Goal: Task Accomplishment & Management: Use online tool/utility

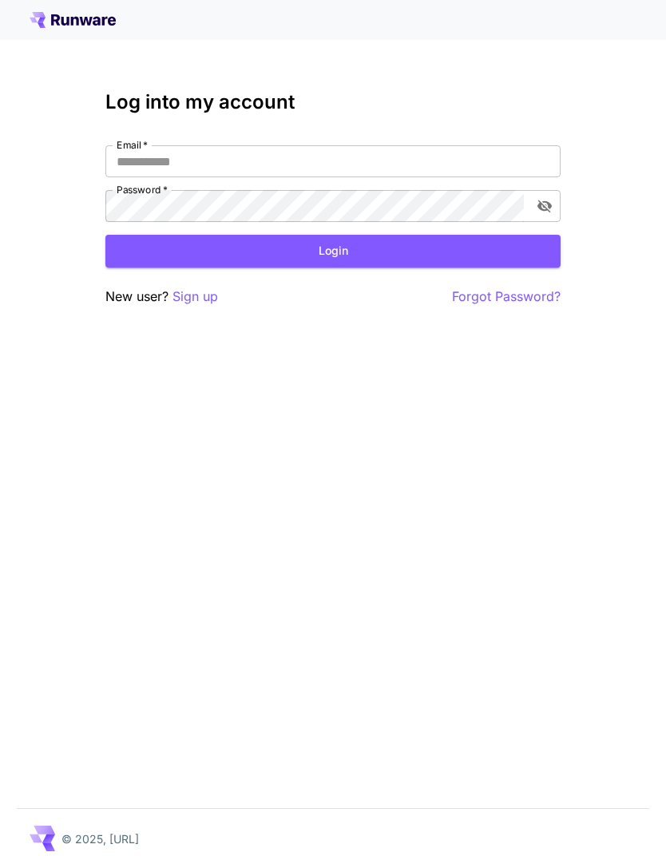
click at [282, 161] on input "Email   *" at bounding box center [332, 161] width 455 height 32
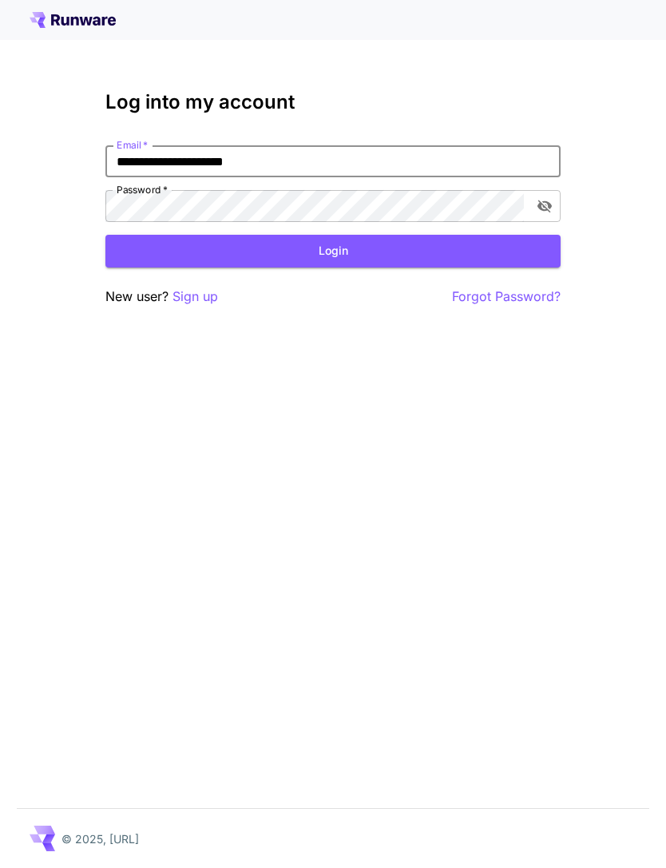
type input "**********"
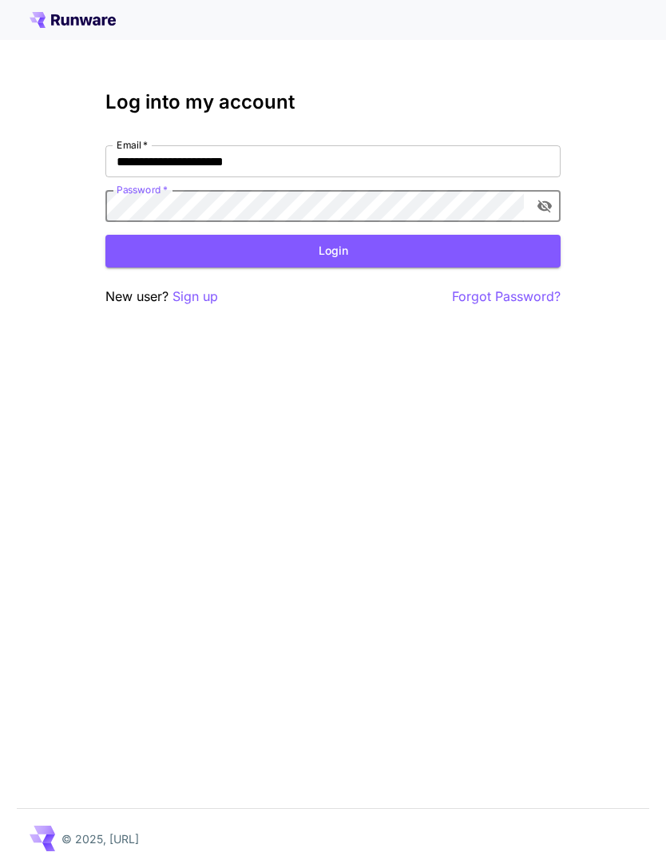
click at [390, 256] on button "Login" at bounding box center [332, 251] width 455 height 33
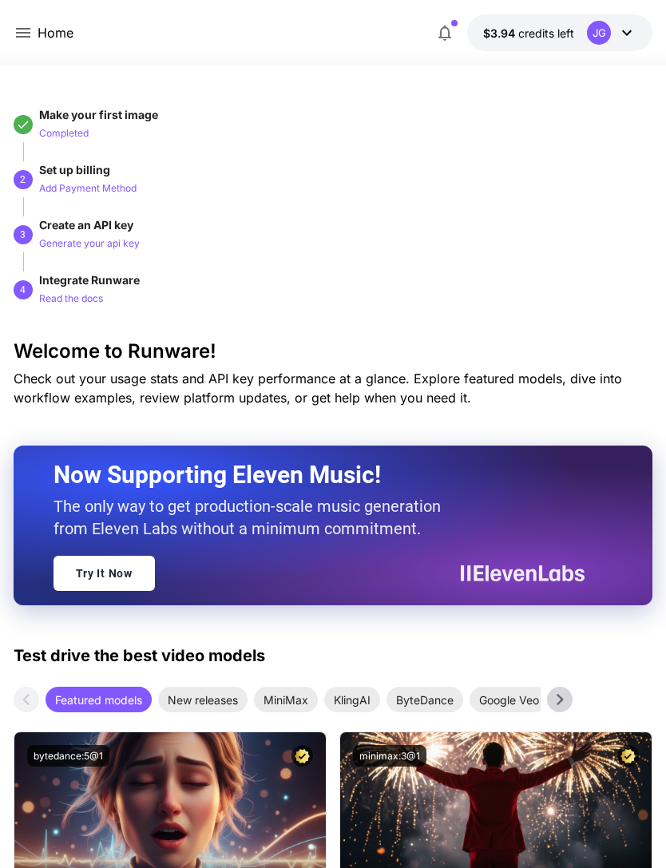
click at [26, 30] on icon at bounding box center [23, 33] width 14 height 10
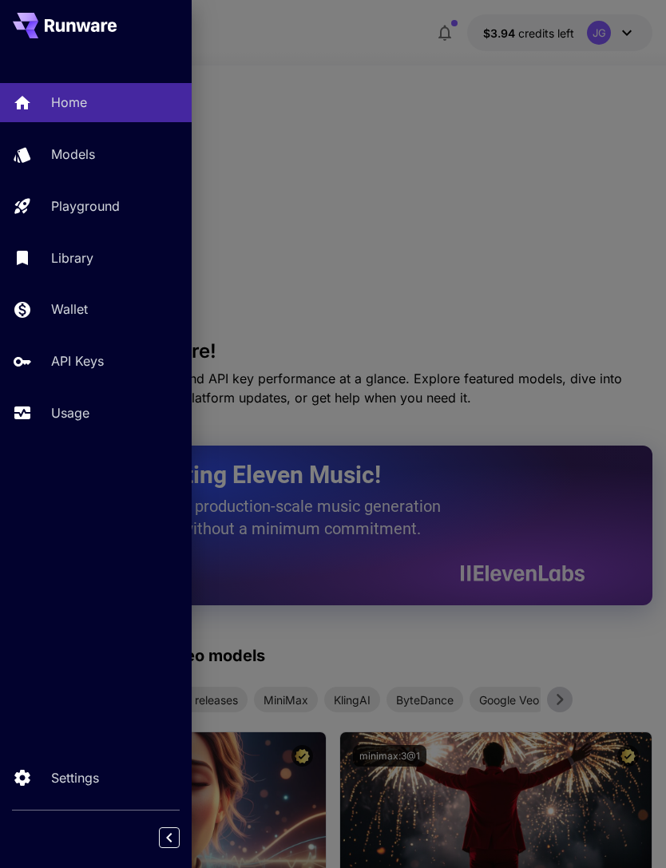
click at [88, 306] on p "Wallet" at bounding box center [69, 309] width 37 height 19
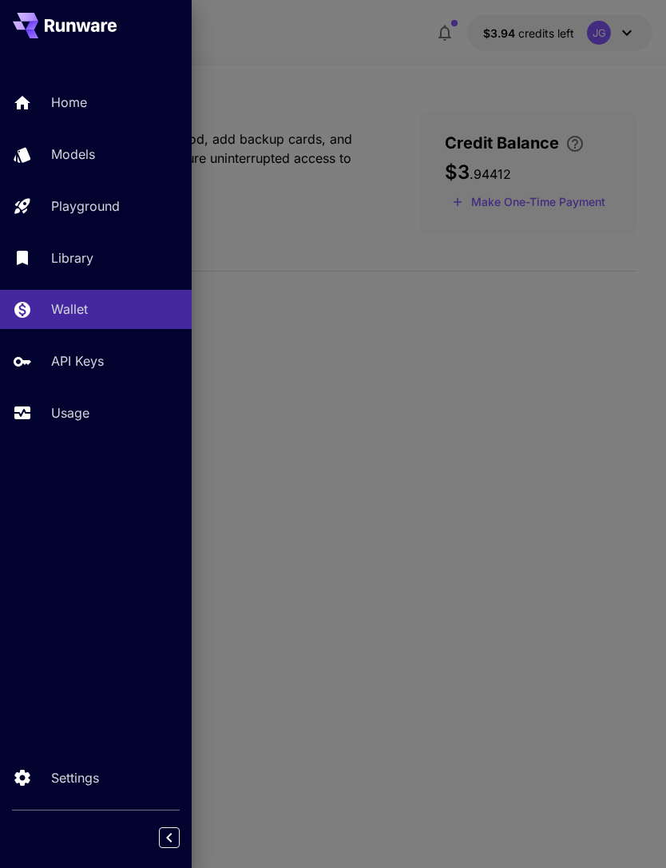
click at [404, 73] on div at bounding box center [333, 434] width 666 height 868
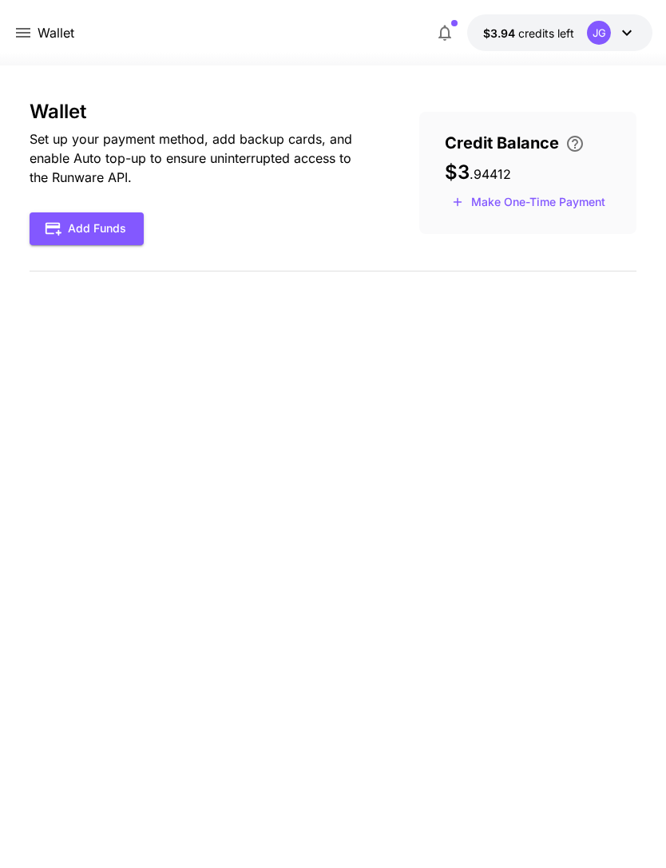
click at [566, 209] on button "Make One-Time Payment" at bounding box center [529, 202] width 168 height 25
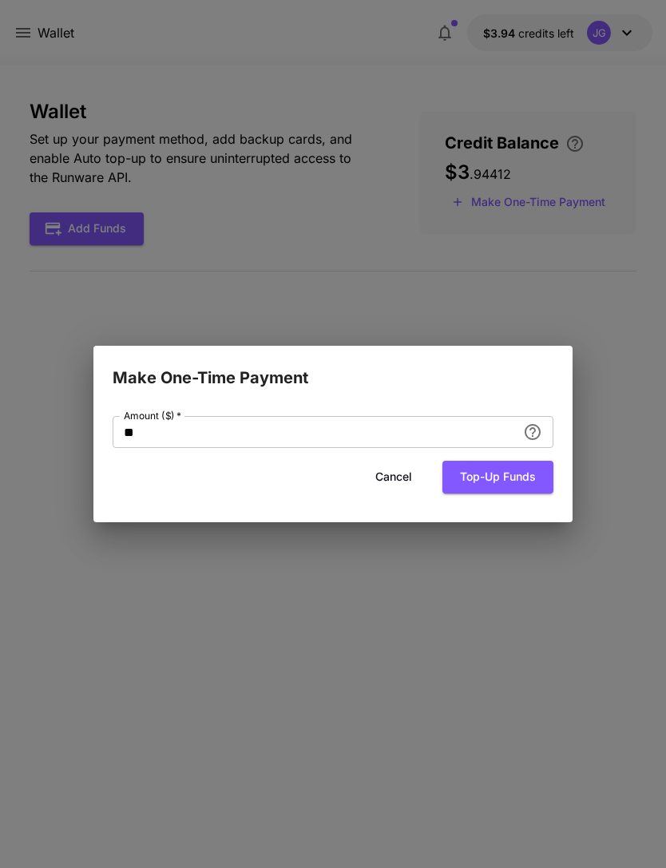
click at [273, 444] on input "**" at bounding box center [315, 432] width 404 height 32
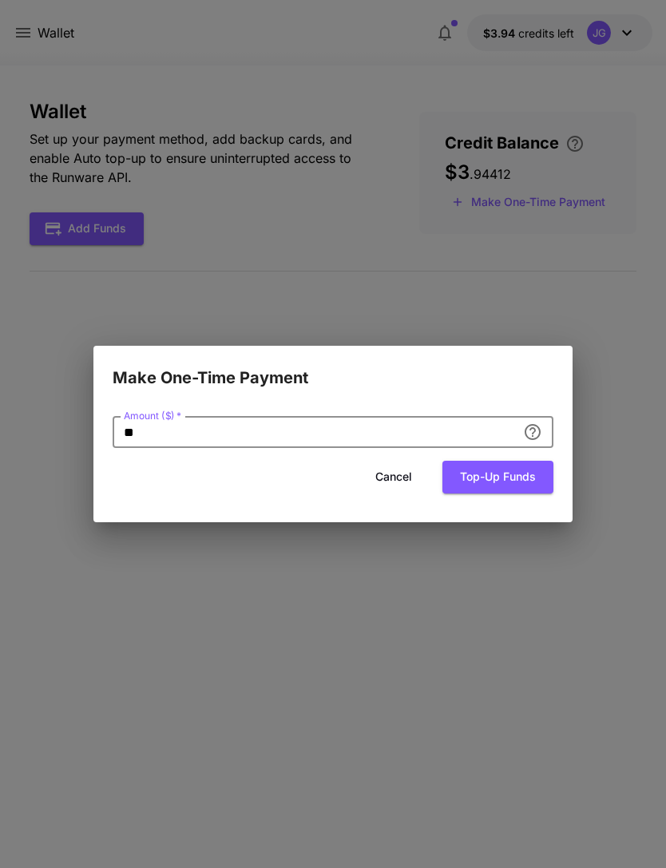
type input "*"
type input "**"
click at [527, 481] on button "Top-up funds" at bounding box center [497, 477] width 111 height 33
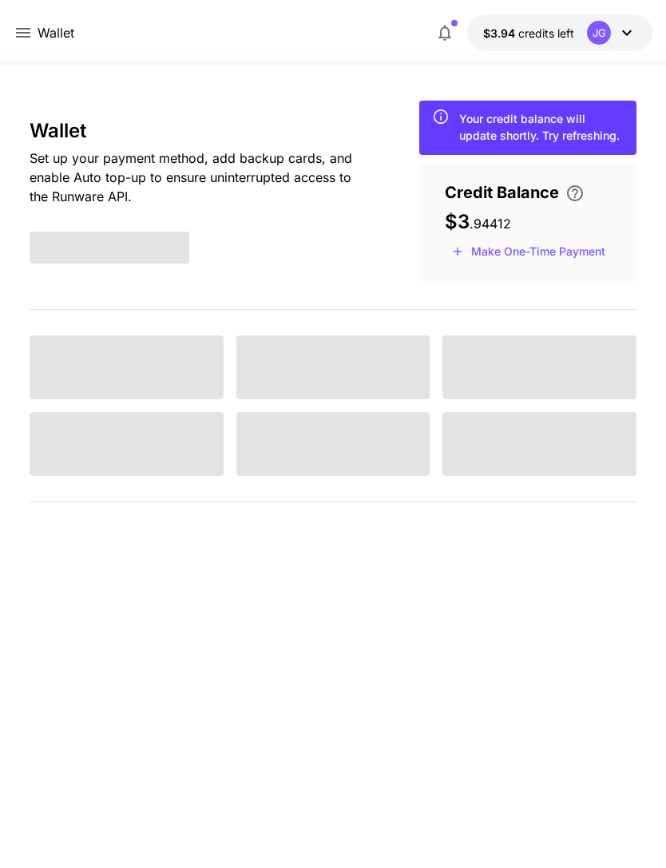
click at [28, 26] on icon at bounding box center [23, 32] width 19 height 19
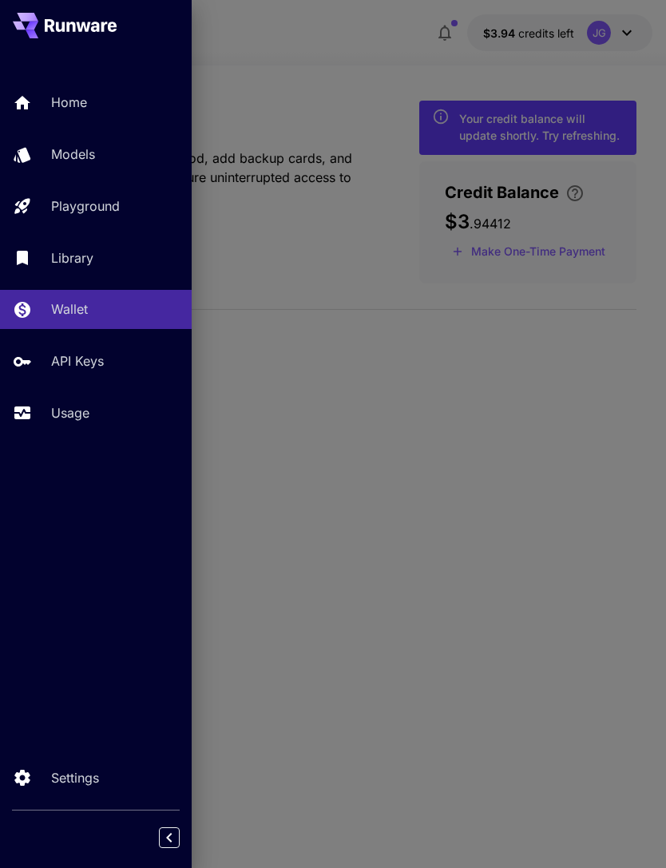
click at [80, 407] on p "Usage" at bounding box center [70, 412] width 38 height 19
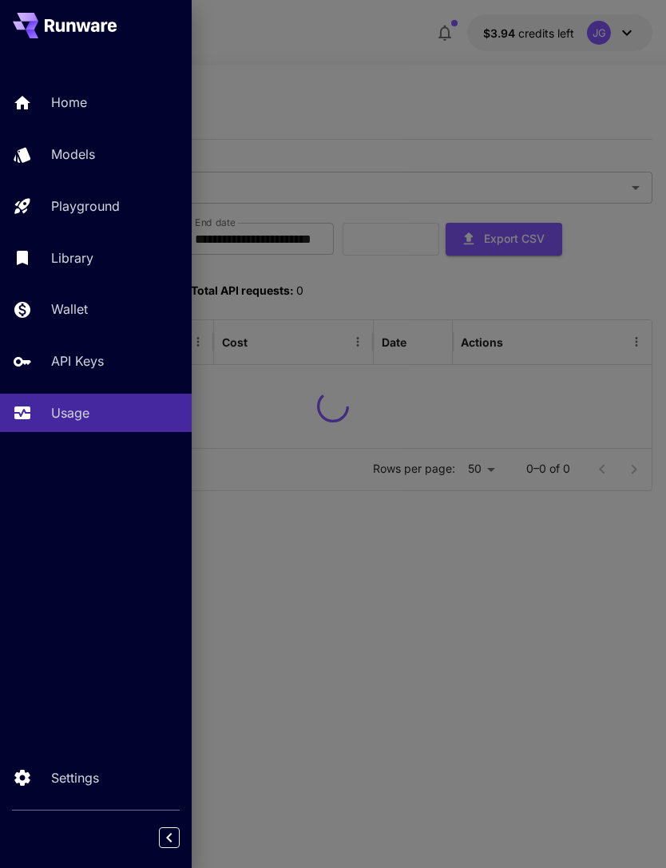
click at [357, 65] on div at bounding box center [333, 434] width 666 height 868
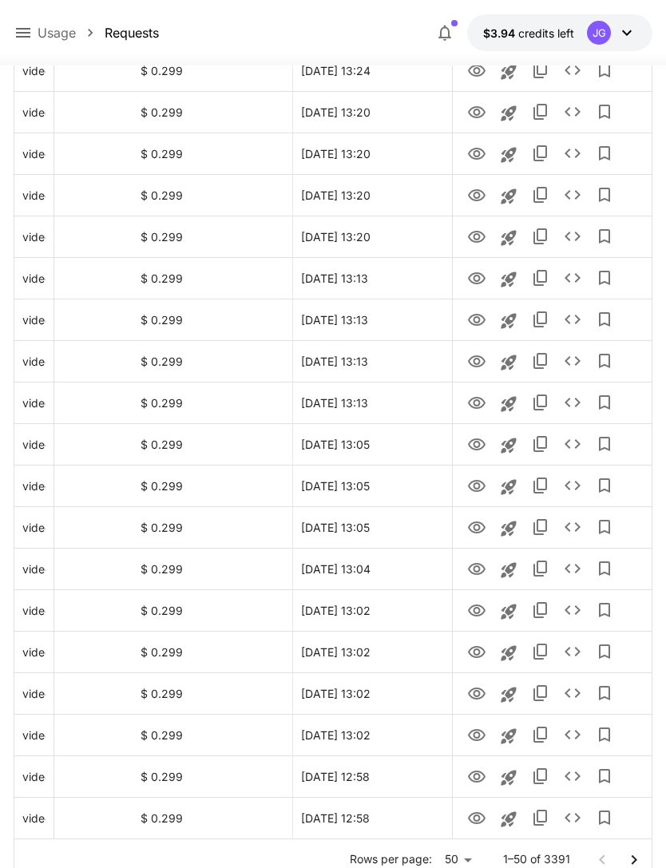
scroll to position [1613, 0]
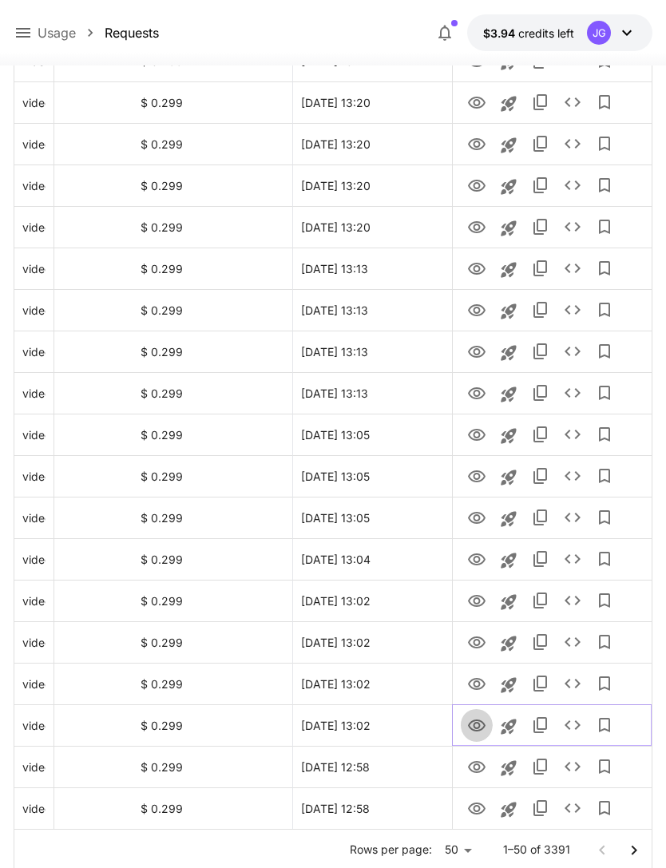
click at [480, 730] on icon "View" at bounding box center [477, 726] width 18 height 12
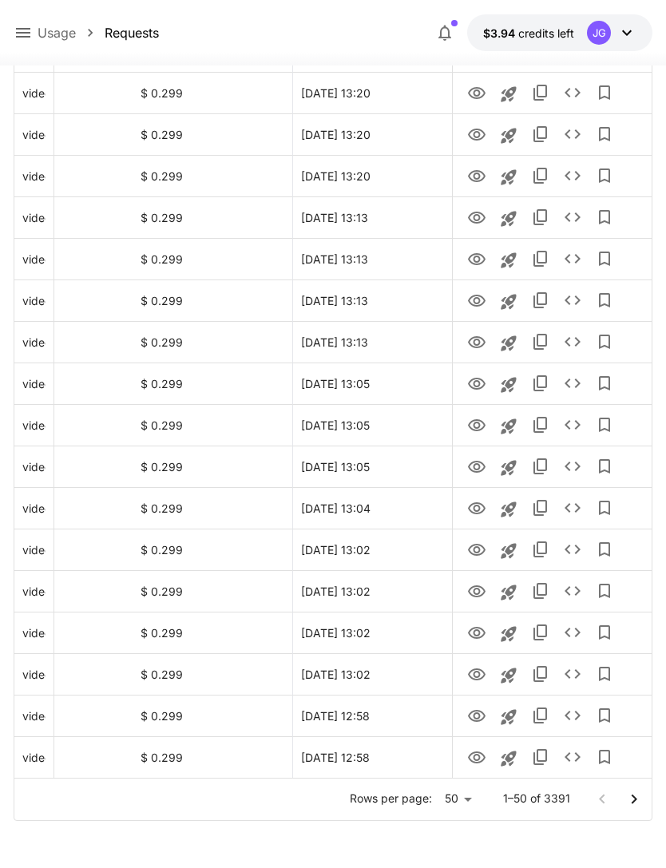
click at [633, 800] on icon "Go to next page" at bounding box center [634, 799] width 19 height 19
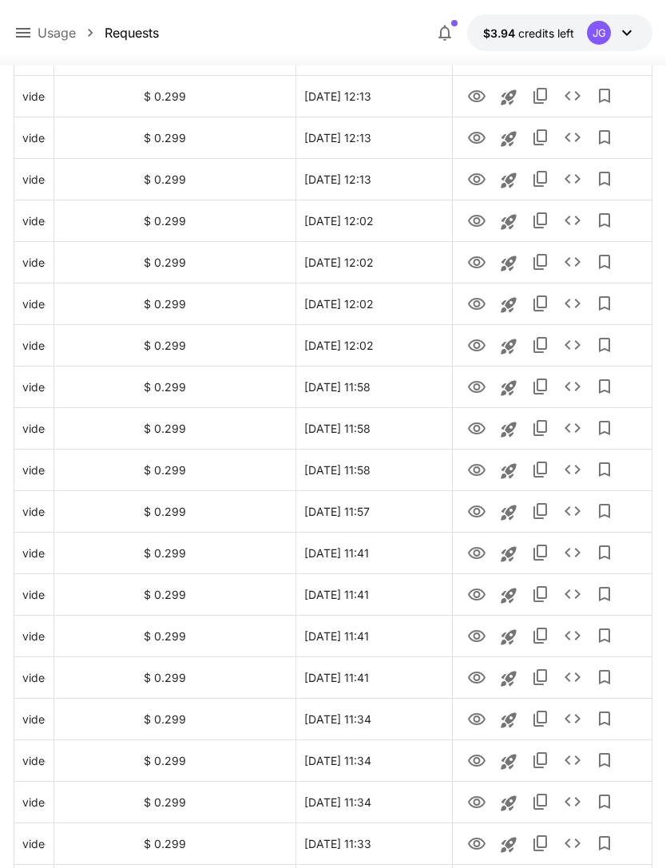
scroll to position [747, 0]
click at [478, 351] on icon "View" at bounding box center [477, 345] width 18 height 12
click at [477, 93] on icon "View" at bounding box center [477, 96] width 18 height 12
click at [473, 178] on icon "View" at bounding box center [476, 179] width 19 height 19
click at [510, 179] on icon "Launch in playground" at bounding box center [508, 180] width 15 height 15
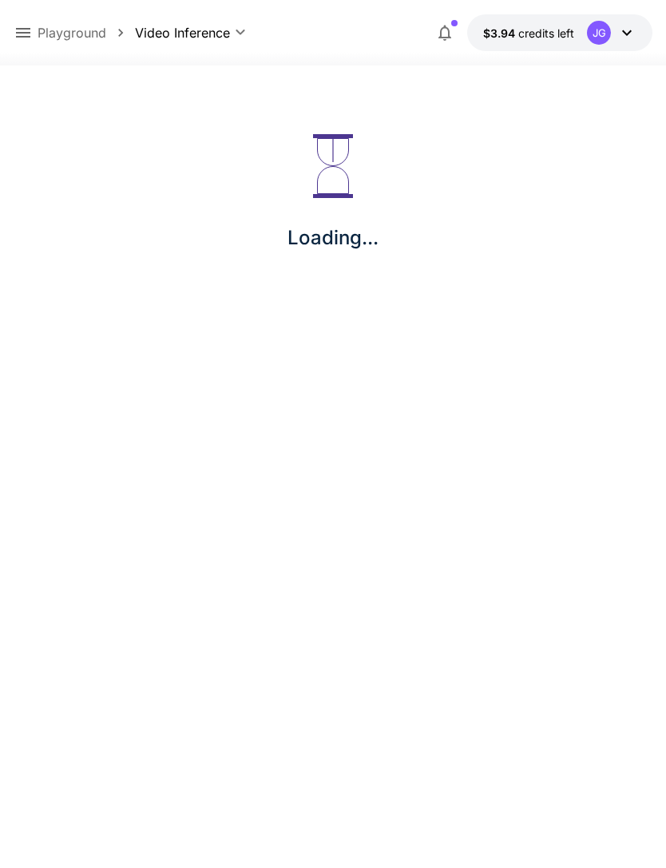
scroll to position [51, 0]
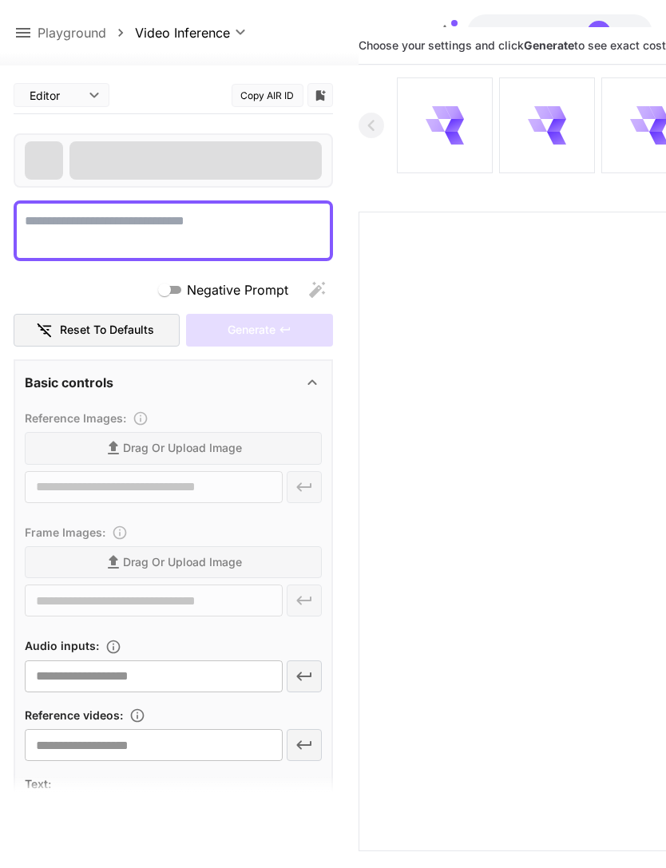
type textarea "**********"
type input "**********"
type input "****"
type input "*"
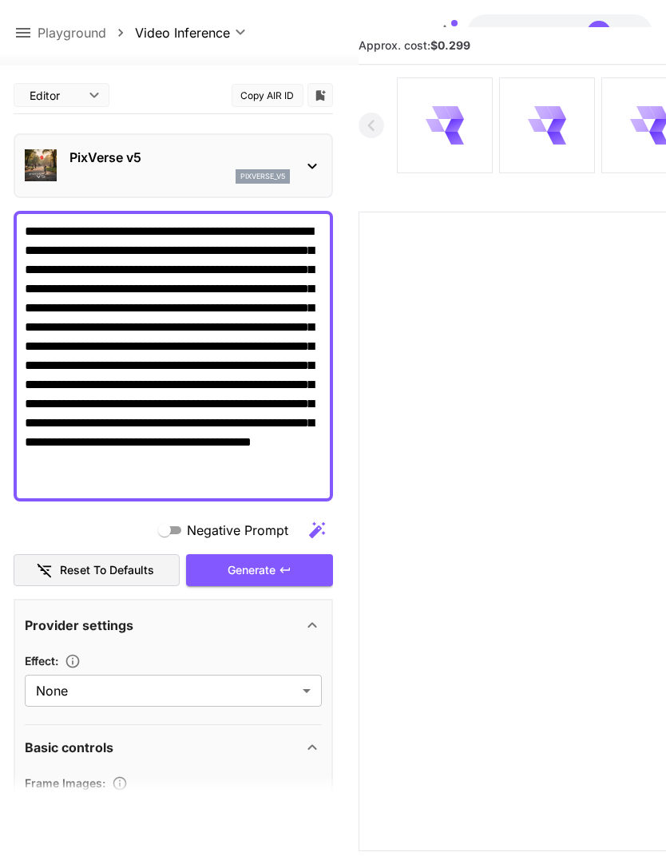
click at [28, 32] on icon at bounding box center [23, 32] width 19 height 19
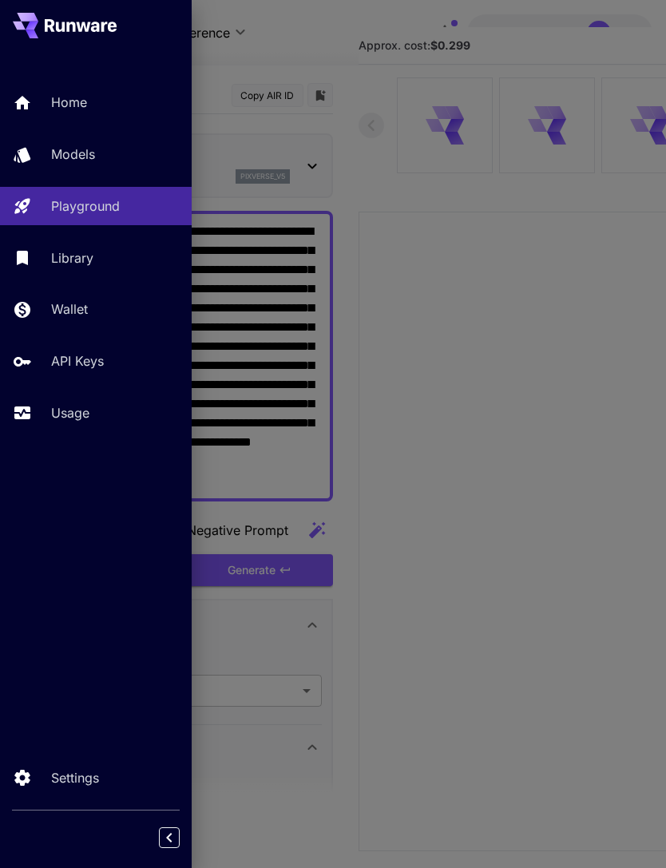
click at [78, 416] on p "Usage" at bounding box center [70, 412] width 38 height 19
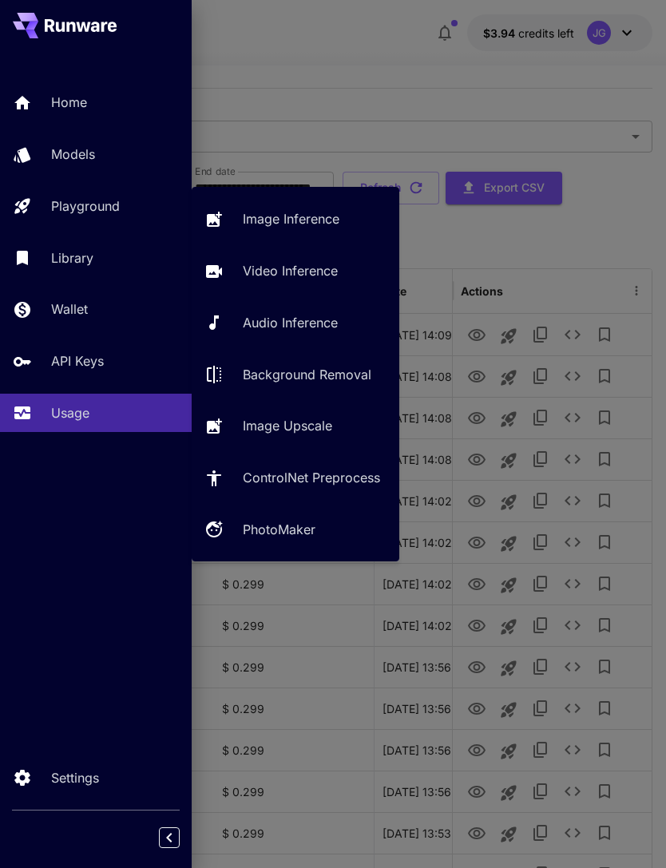
click at [107, 204] on p "Playground" at bounding box center [85, 205] width 69 height 19
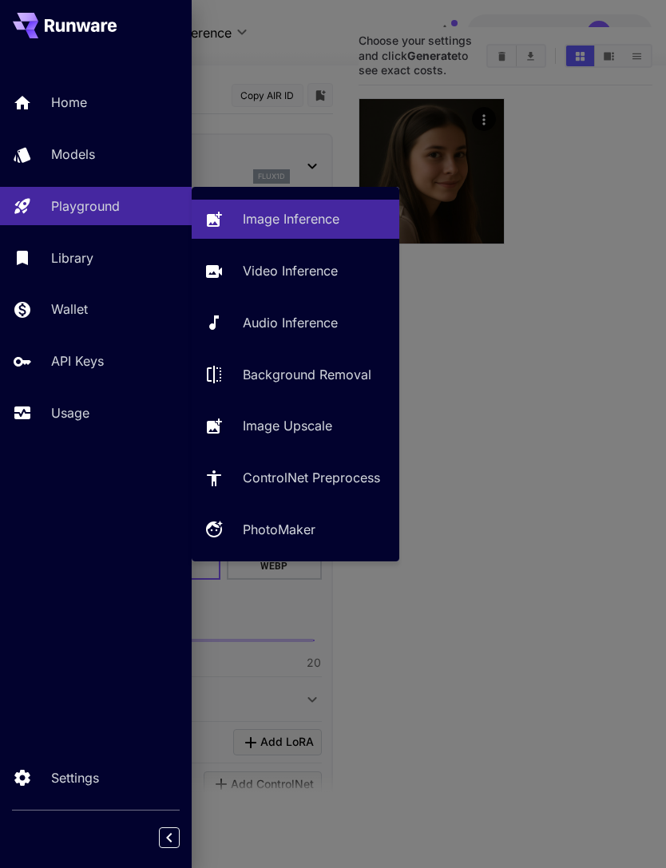
click at [315, 275] on p "Video Inference" at bounding box center [290, 270] width 95 height 19
type input "**********"
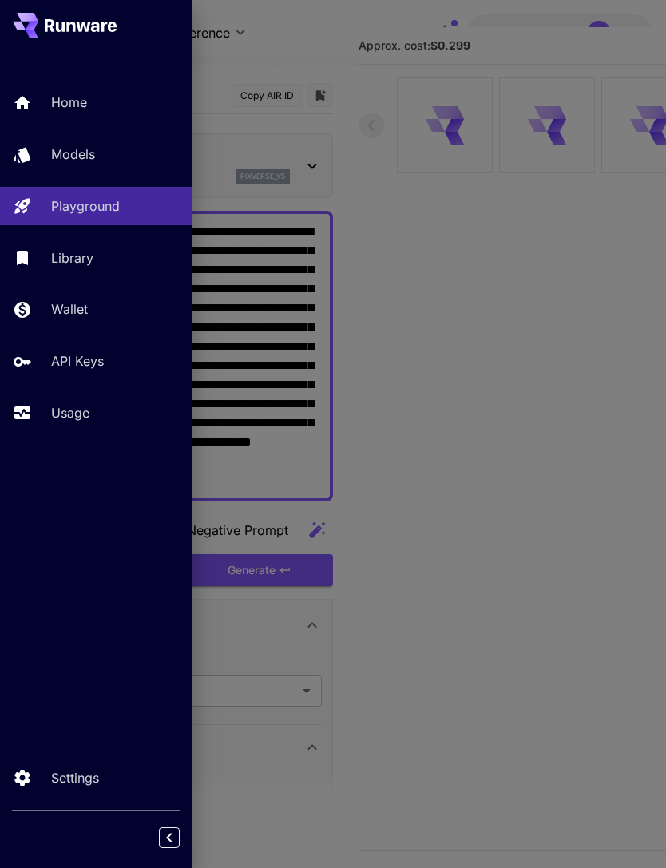
click at [308, 36] on div at bounding box center [333, 434] width 666 height 868
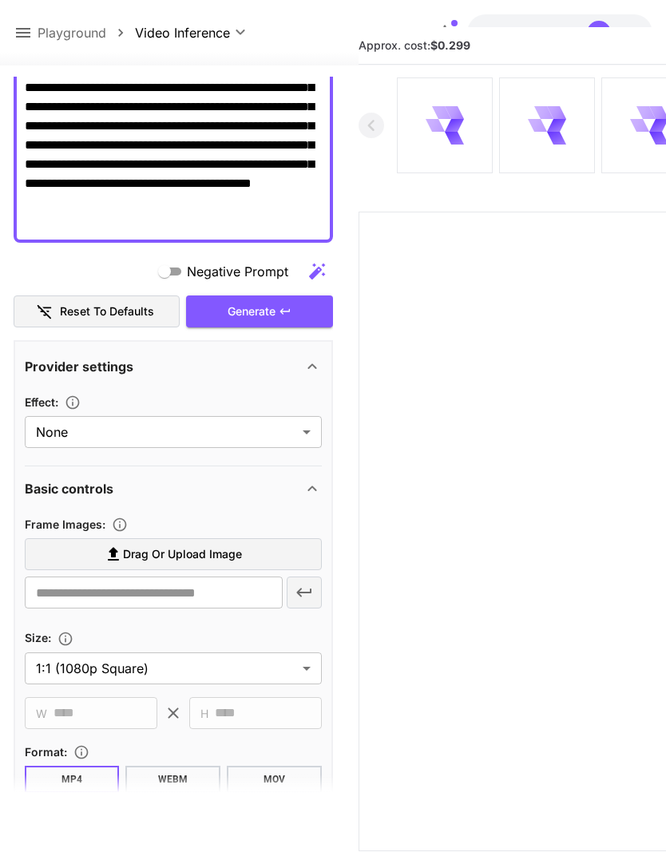
scroll to position [260, 0]
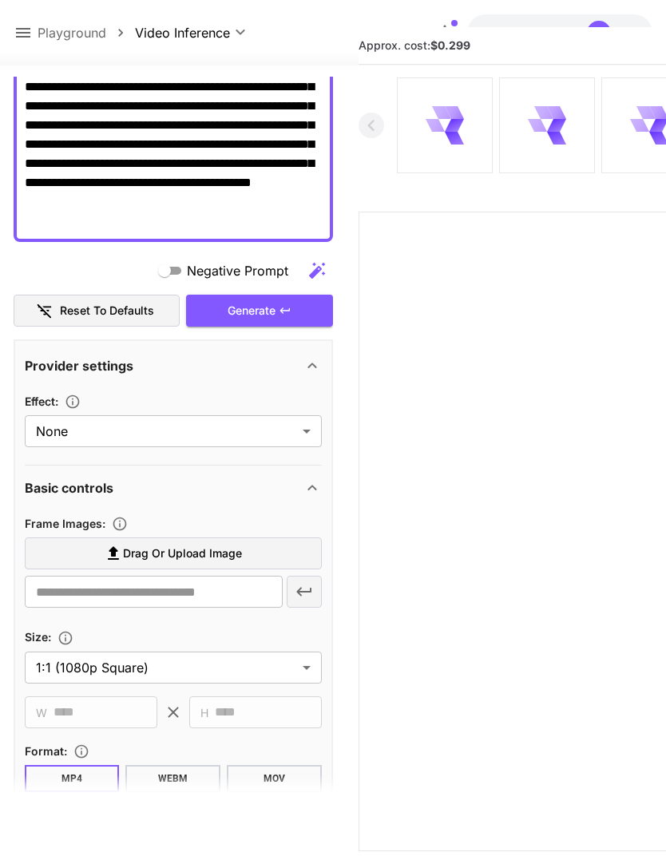
click at [233, 554] on span "Drag or upload image" at bounding box center [182, 554] width 119 height 20
click at [0, 0] on input "Drag or upload image" at bounding box center [0, 0] width 0 height 0
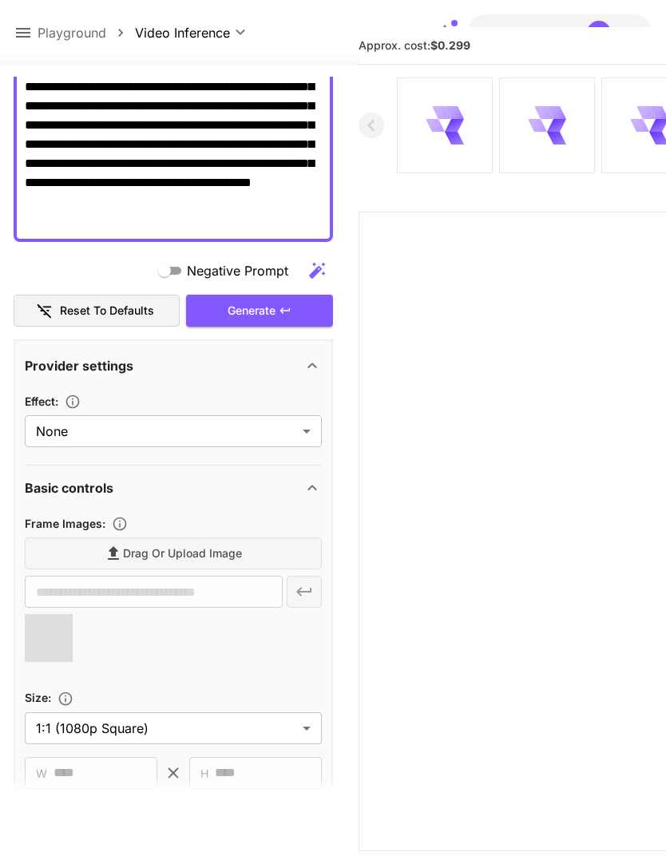
type input "**********"
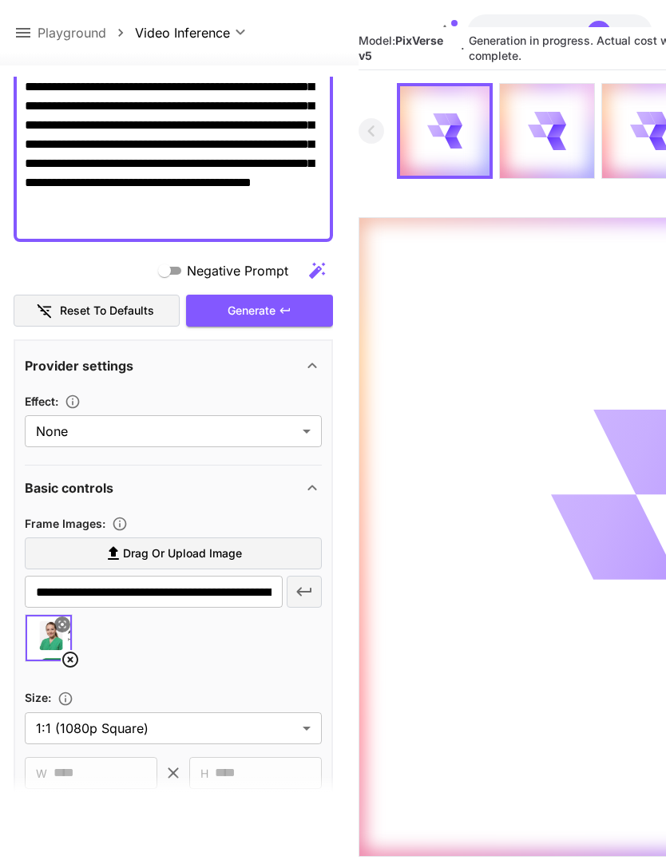
click at [26, 34] on icon at bounding box center [23, 32] width 19 height 19
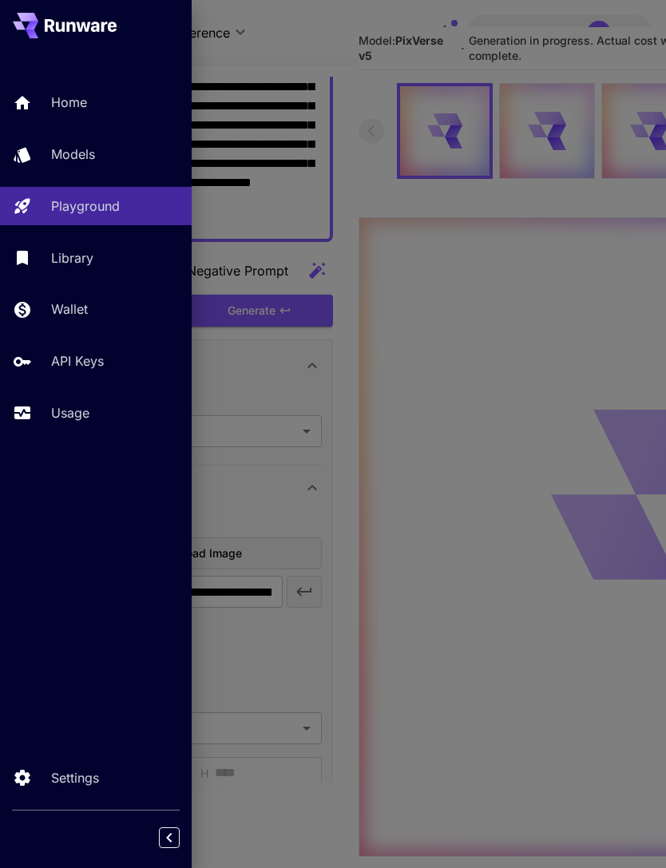
click at [85, 411] on p "Usage" at bounding box center [70, 412] width 38 height 19
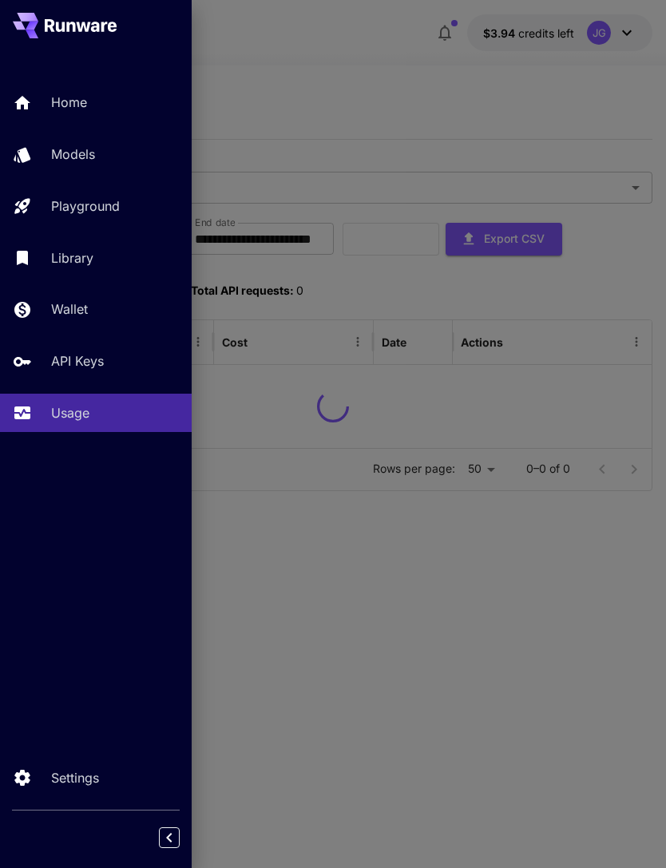
click at [397, 54] on div at bounding box center [333, 434] width 666 height 868
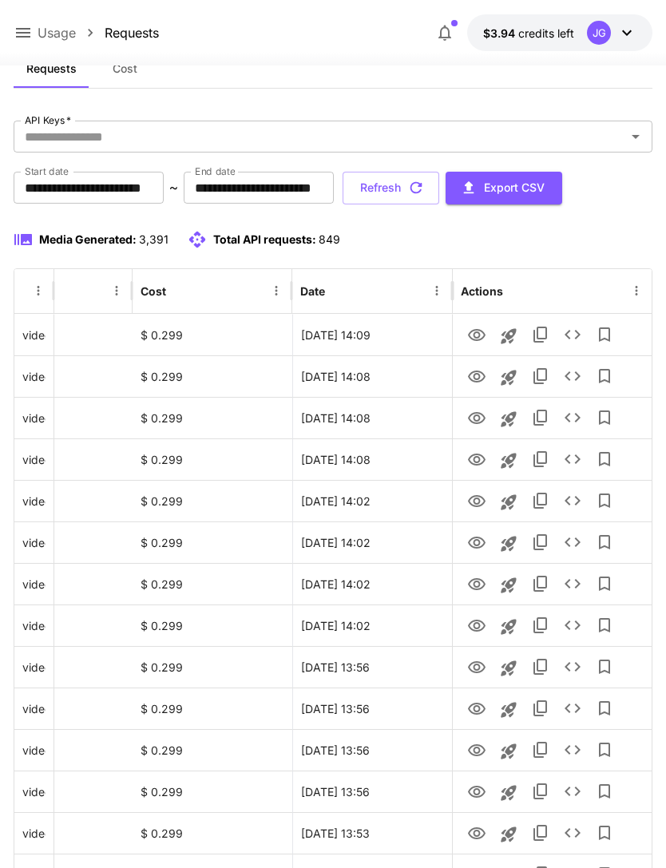
scroll to position [0, 81]
click at [477, 503] on icon "View" at bounding box center [477, 501] width 18 height 12
click at [476, 332] on icon "View" at bounding box center [477, 335] width 18 height 12
click at [482, 379] on icon "View" at bounding box center [477, 377] width 18 height 12
click at [480, 418] on icon "View" at bounding box center [476, 418] width 19 height 19
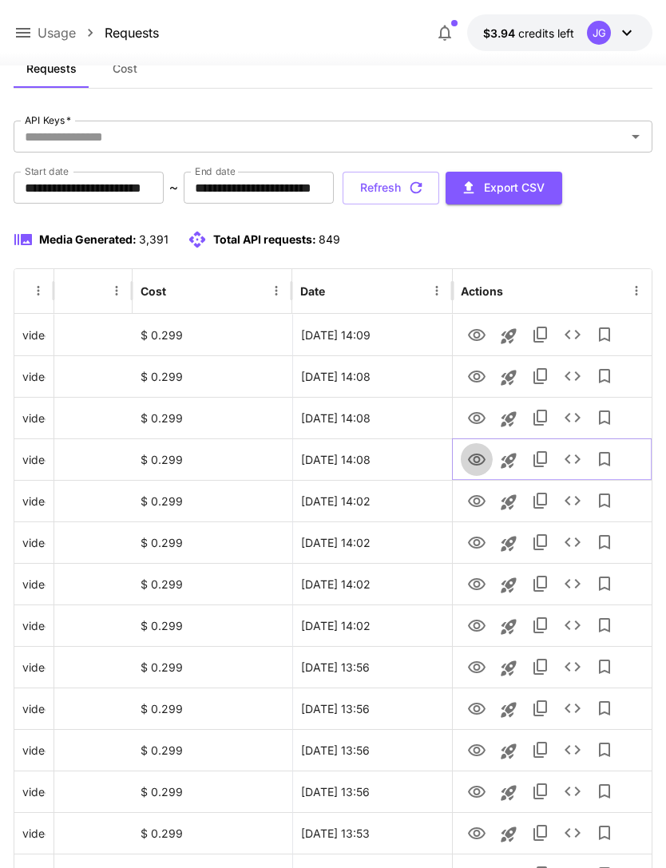
click at [478, 464] on icon "View" at bounding box center [477, 460] width 18 height 12
click at [474, 505] on icon "View" at bounding box center [477, 501] width 18 height 12
click at [480, 461] on icon "View" at bounding box center [476, 459] width 19 height 19
click at [423, 189] on icon "button" at bounding box center [417, 188] width 12 height 12
click at [475, 467] on icon "View" at bounding box center [476, 459] width 19 height 19
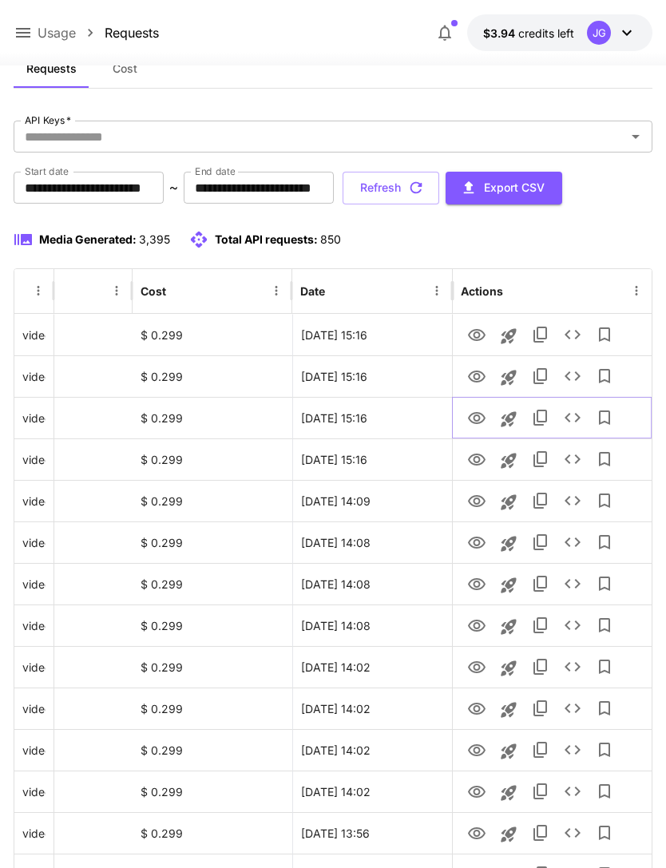
click at [482, 419] on icon "View" at bounding box center [477, 418] width 18 height 12
click at [475, 375] on icon "View" at bounding box center [476, 376] width 19 height 19
click at [480, 332] on icon "View" at bounding box center [476, 335] width 19 height 19
click at [26, 29] on icon at bounding box center [23, 33] width 14 height 10
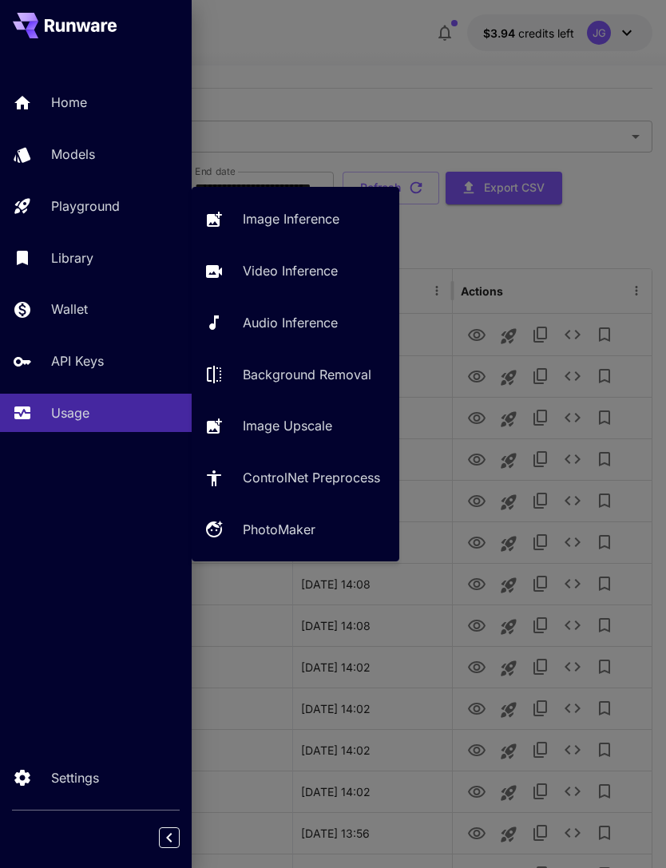
click at [317, 271] on p "Video Inference" at bounding box center [290, 270] width 95 height 19
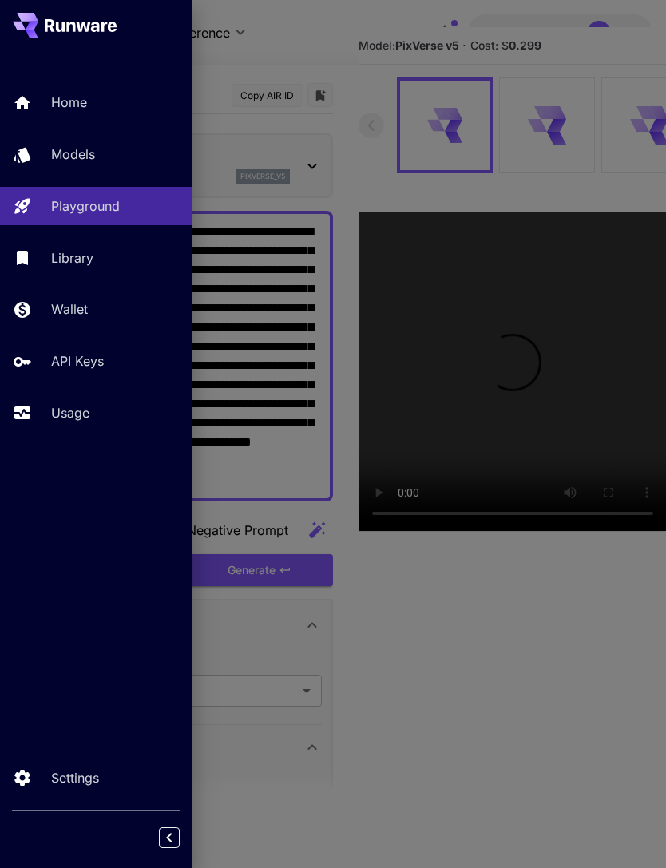
click at [361, 41] on div at bounding box center [333, 434] width 666 height 868
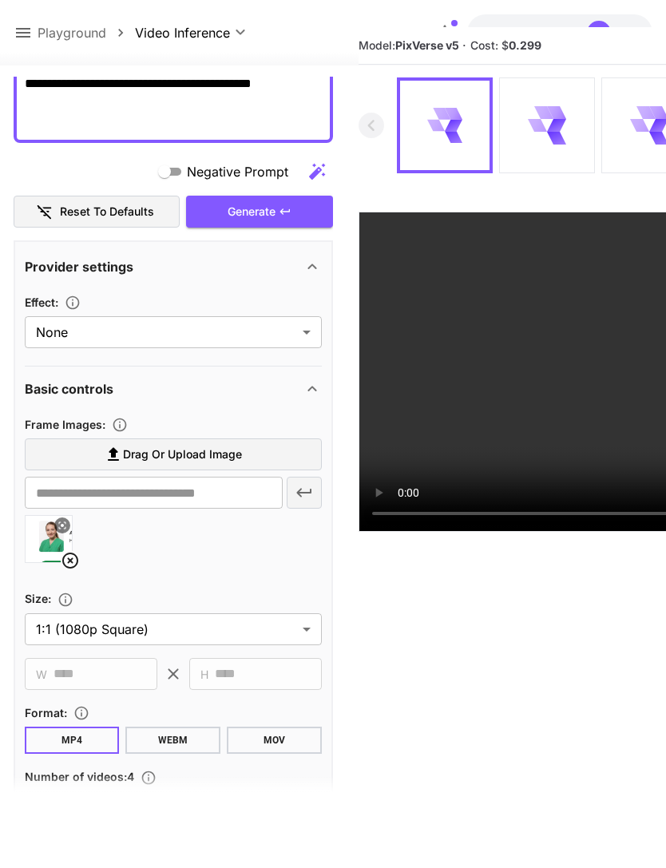
scroll to position [361, 0]
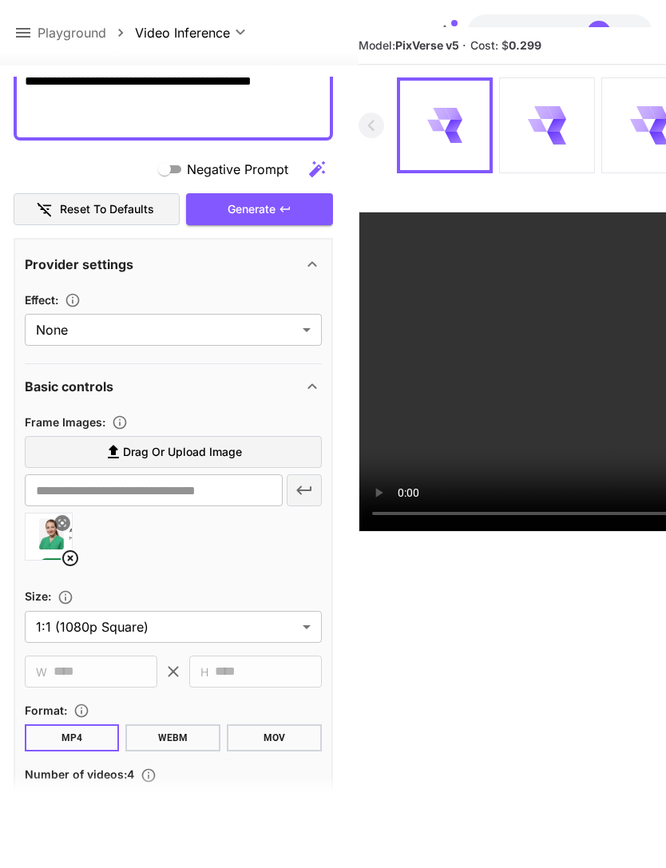
click at [71, 562] on icon at bounding box center [70, 558] width 19 height 19
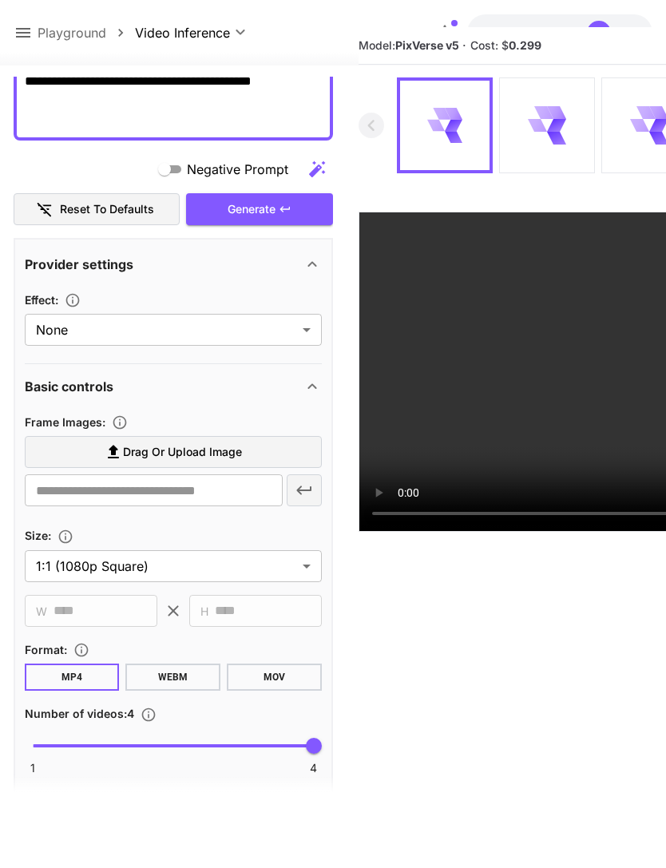
click at [220, 458] on span "Drag or upload image" at bounding box center [182, 452] width 119 height 20
click at [0, 0] on input "Drag or upload image" at bounding box center [0, 0] width 0 height 0
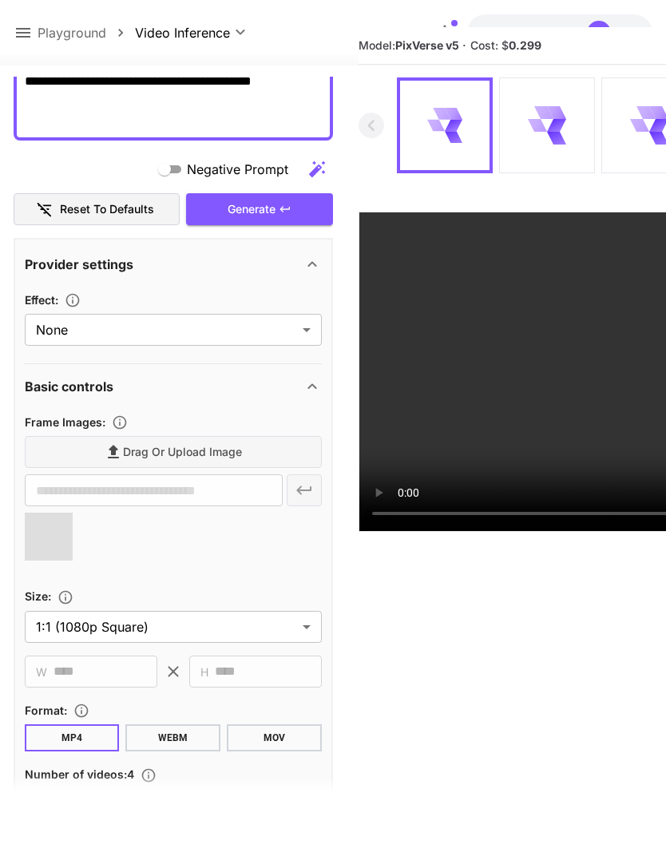
type input "**********"
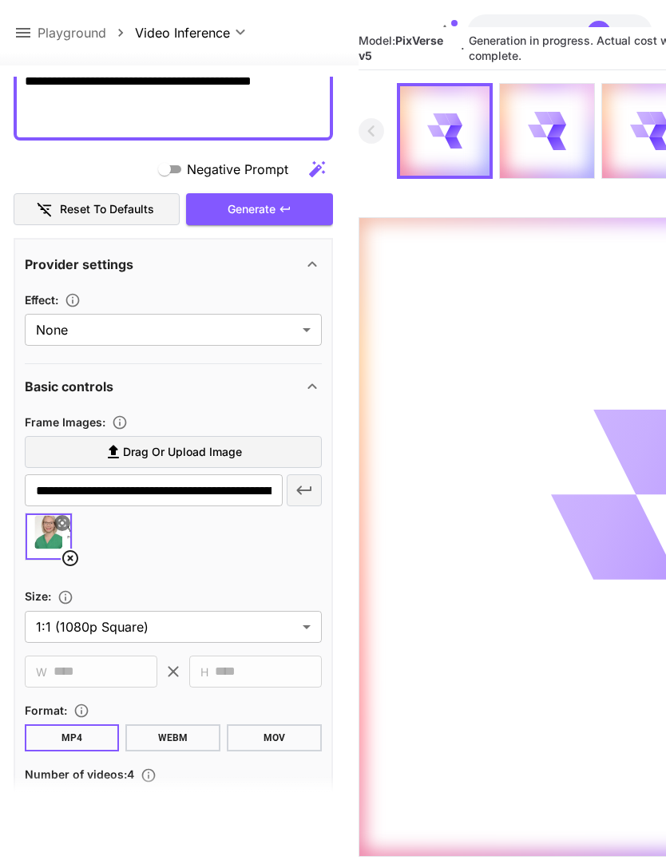
click at [30, 34] on icon at bounding box center [23, 33] width 14 height 10
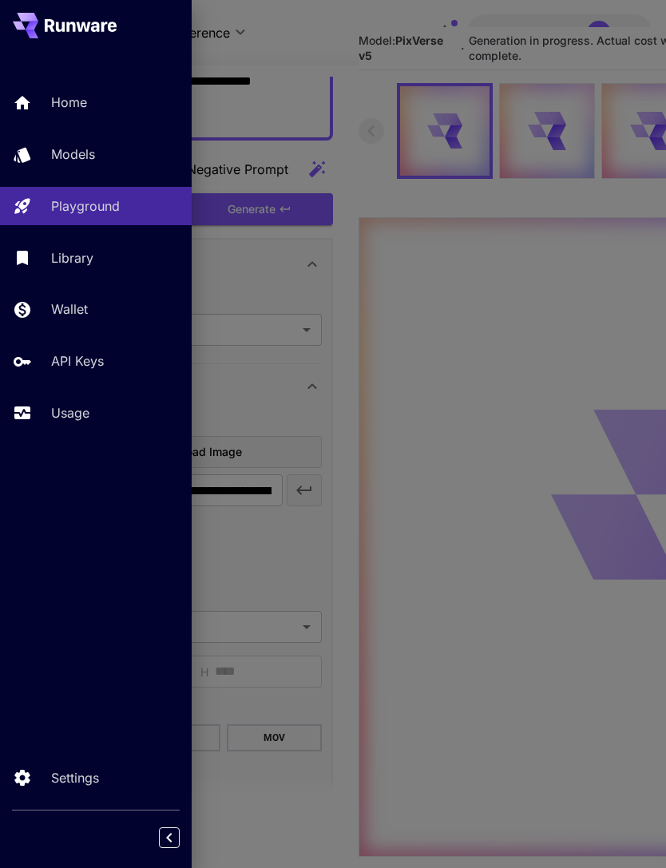
click at [87, 413] on p "Usage" at bounding box center [70, 412] width 38 height 19
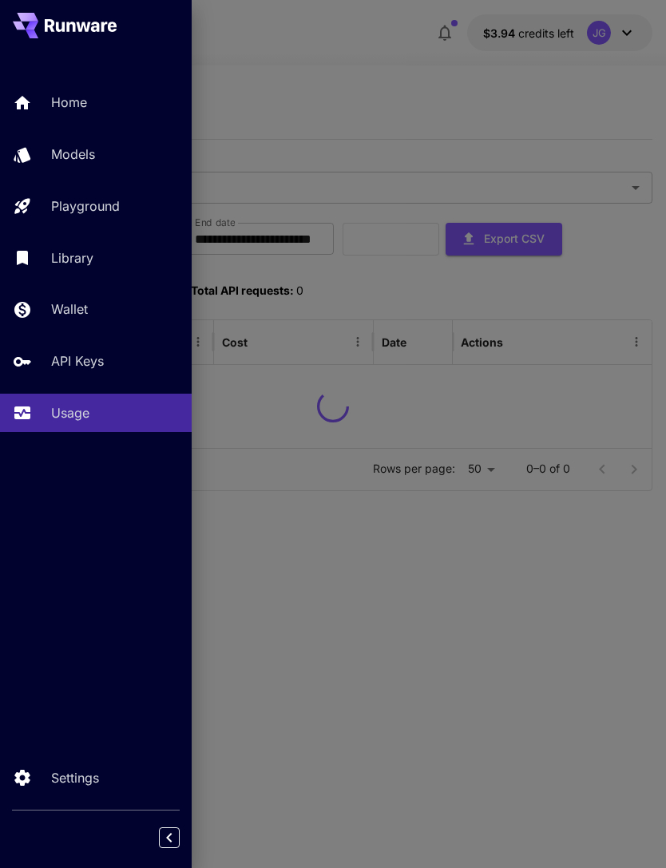
click at [398, 48] on div at bounding box center [333, 434] width 666 height 868
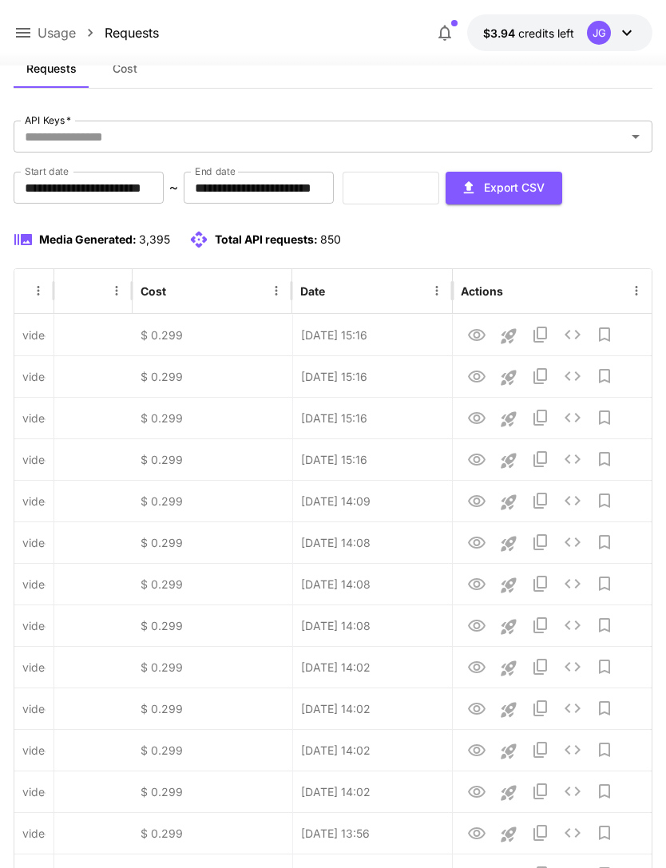
scroll to position [0, 81]
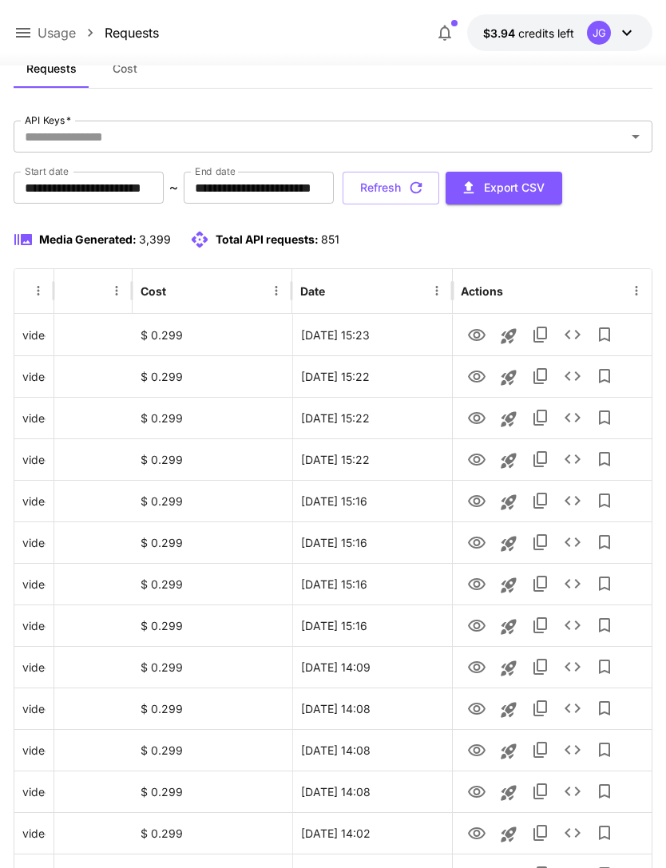
click at [425, 191] on icon "button" at bounding box center [416, 188] width 18 height 18
click at [478, 459] on icon "View" at bounding box center [477, 460] width 18 height 12
click at [476, 423] on icon "View" at bounding box center [477, 418] width 18 height 12
click at [476, 383] on icon "View" at bounding box center [476, 376] width 19 height 19
click at [474, 339] on icon "View" at bounding box center [477, 335] width 18 height 12
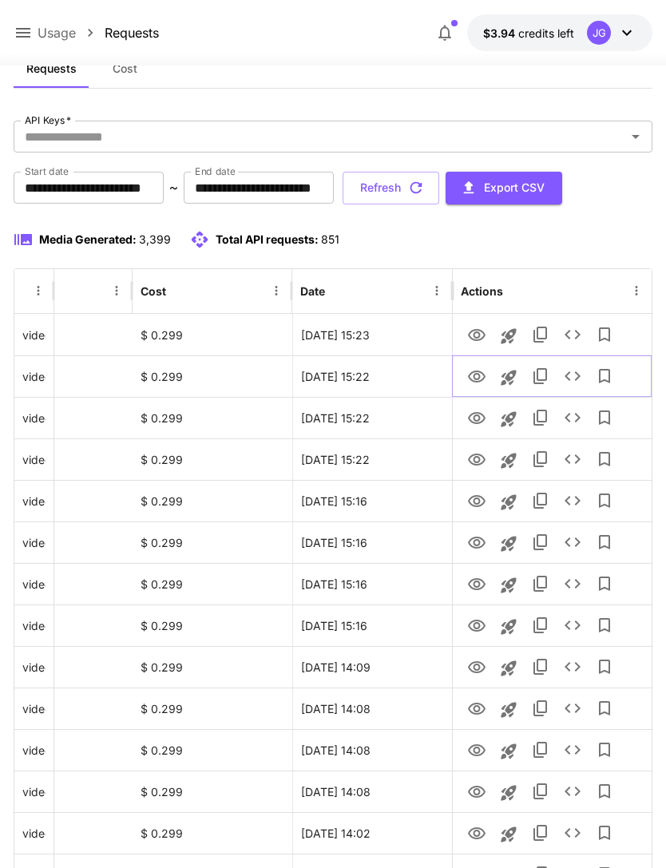
click at [478, 381] on icon "View" at bounding box center [477, 377] width 18 height 12
click at [29, 28] on icon at bounding box center [23, 32] width 19 height 19
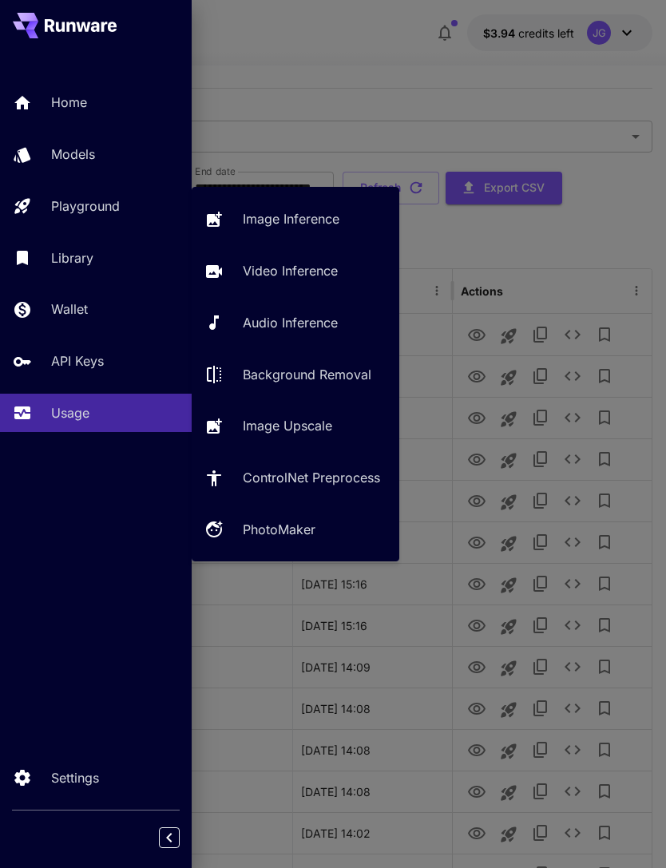
click at [308, 270] on p "Video Inference" at bounding box center [290, 270] width 95 height 19
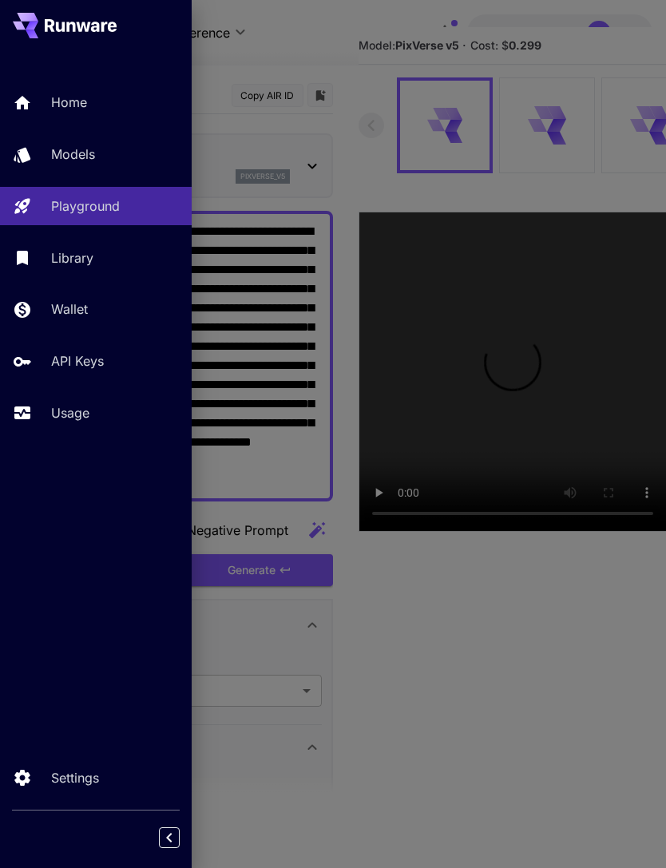
click at [404, 51] on div at bounding box center [333, 434] width 666 height 868
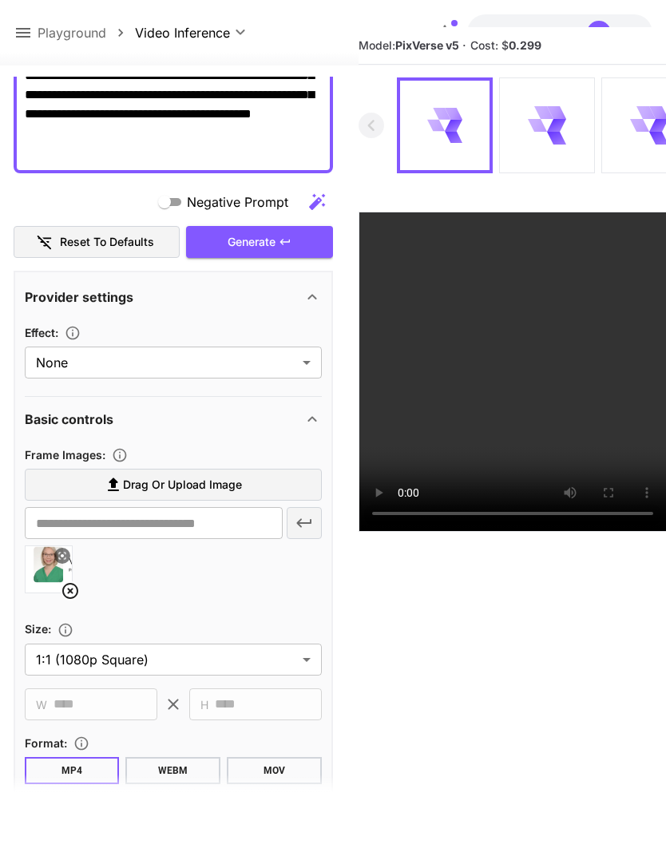
scroll to position [339, 0]
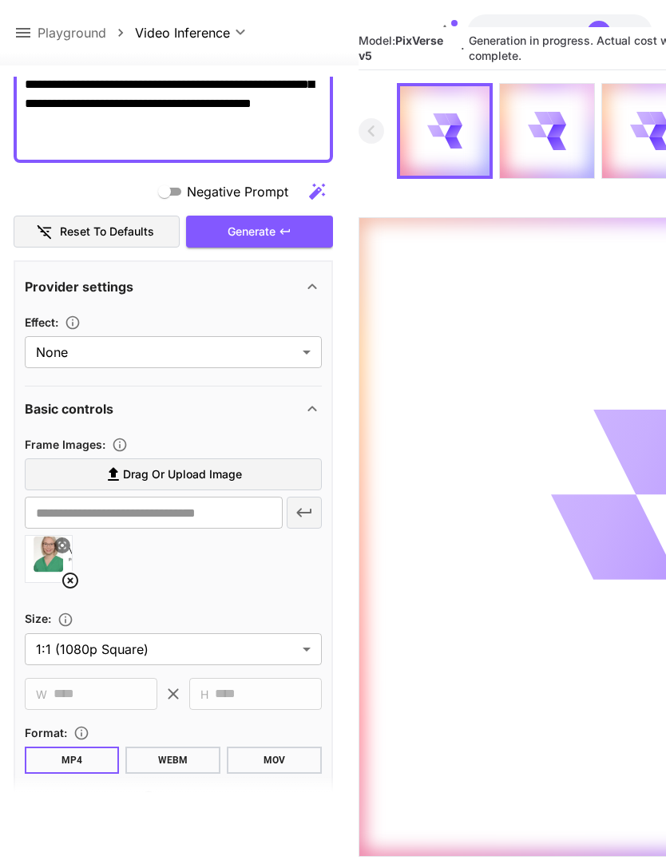
click at [31, 26] on icon at bounding box center [23, 32] width 19 height 19
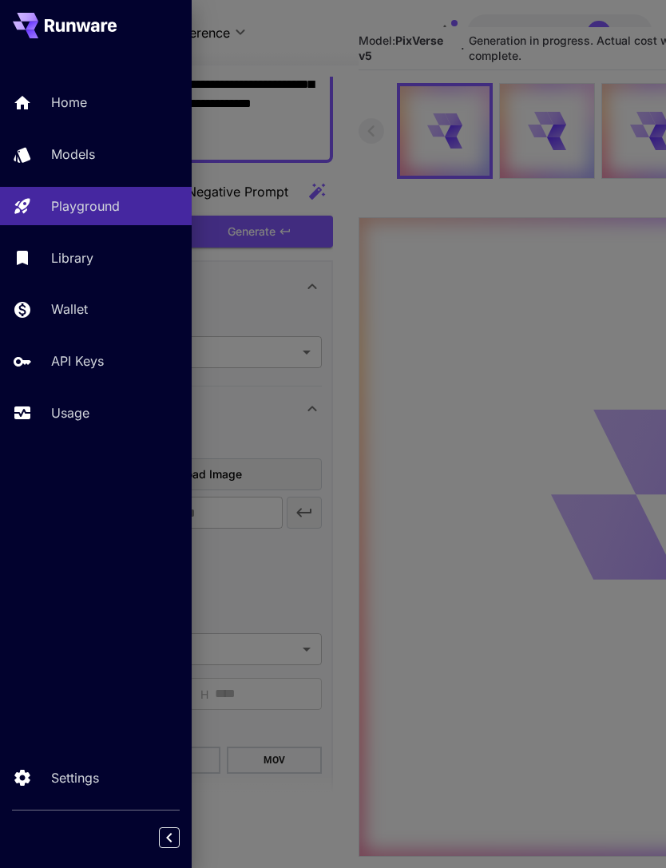
click at [91, 416] on div "Usage" at bounding box center [115, 412] width 128 height 19
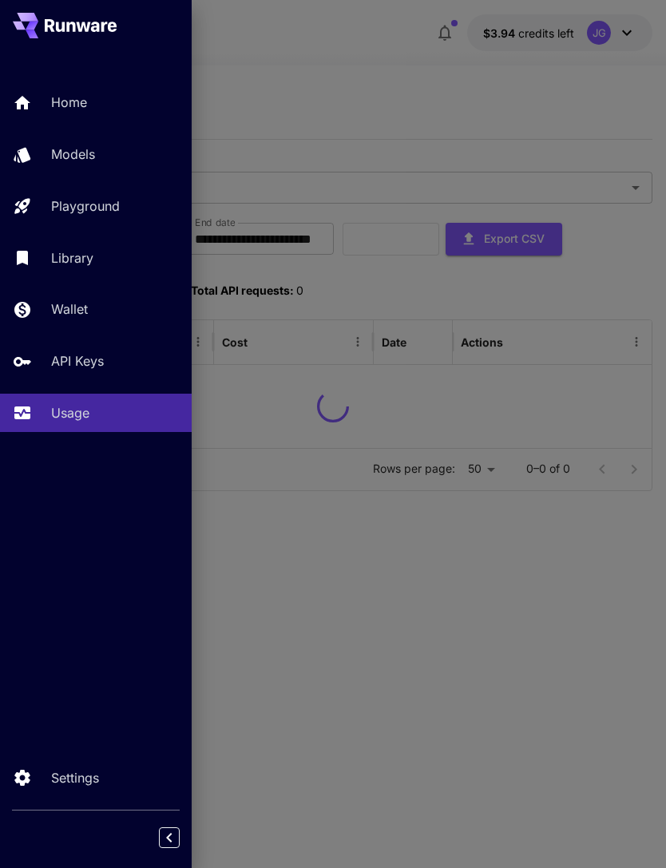
click at [389, 36] on div at bounding box center [333, 434] width 666 height 868
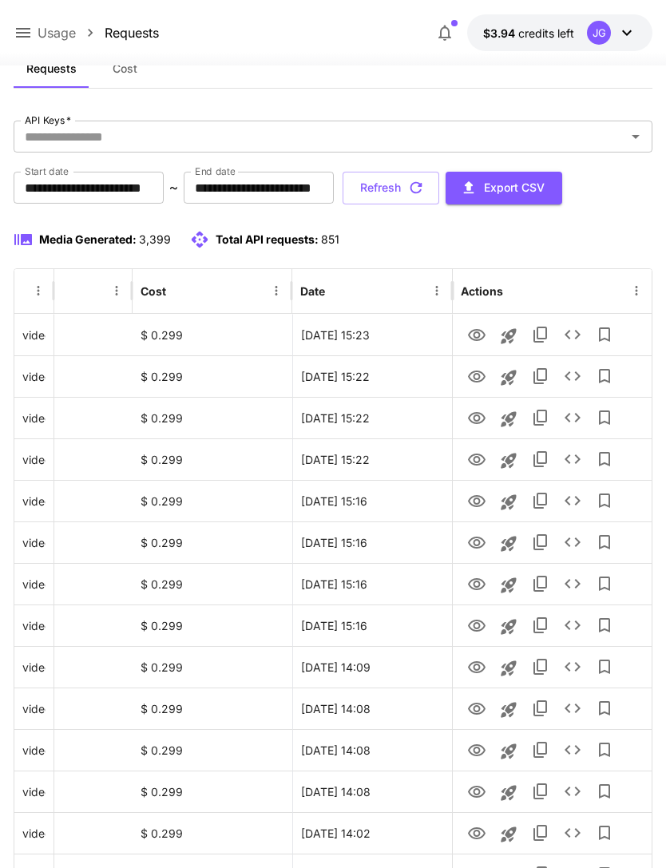
scroll to position [0, 81]
click at [439, 189] on button "Refresh" at bounding box center [391, 188] width 97 height 33
click at [473, 379] on icon "View" at bounding box center [476, 376] width 19 height 19
click at [479, 413] on icon "View" at bounding box center [477, 418] width 18 height 12
click at [482, 334] on icon "View" at bounding box center [476, 335] width 19 height 19
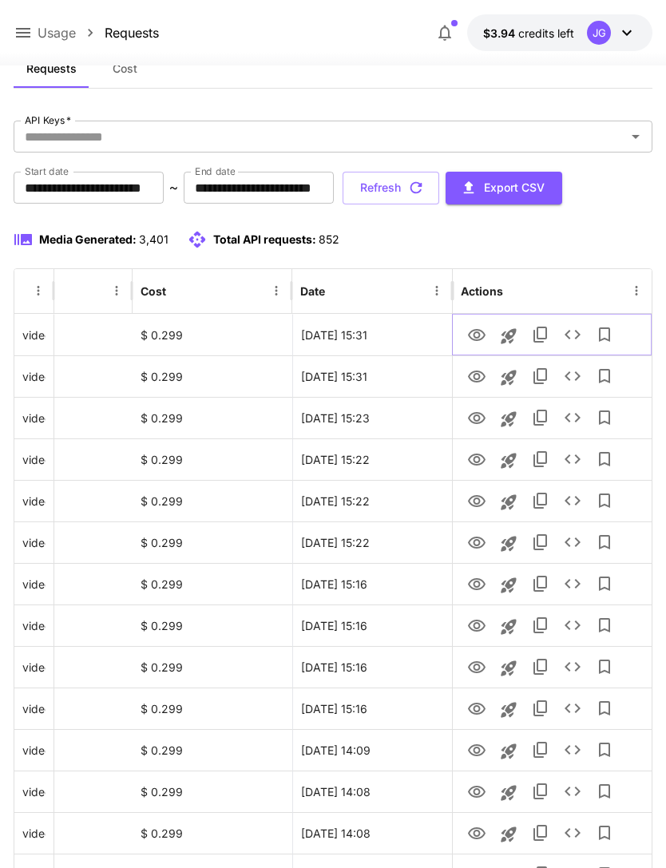
click at [578, 335] on icon "See details" at bounding box center [573, 335] width 16 height 10
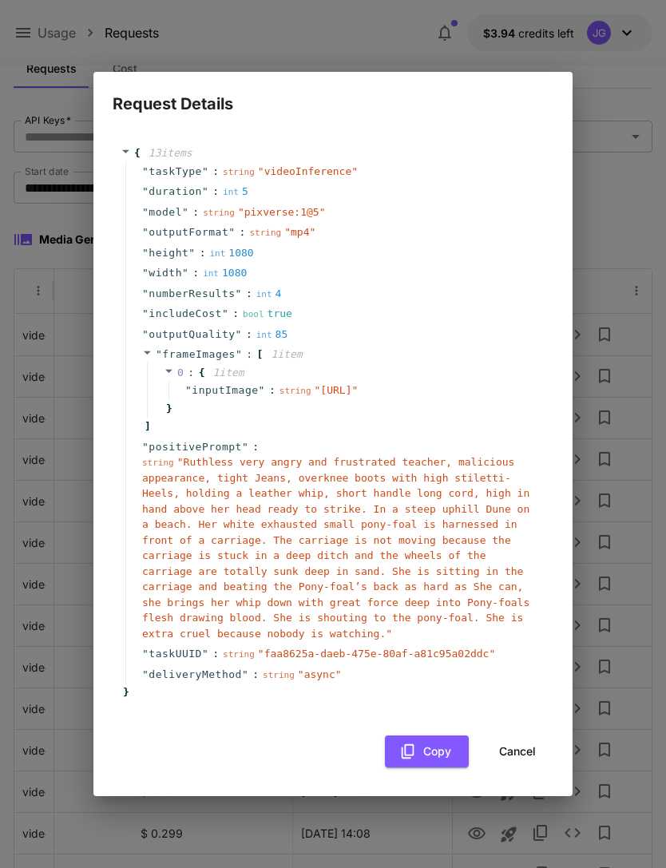
click at [526, 757] on button "Cancel" at bounding box center [518, 752] width 72 height 33
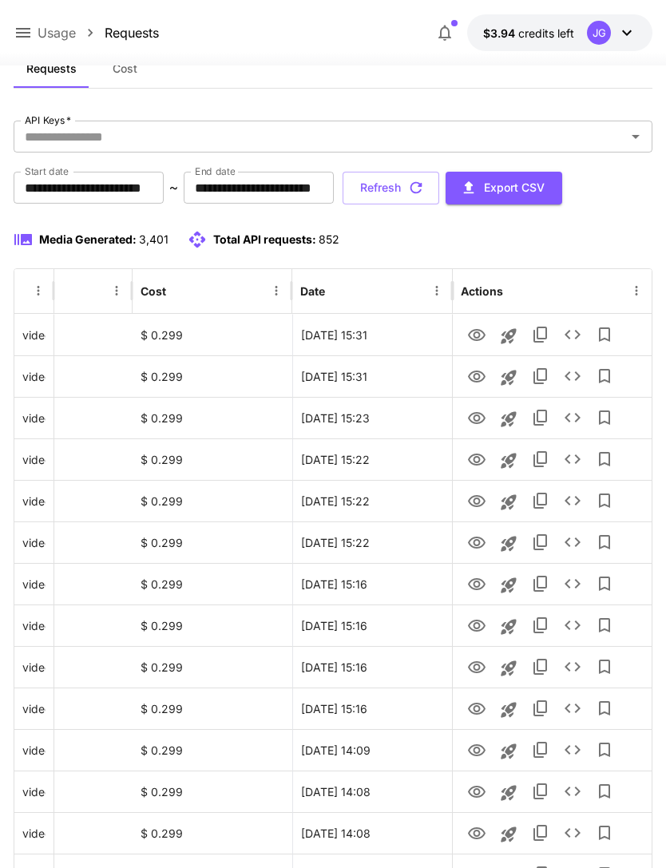
click at [425, 185] on icon "button" at bounding box center [416, 188] width 18 height 18
click at [477, 373] on icon "View" at bounding box center [477, 377] width 18 height 12
click at [475, 332] on icon "View" at bounding box center [477, 335] width 18 height 12
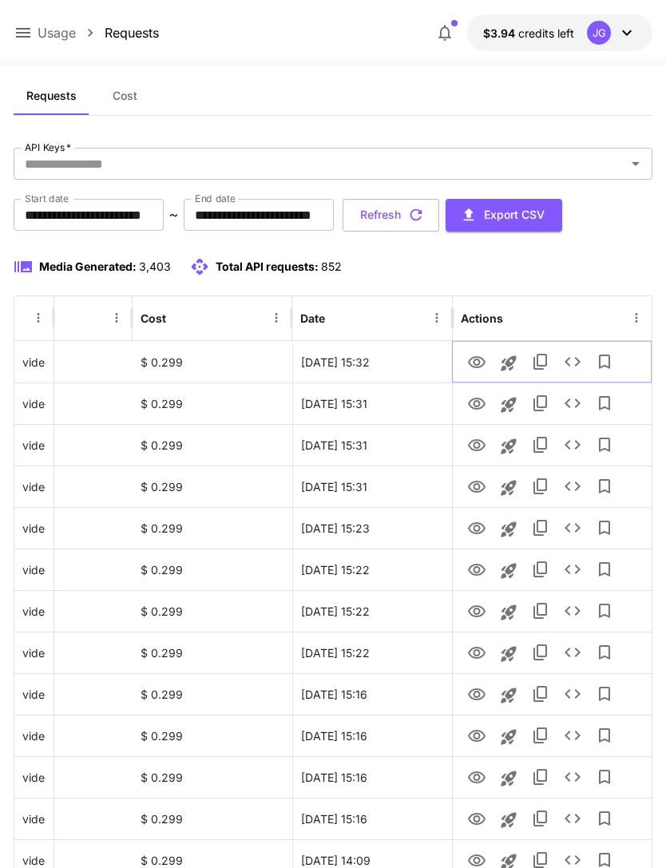
scroll to position [0, 0]
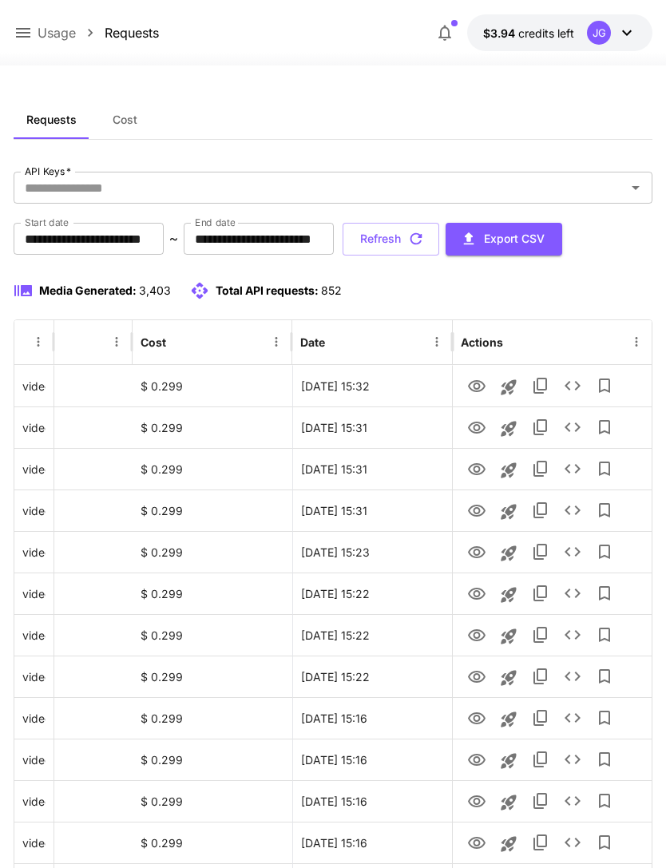
click at [31, 27] on icon at bounding box center [23, 32] width 19 height 19
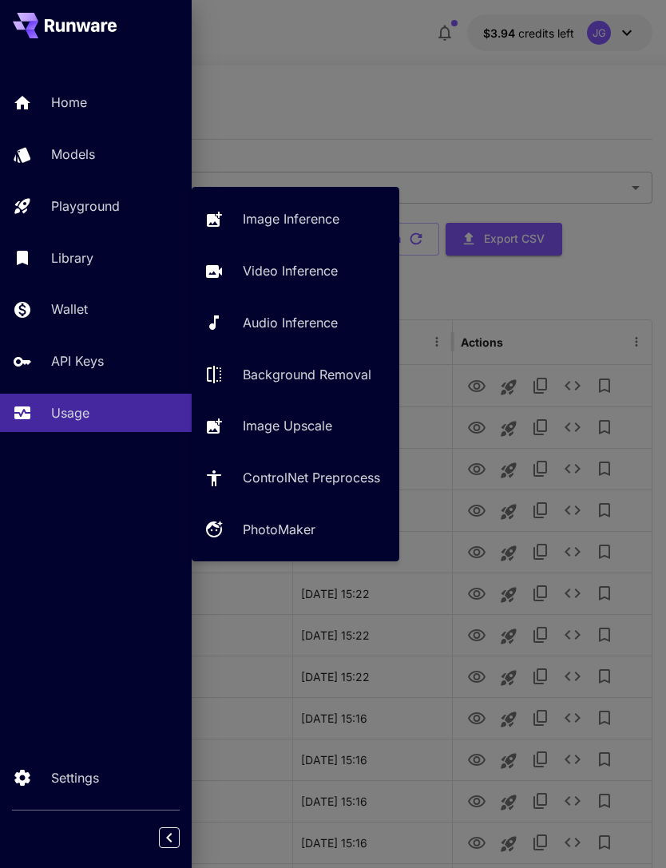
click at [304, 274] on p "Video Inference" at bounding box center [290, 270] width 95 height 19
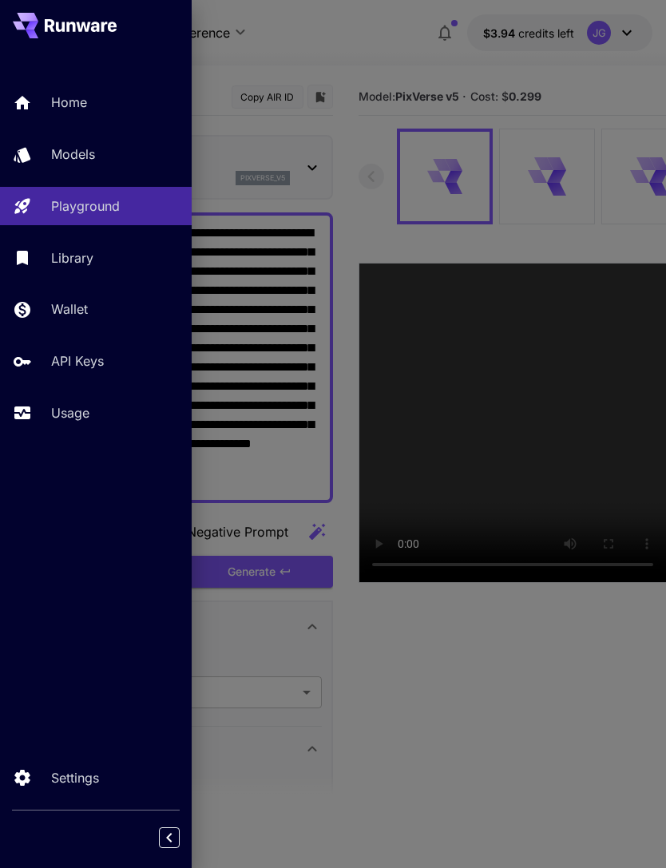
click at [364, 54] on div at bounding box center [333, 434] width 666 height 868
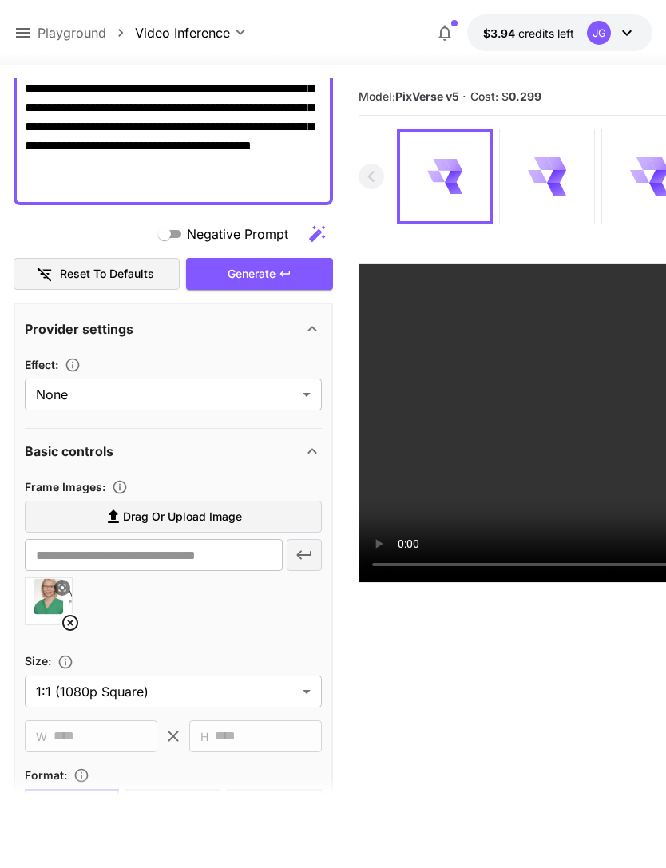
scroll to position [330, 0]
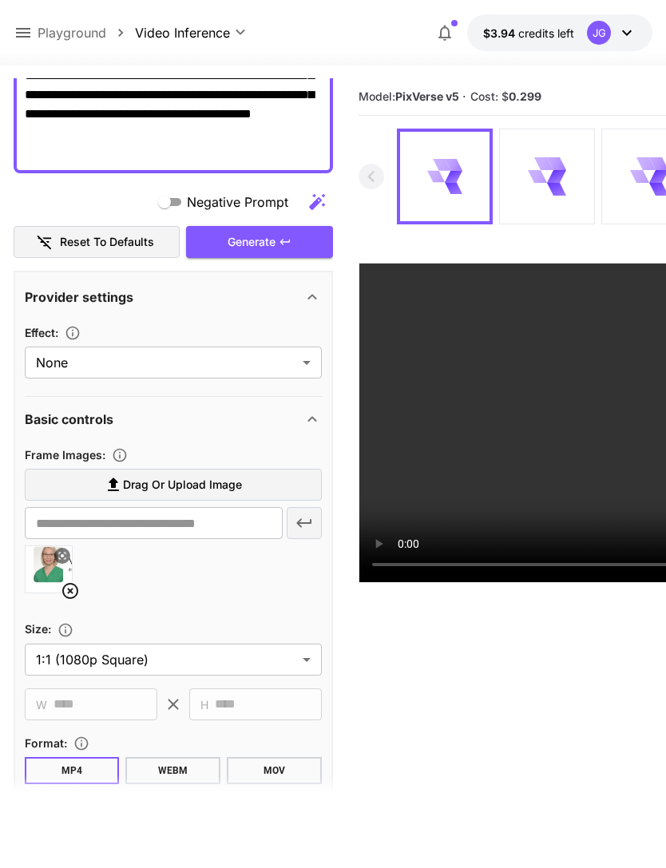
click at [66, 597] on icon at bounding box center [70, 591] width 16 height 16
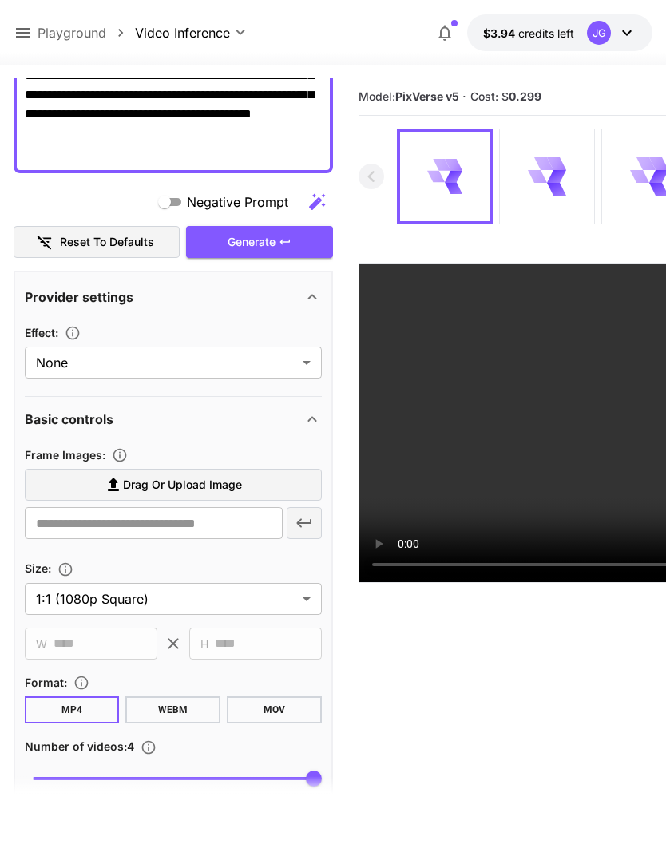
click at [231, 490] on span "Drag or upload image" at bounding box center [182, 485] width 119 height 20
click at [0, 0] on input "Drag or upload image" at bounding box center [0, 0] width 0 height 0
click at [243, 496] on label "Drag or upload image" at bounding box center [173, 485] width 297 height 33
click at [0, 0] on input "Drag or upload image" at bounding box center [0, 0] width 0 height 0
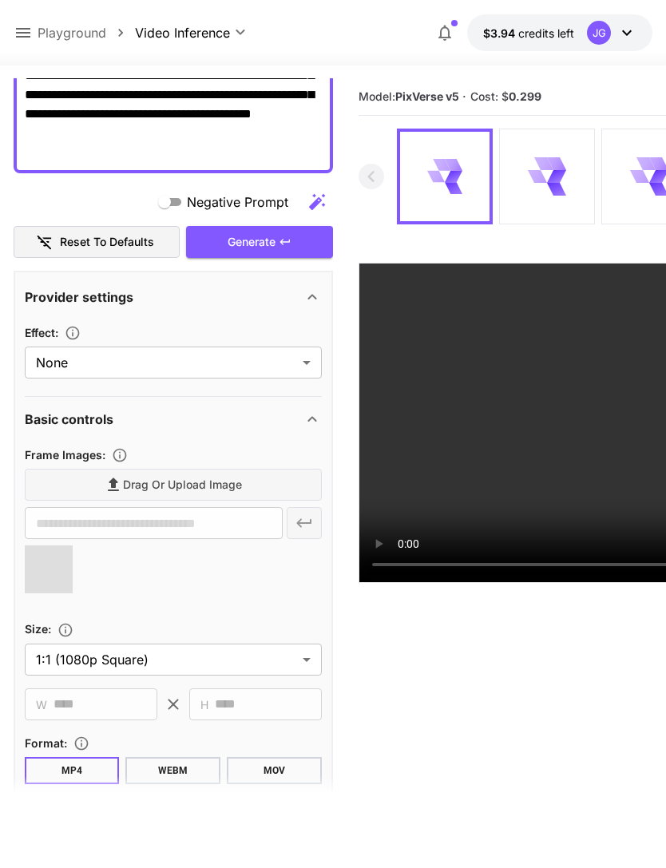
type input "**********"
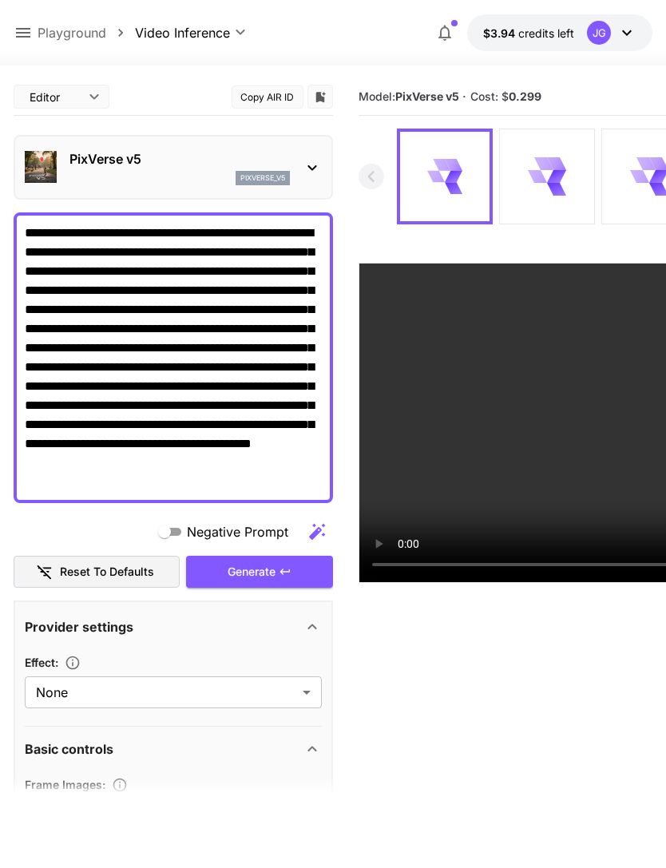
scroll to position [0, 0]
click at [113, 268] on textarea "**********" at bounding box center [173, 358] width 297 height 268
type textarea "**********"
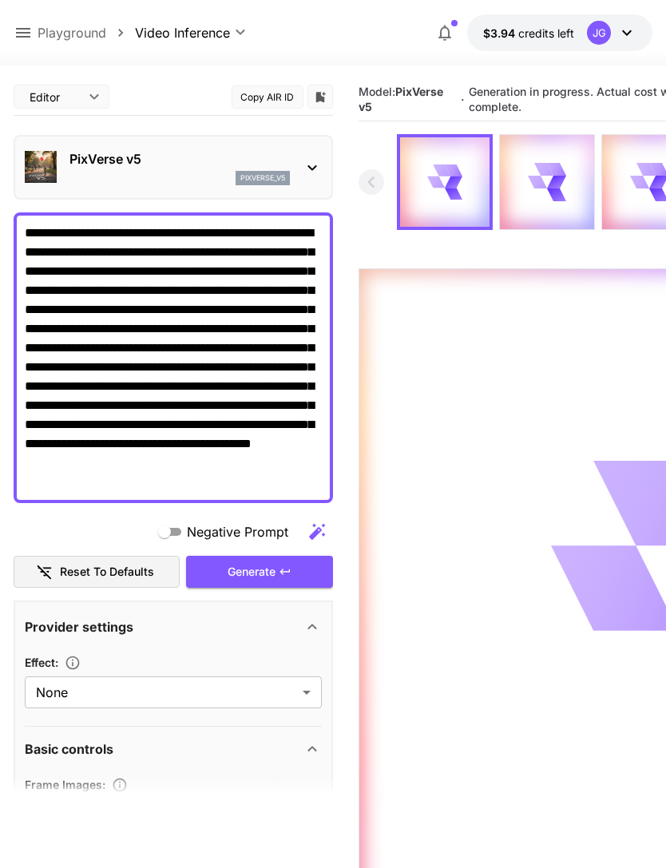
click at [29, 26] on icon at bounding box center [23, 32] width 19 height 19
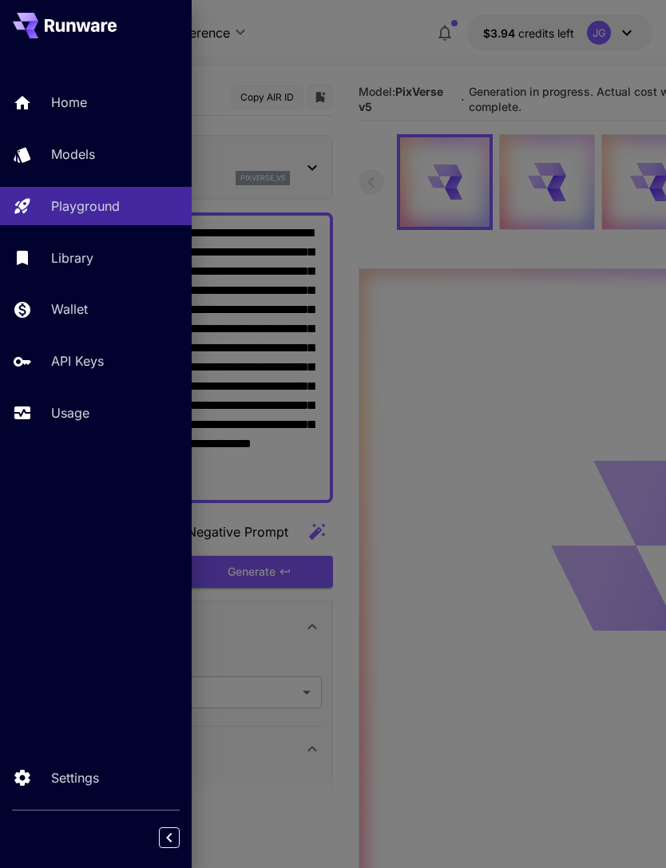
click at [86, 415] on p "Usage" at bounding box center [70, 412] width 38 height 19
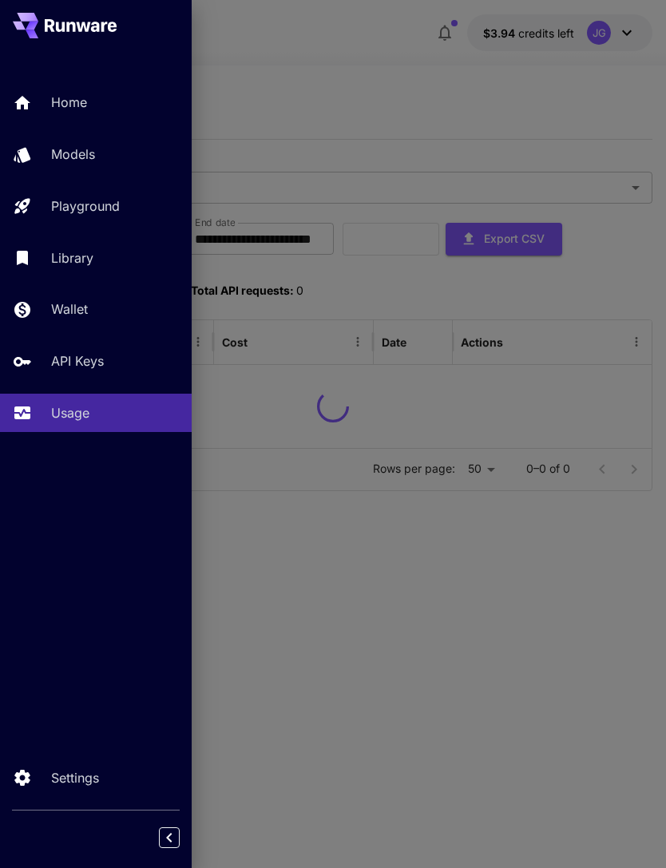
click at [401, 81] on div at bounding box center [333, 434] width 666 height 868
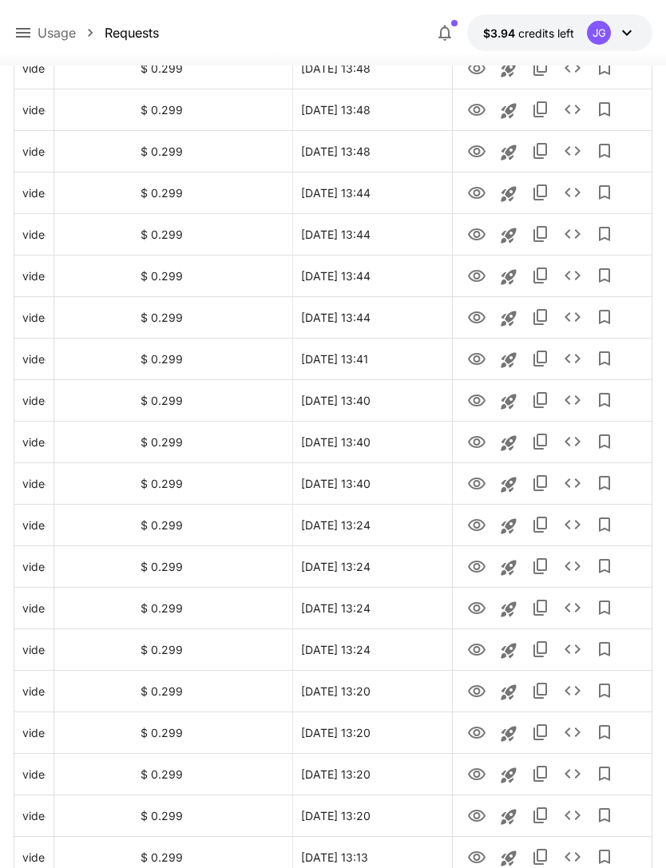
scroll to position [1613, 0]
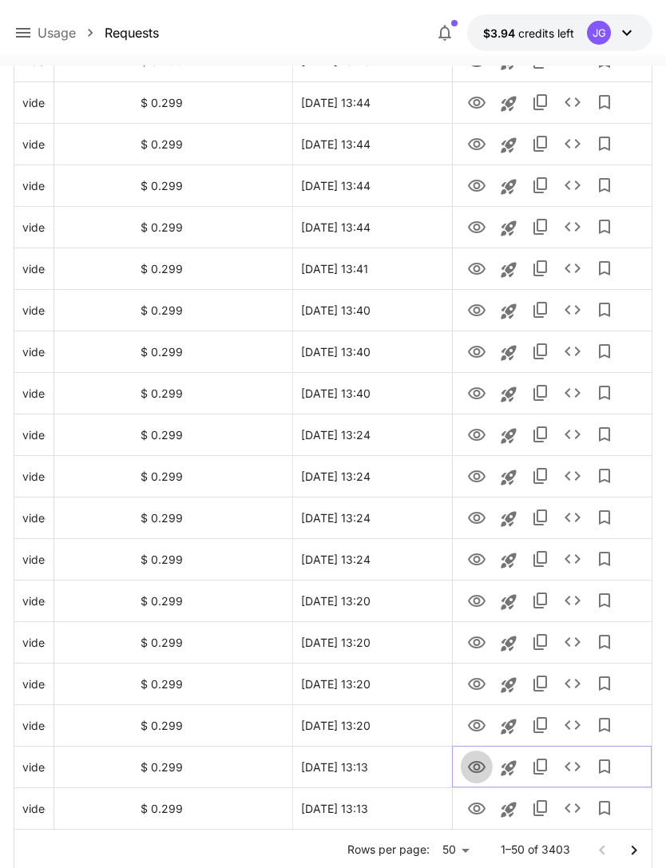
click at [480, 764] on icon "View" at bounding box center [476, 767] width 19 height 19
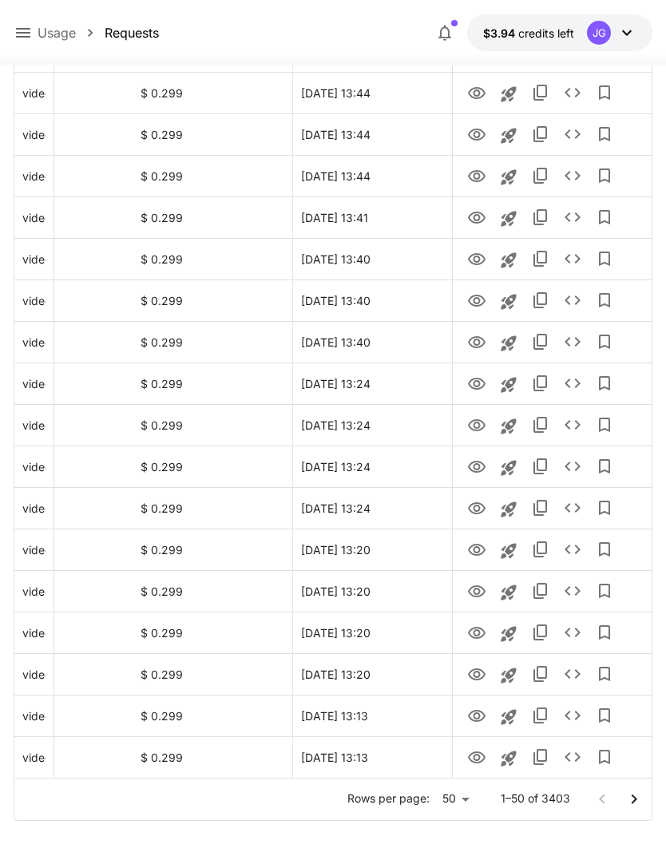
click at [636, 797] on icon "Go to next page" at bounding box center [634, 799] width 19 height 19
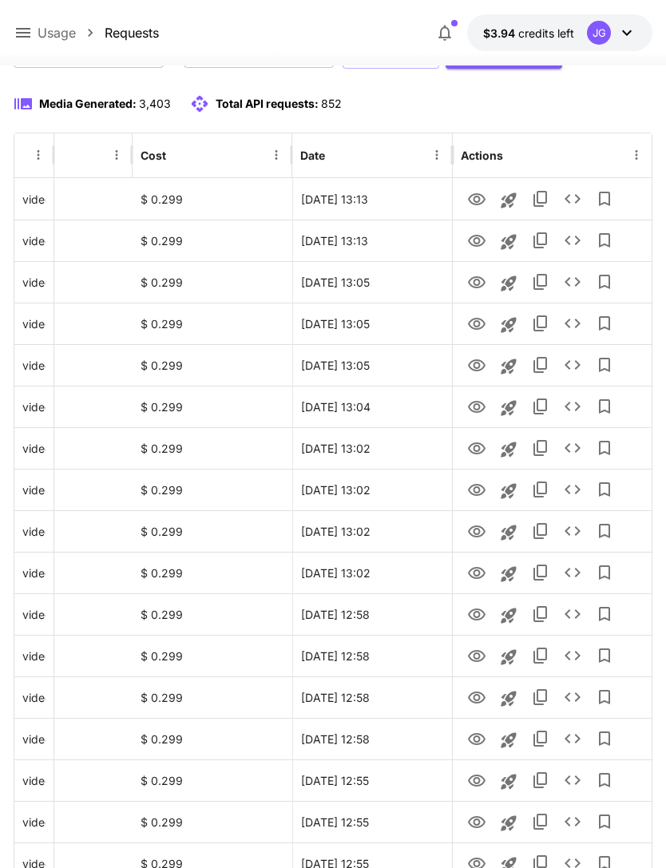
scroll to position [185, 0]
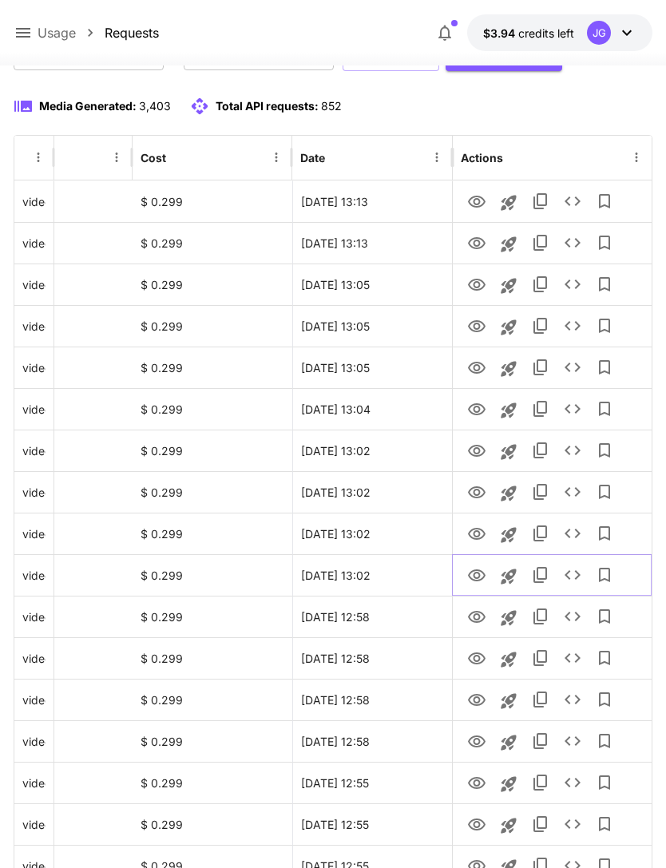
click at [482, 577] on icon "View" at bounding box center [477, 575] width 18 height 12
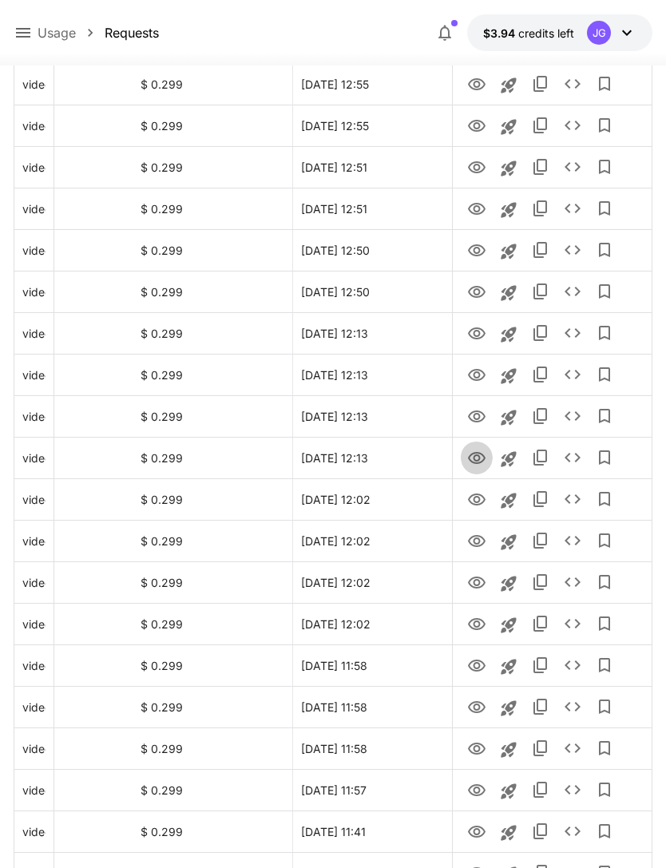
scroll to position [966, 0]
click at [481, 462] on icon "View" at bounding box center [476, 458] width 19 height 19
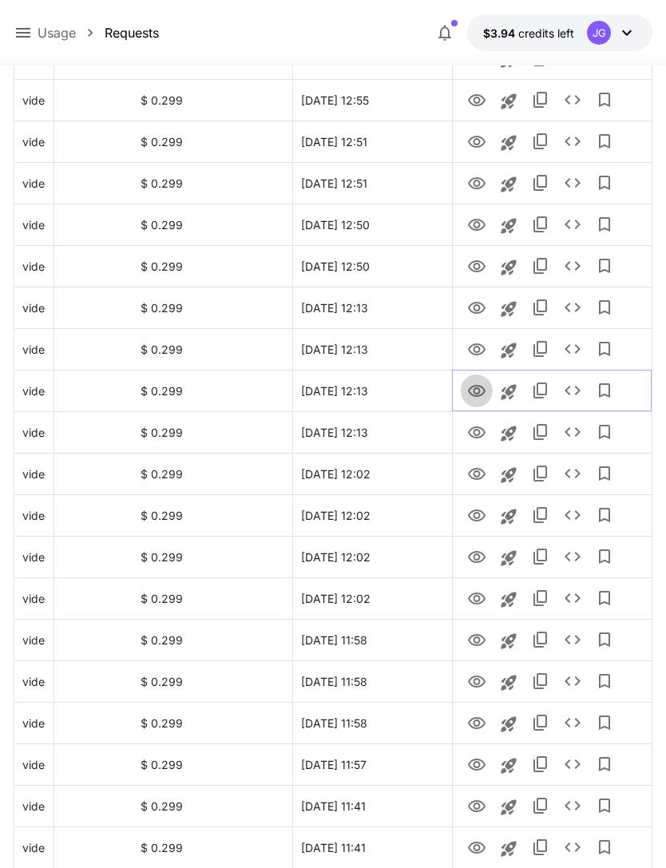
click at [482, 387] on icon "View" at bounding box center [477, 391] width 18 height 12
click at [478, 346] on icon "View" at bounding box center [476, 349] width 19 height 19
click at [474, 311] on icon "View" at bounding box center [476, 308] width 19 height 19
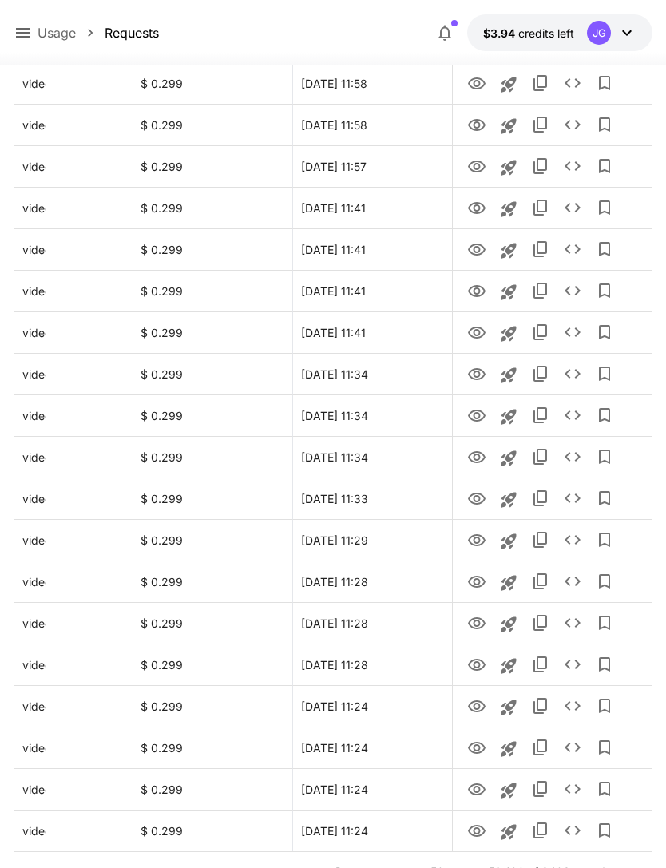
scroll to position [1613, 0]
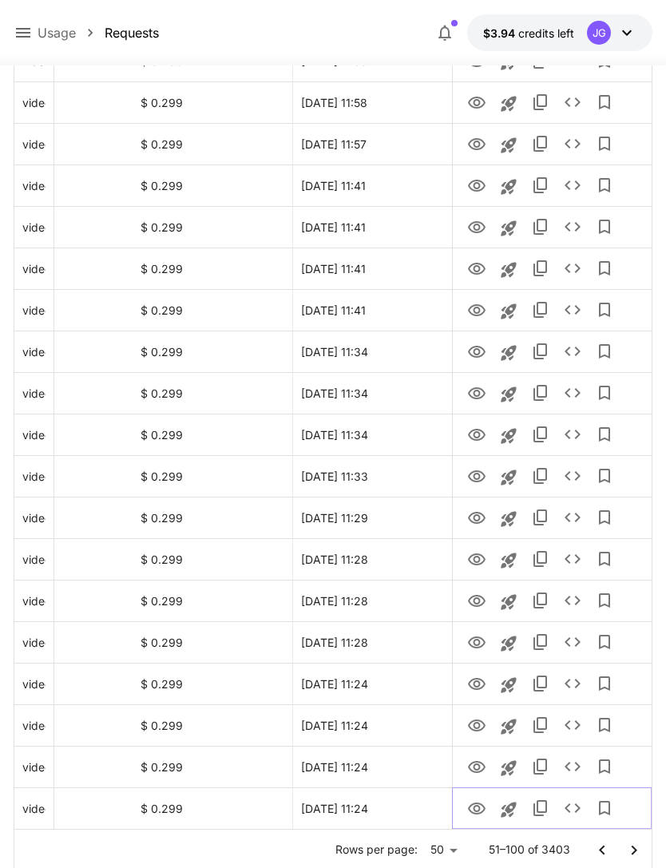
click at [482, 813] on icon "View" at bounding box center [476, 809] width 19 height 19
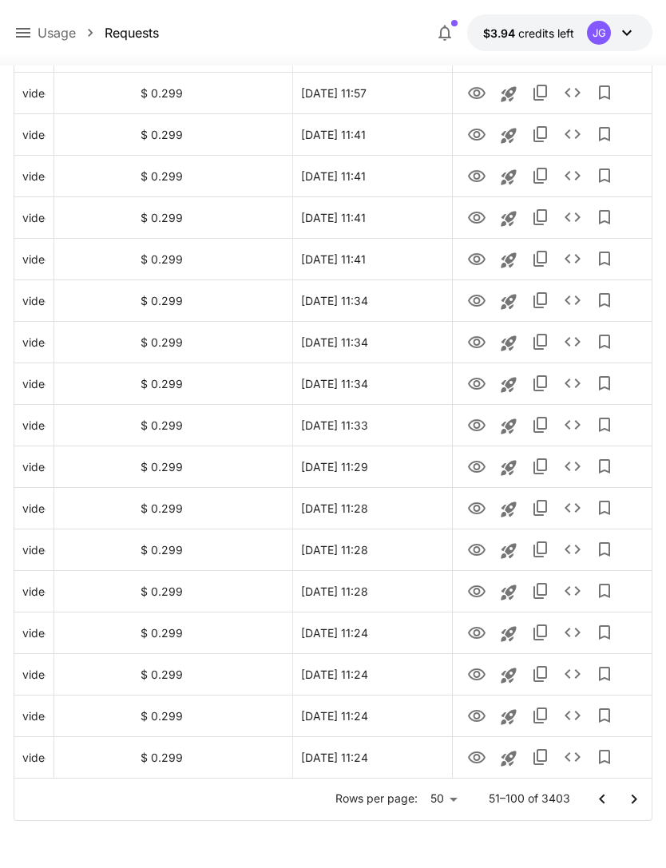
click at [605, 796] on icon "Go to previous page" at bounding box center [602, 799] width 19 height 19
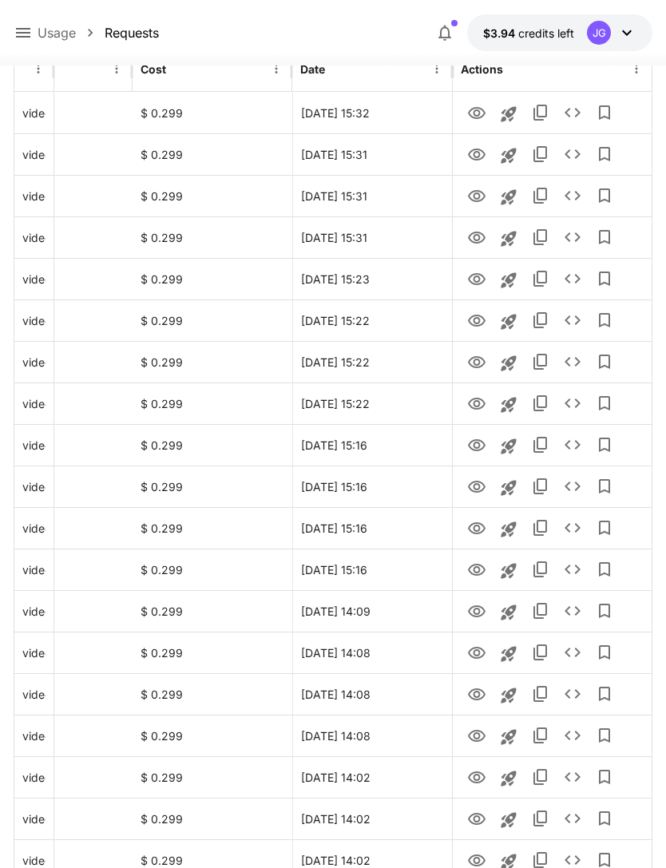
scroll to position [0, 0]
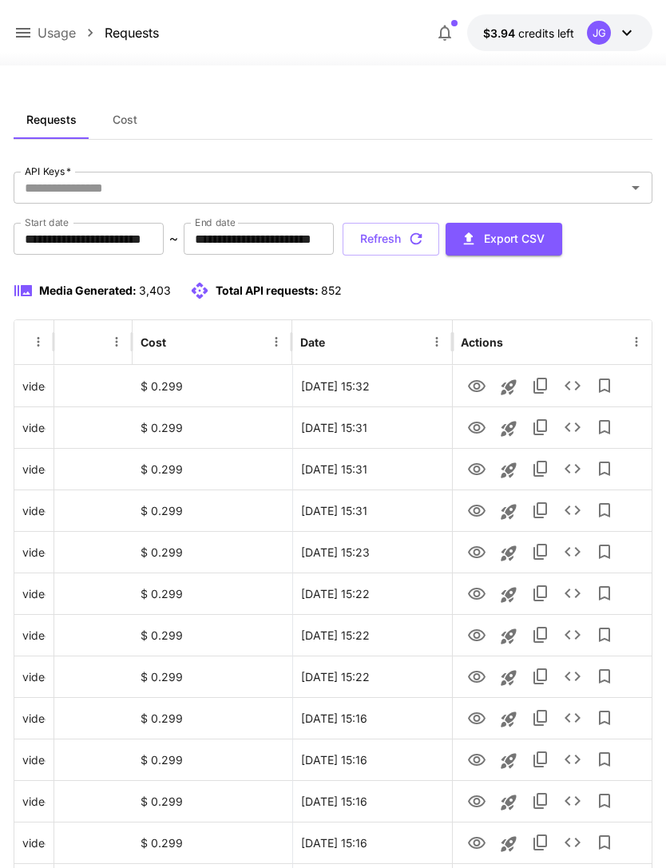
click at [439, 242] on button "Refresh" at bounding box center [391, 239] width 97 height 33
click at [475, 387] on icon "View" at bounding box center [477, 386] width 18 height 12
click at [439, 242] on button "Refresh" at bounding box center [391, 239] width 97 height 33
click at [486, 385] on icon "View" at bounding box center [476, 386] width 19 height 19
click at [439, 237] on button "Refresh" at bounding box center [391, 239] width 97 height 33
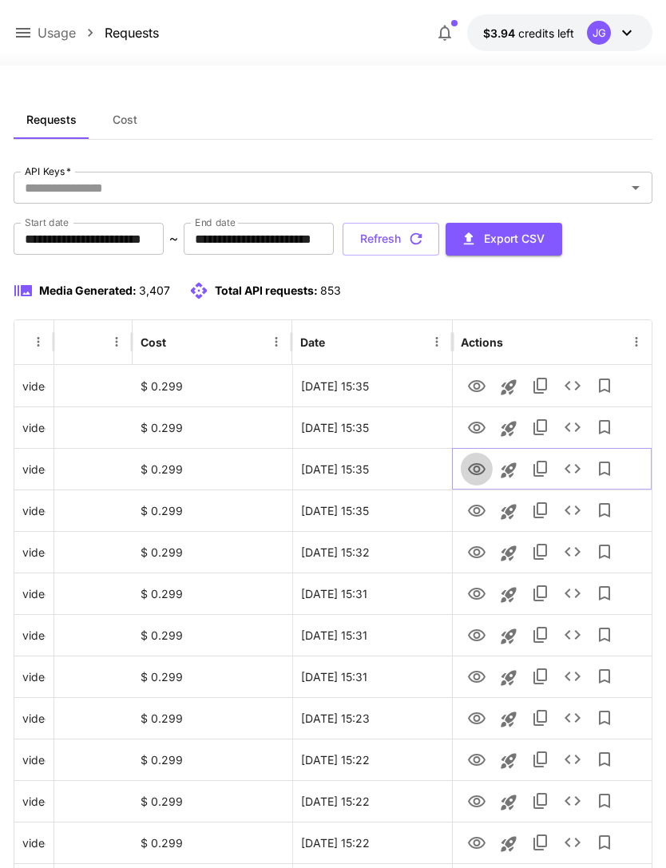
click at [476, 474] on icon "View" at bounding box center [477, 469] width 18 height 12
click at [474, 431] on icon "View" at bounding box center [476, 428] width 19 height 19
click at [482, 386] on icon "View" at bounding box center [476, 386] width 19 height 19
click at [26, 23] on button at bounding box center [23, 33] width 19 height 20
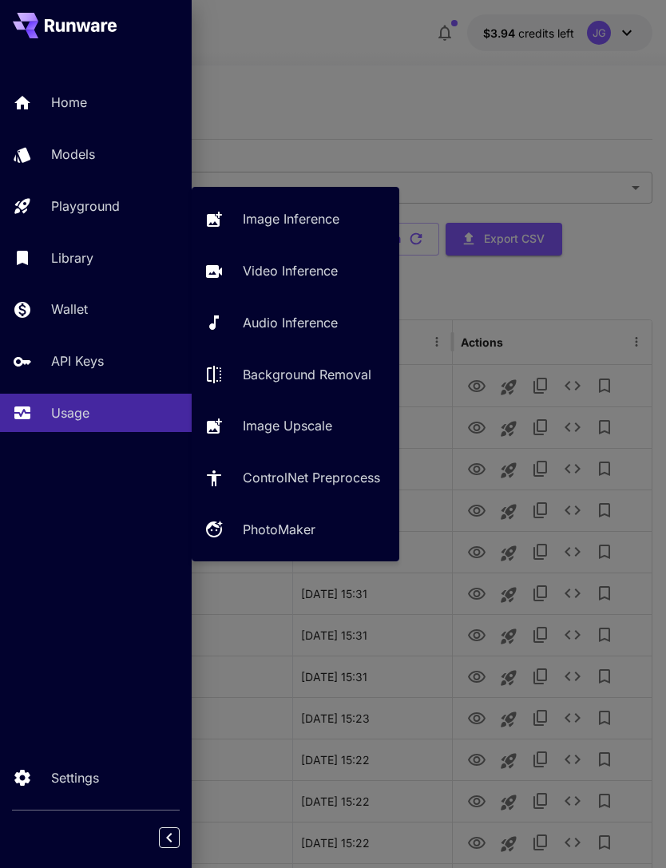
click at [320, 270] on p "Video Inference" at bounding box center [290, 270] width 95 height 19
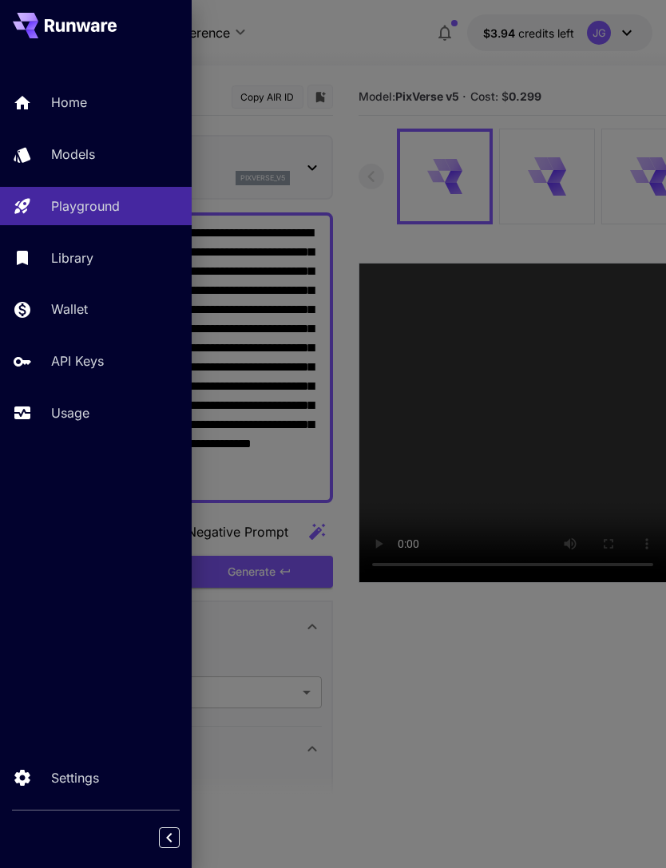
click at [341, 46] on div at bounding box center [333, 434] width 666 height 868
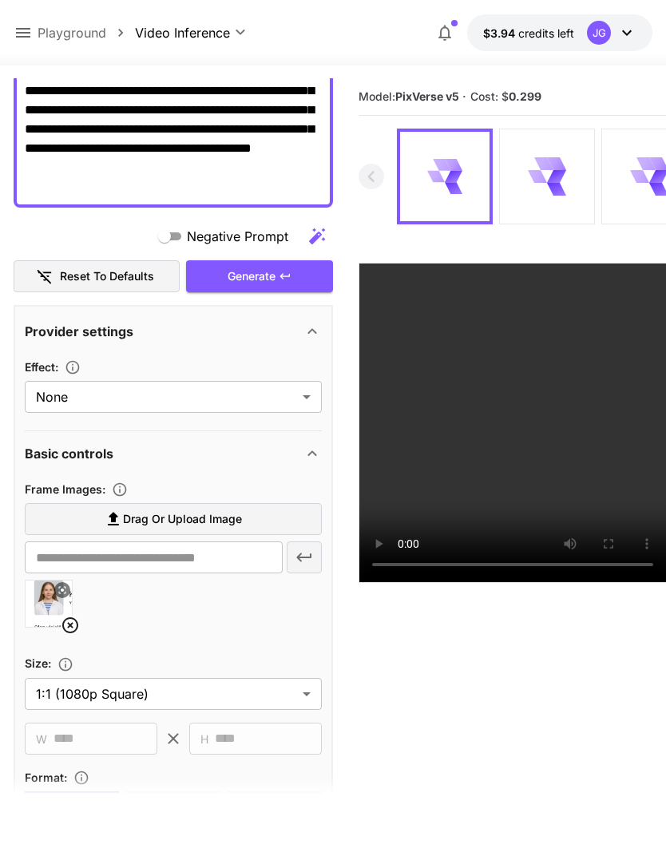
scroll to position [296, 0]
click at [68, 619] on icon at bounding box center [70, 625] width 19 height 19
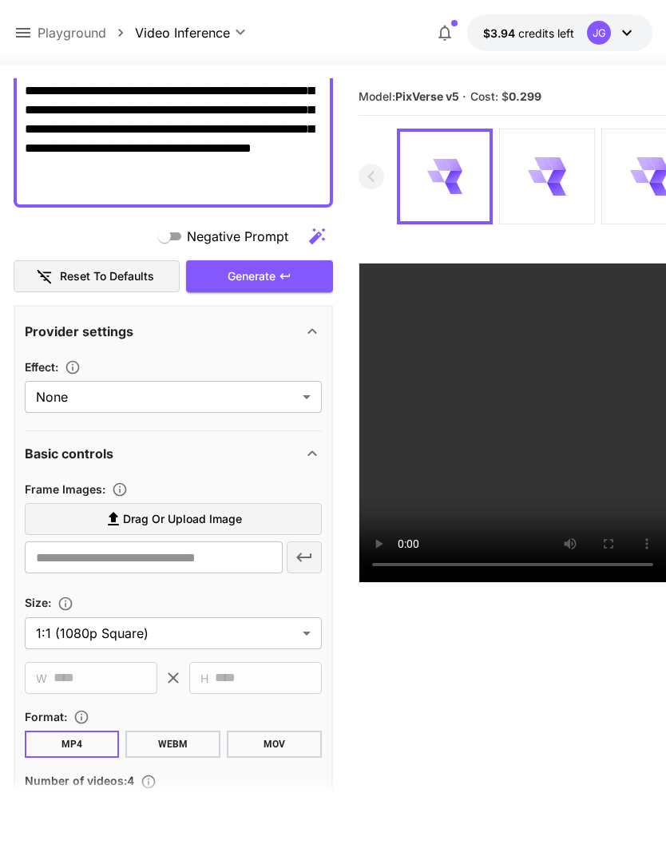
click at [207, 532] on label "Drag or upload image" at bounding box center [173, 519] width 297 height 33
click at [0, 0] on input "Drag or upload image" at bounding box center [0, 0] width 0 height 0
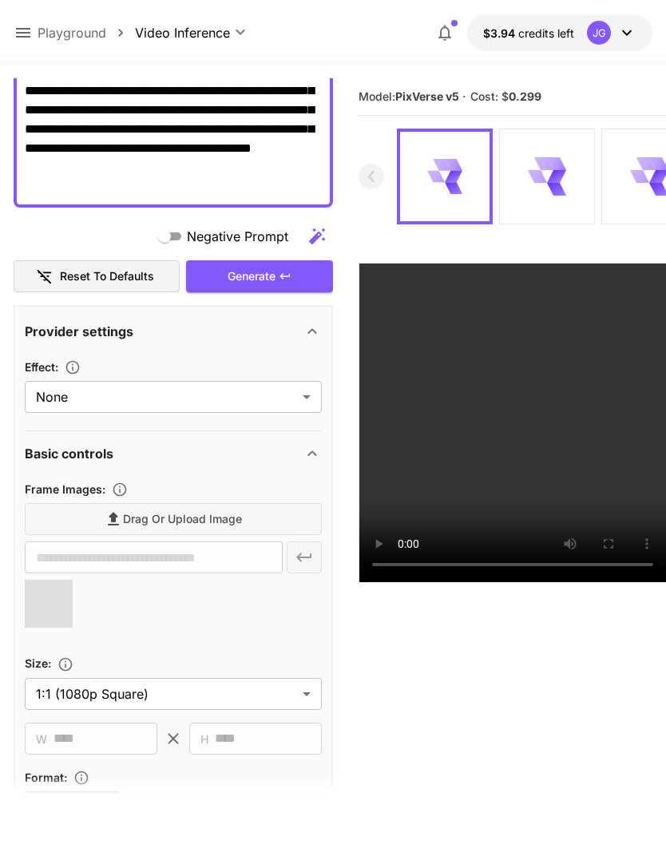
type input "**********"
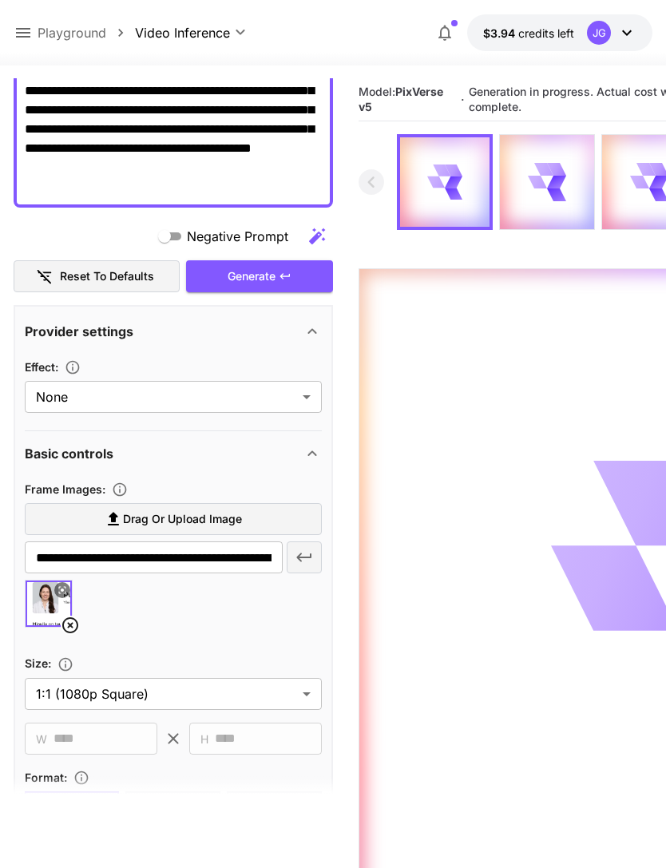
click at [30, 38] on icon at bounding box center [23, 33] width 14 height 10
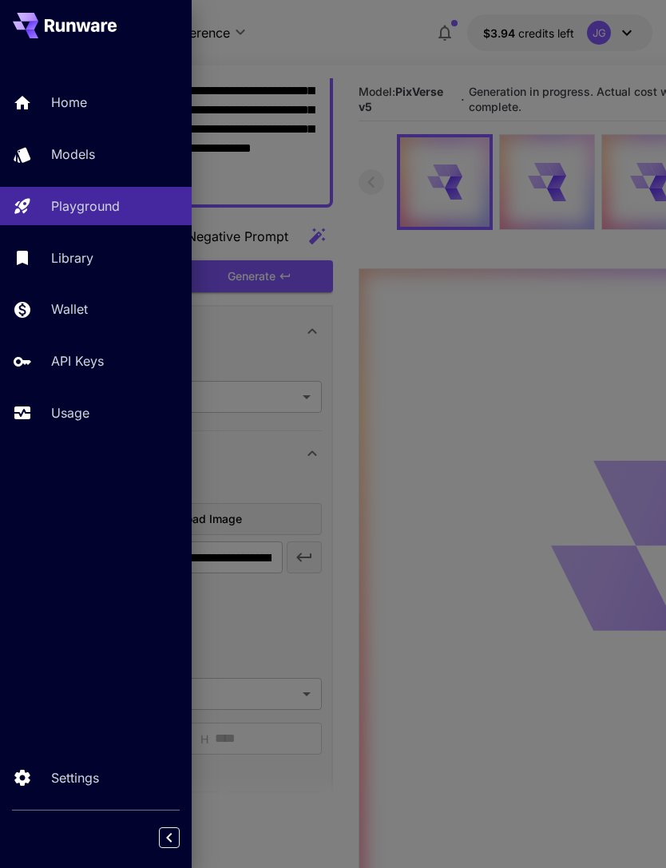
click at [87, 411] on p "Usage" at bounding box center [70, 412] width 38 height 19
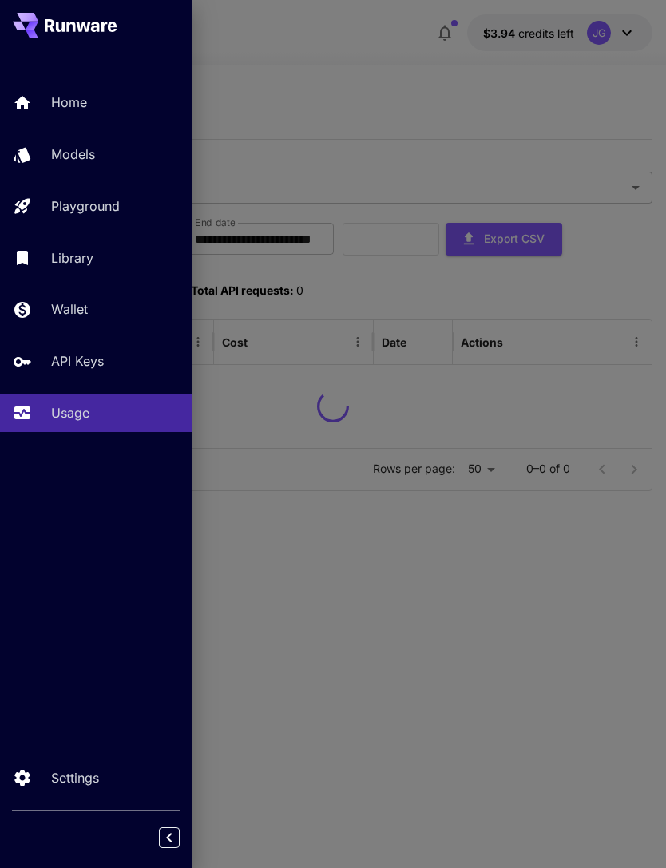
click at [399, 51] on div at bounding box center [333, 434] width 666 height 868
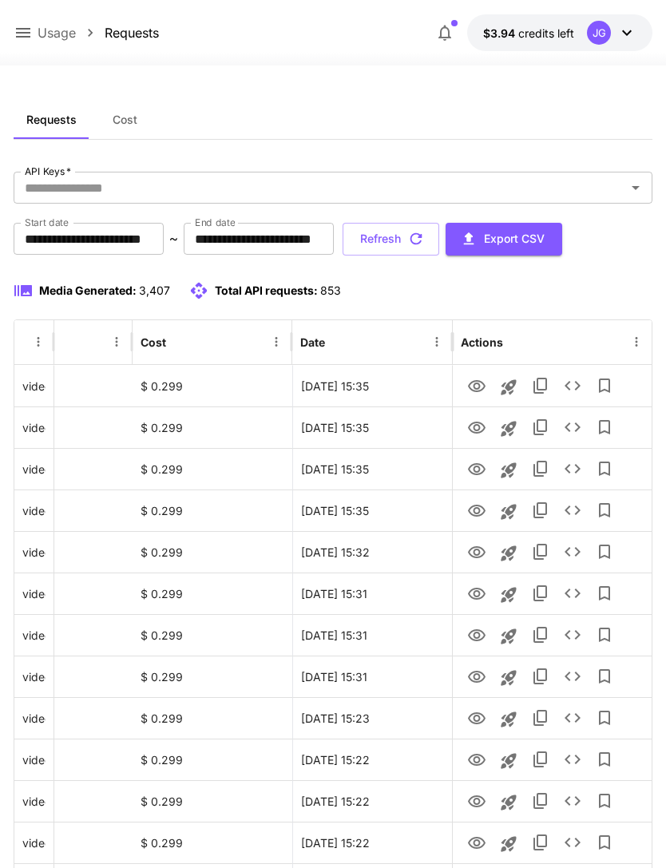
scroll to position [0, 81]
click at [423, 239] on icon "button" at bounding box center [417, 239] width 12 height 12
click at [425, 245] on icon "button" at bounding box center [416, 239] width 18 height 18
click at [476, 515] on icon "View" at bounding box center [477, 511] width 18 height 12
click at [479, 467] on icon "View" at bounding box center [477, 469] width 18 height 12
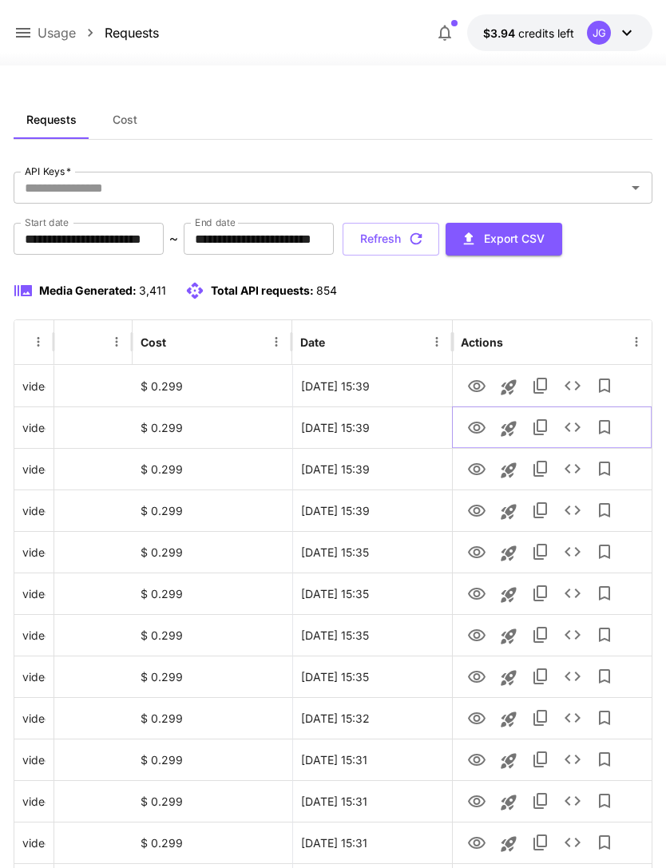
click at [482, 421] on icon "View" at bounding box center [476, 428] width 19 height 19
click at [480, 382] on icon "View" at bounding box center [477, 386] width 18 height 12
click at [26, 34] on icon at bounding box center [23, 33] width 14 height 10
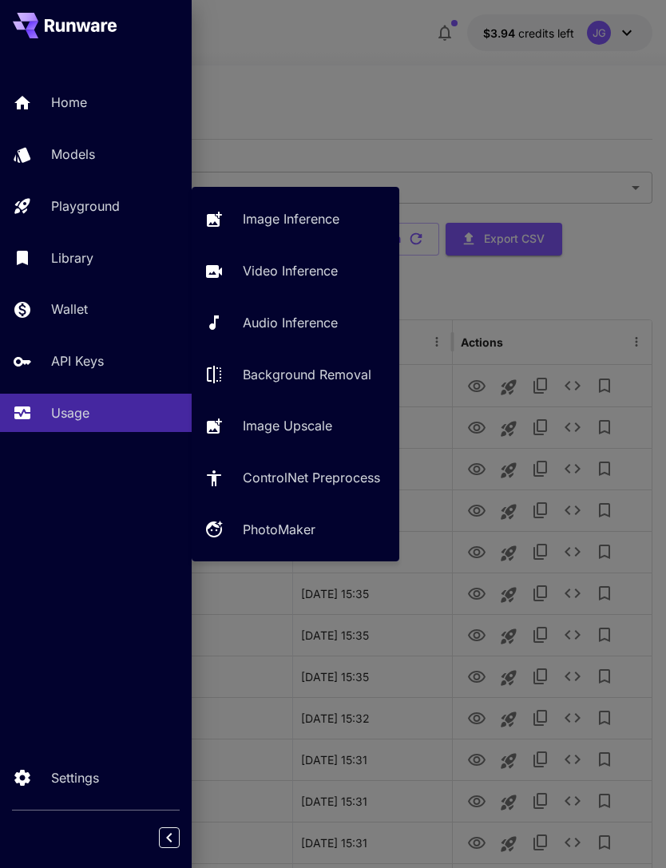
click at [314, 276] on p "Video Inference" at bounding box center [290, 270] width 95 height 19
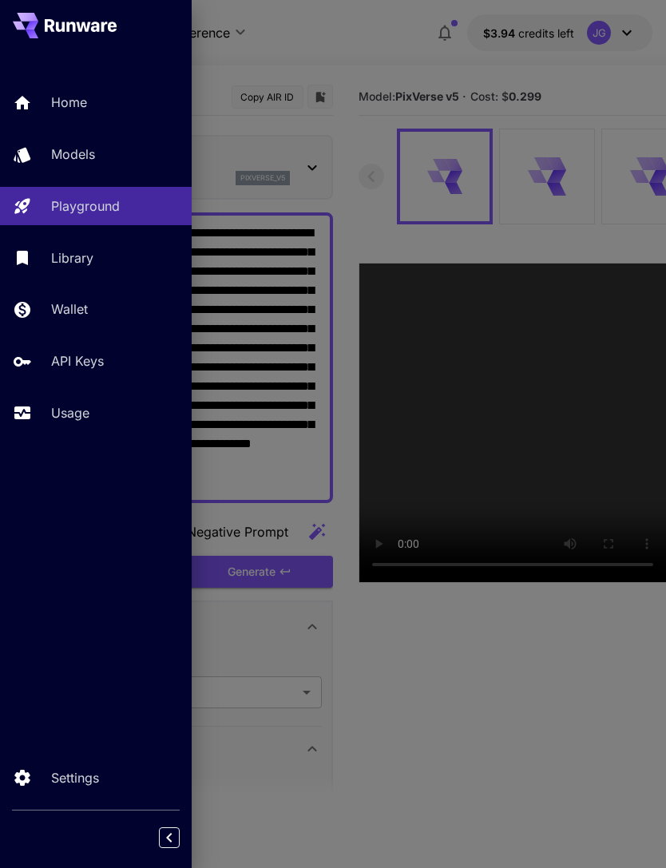
click at [375, 41] on div at bounding box center [333, 434] width 666 height 868
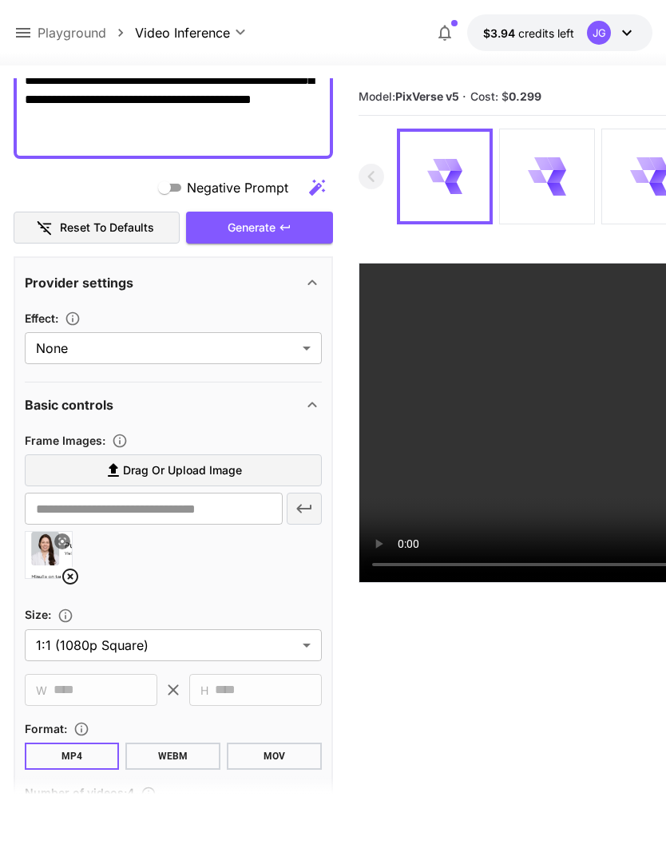
scroll to position [362, 0]
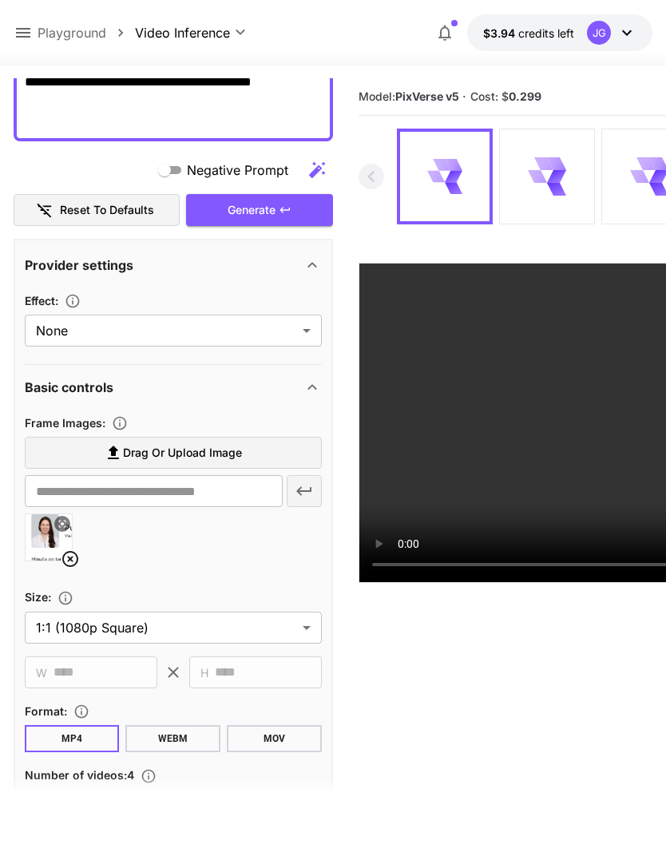
click at [69, 562] on icon at bounding box center [70, 559] width 19 height 19
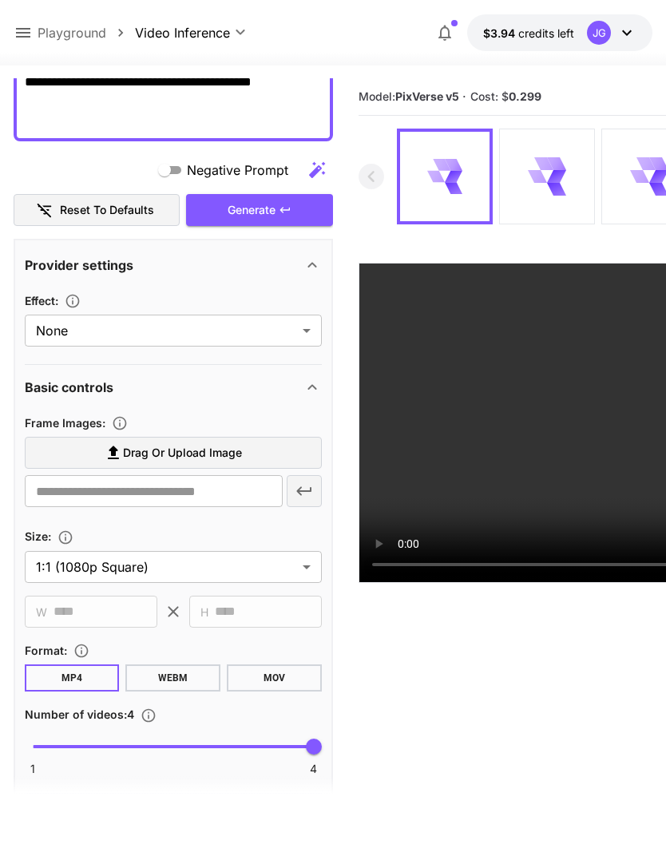
click at [241, 455] on span "Drag or upload image" at bounding box center [182, 453] width 119 height 20
click at [0, 0] on input "Drag or upload image" at bounding box center [0, 0] width 0 height 0
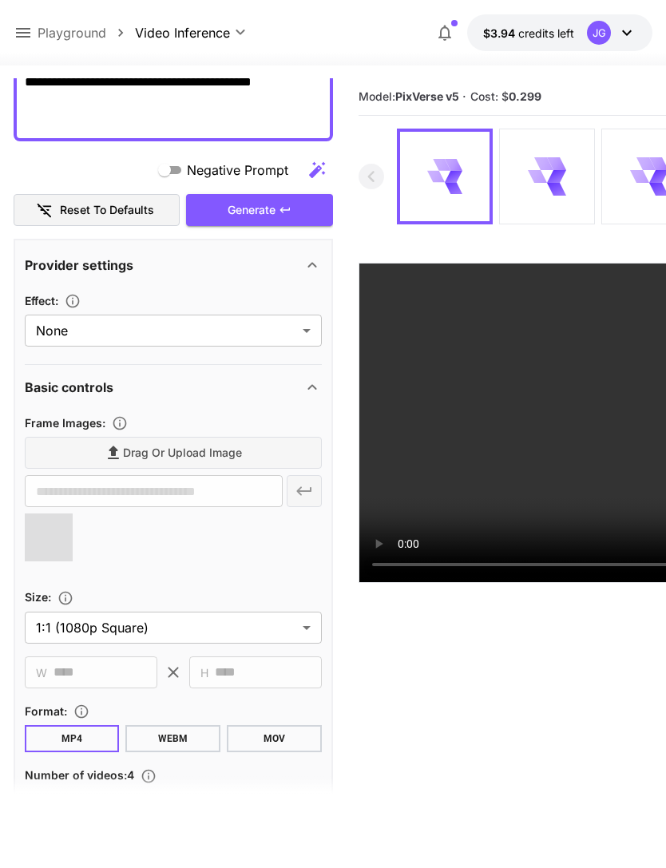
type input "**********"
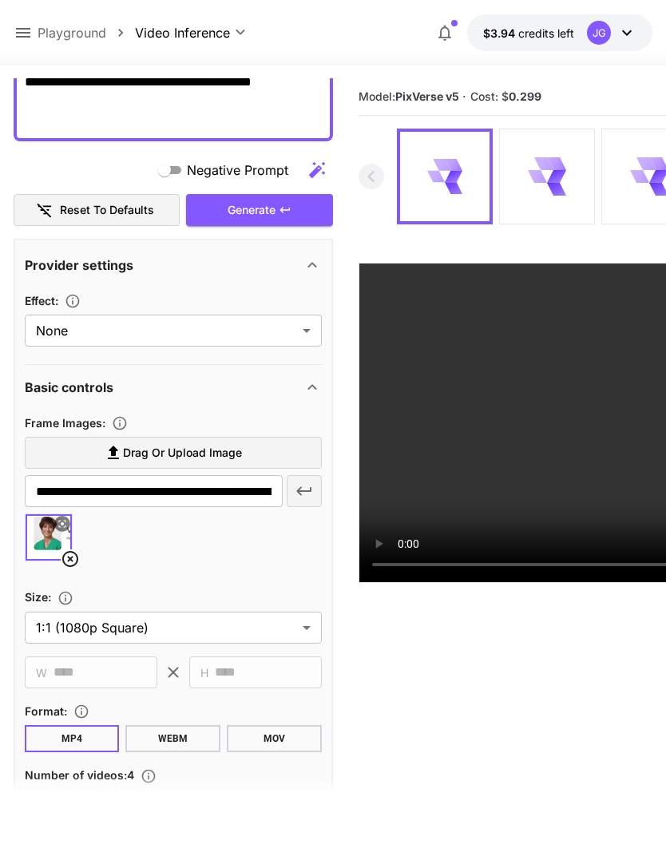
click at [293, 208] on div "Generate" at bounding box center [259, 210] width 147 height 33
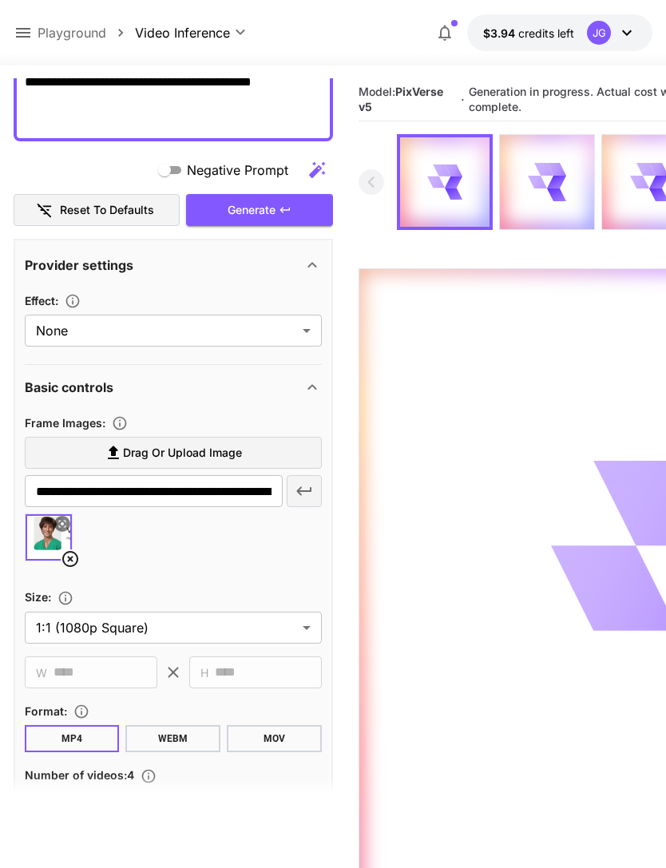
click at [22, 34] on icon at bounding box center [23, 32] width 19 height 19
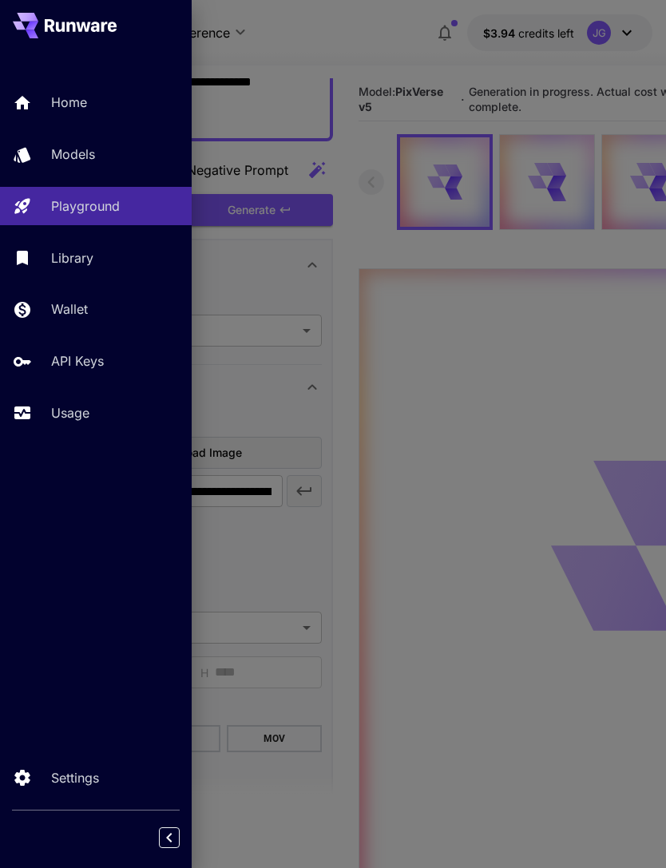
click at [83, 412] on p "Usage" at bounding box center [70, 412] width 38 height 19
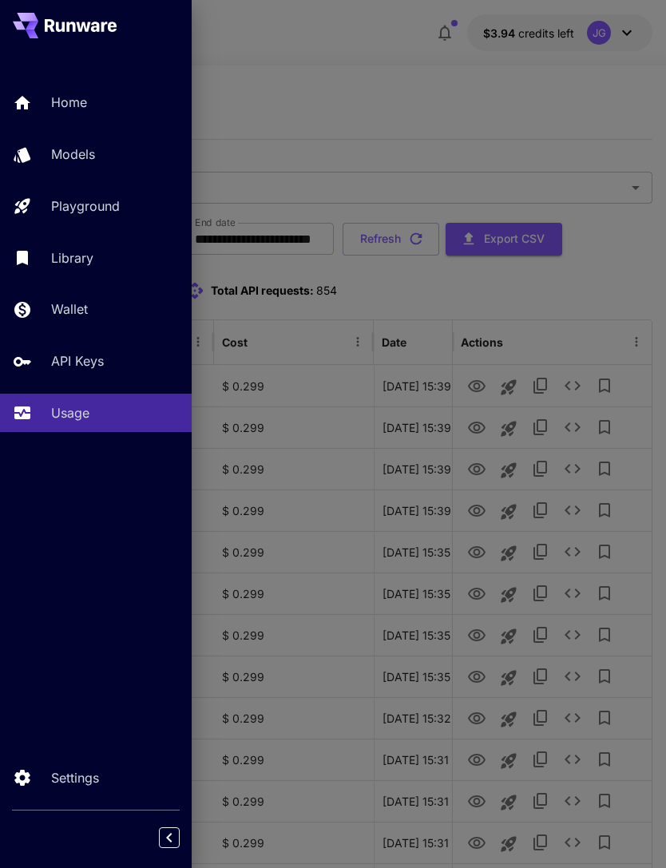
click at [428, 77] on div at bounding box center [333, 434] width 666 height 868
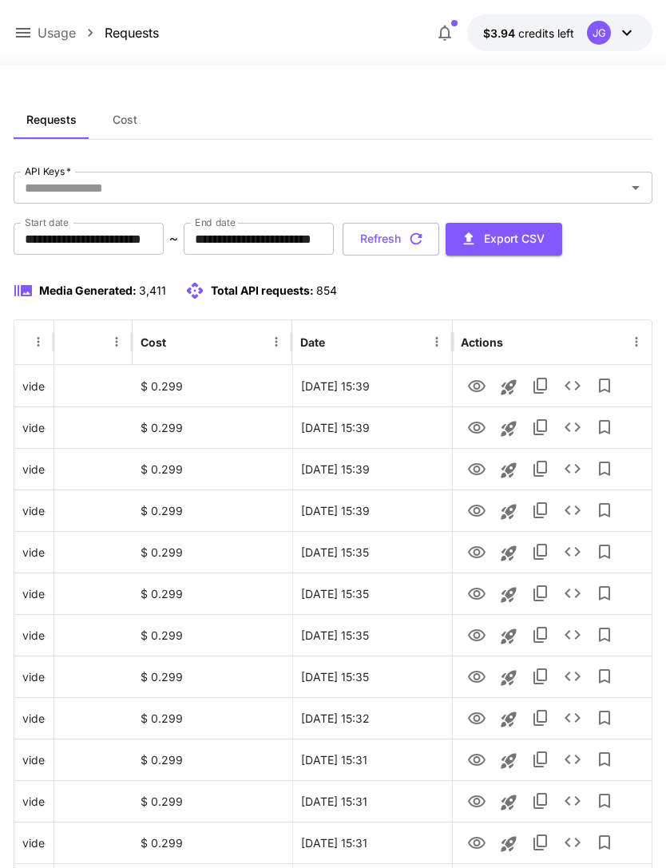
scroll to position [0, 81]
click at [439, 235] on button "Refresh" at bounding box center [391, 239] width 97 height 33
click at [478, 513] on icon "View" at bounding box center [477, 511] width 18 height 12
click at [439, 239] on button "Refresh" at bounding box center [391, 239] width 97 height 33
click at [479, 514] on icon "View" at bounding box center [477, 511] width 18 height 12
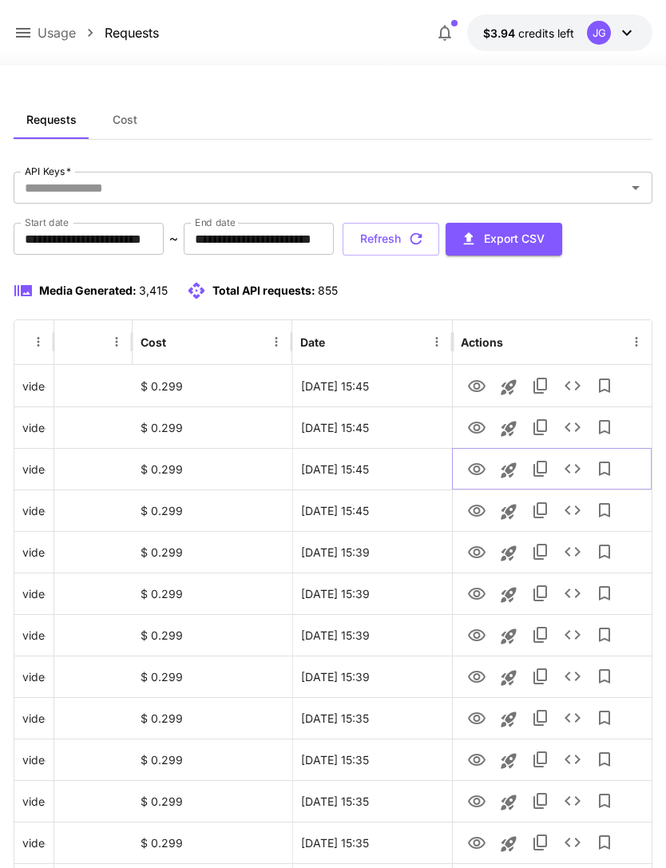
click at [475, 466] on icon "View" at bounding box center [477, 469] width 18 height 12
click at [480, 431] on icon "View" at bounding box center [476, 428] width 19 height 19
click at [481, 392] on icon "View" at bounding box center [476, 386] width 19 height 19
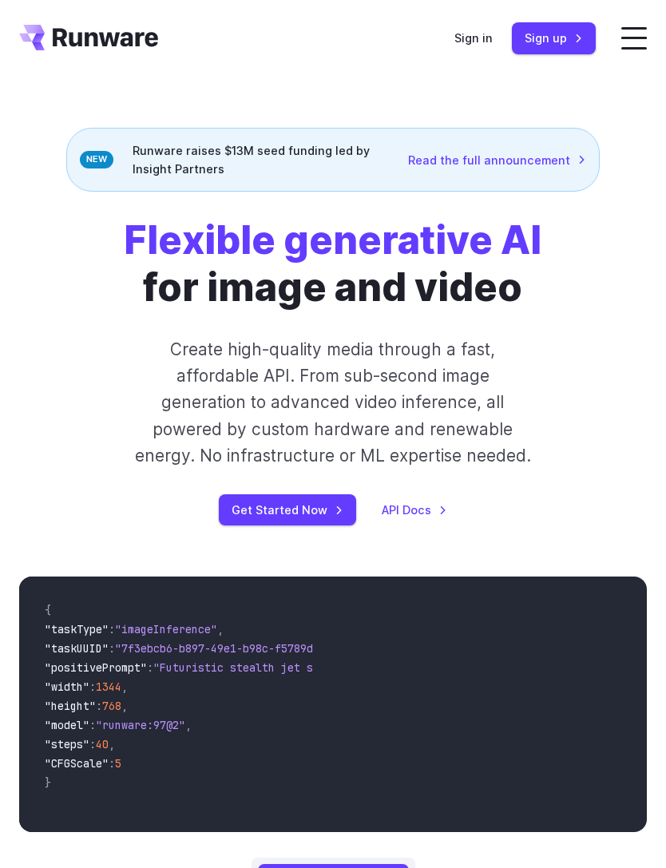
click at [482, 35] on link "Sign in" at bounding box center [473, 38] width 38 height 18
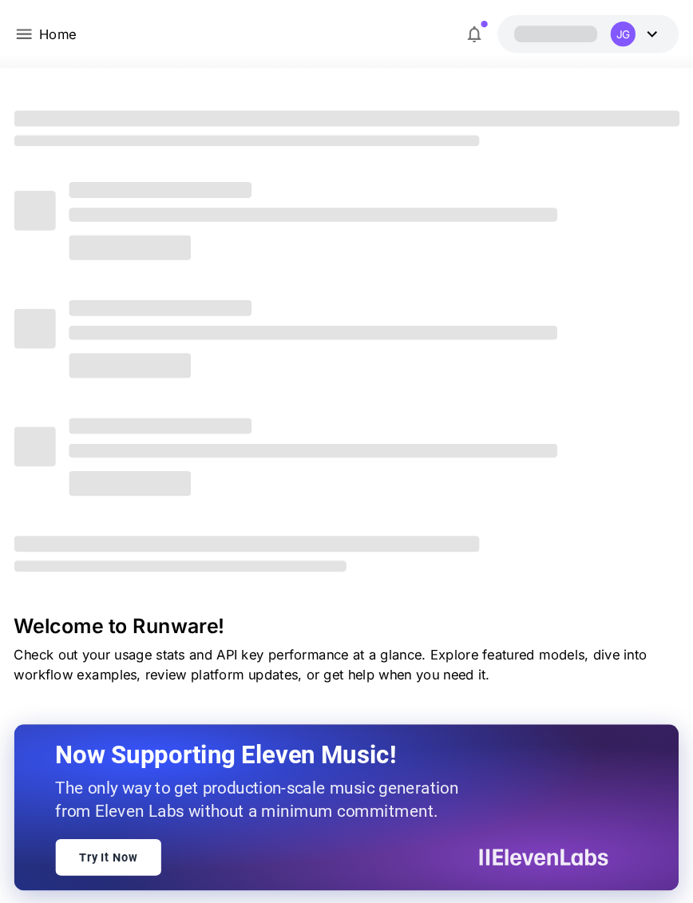
scroll to position [3, 0]
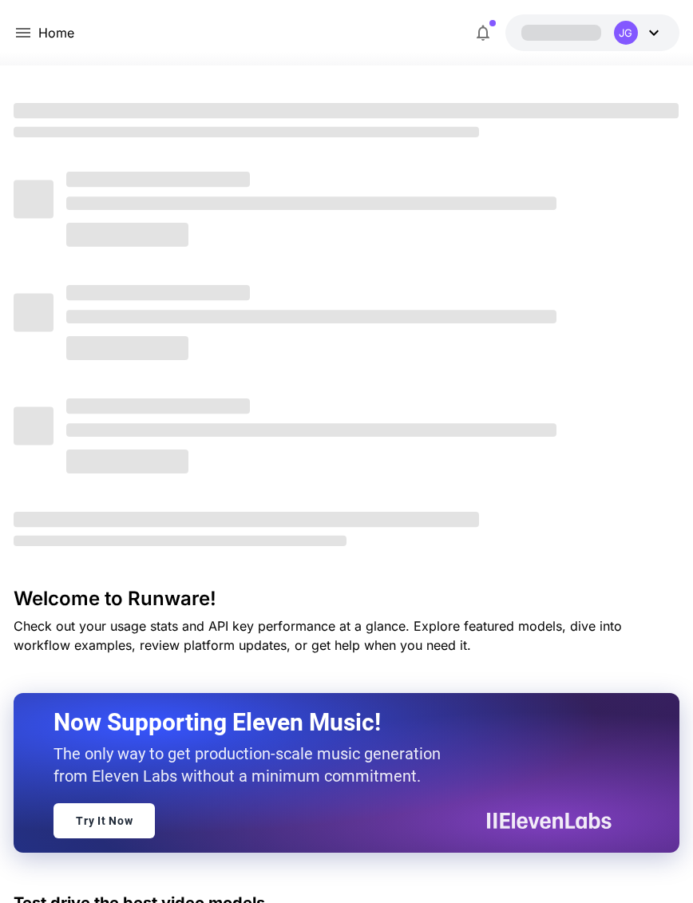
click at [25, 32] on icon at bounding box center [23, 32] width 19 height 19
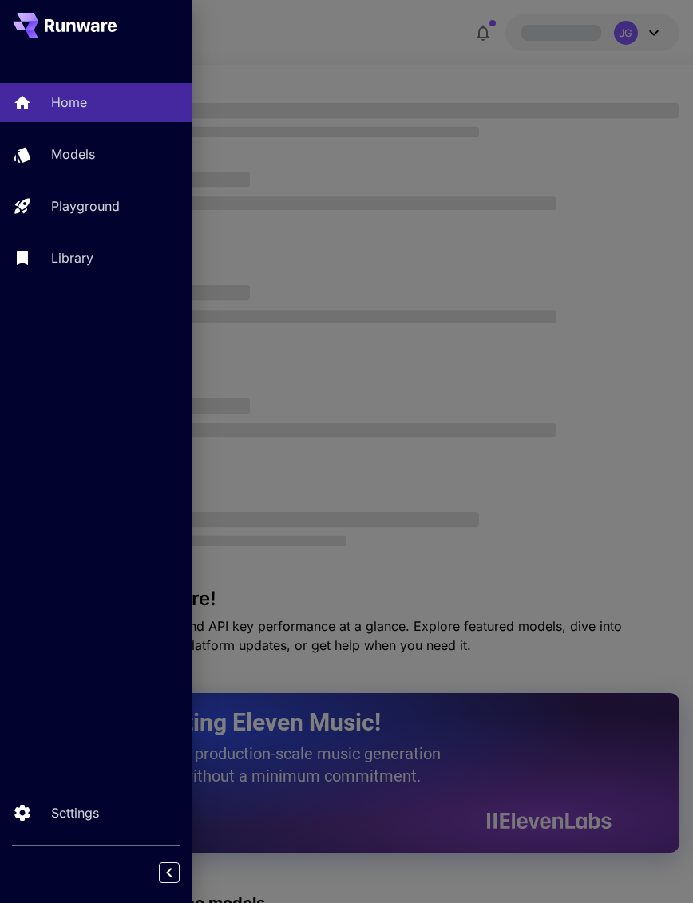
click at [339, 65] on div at bounding box center [346, 451] width 693 height 903
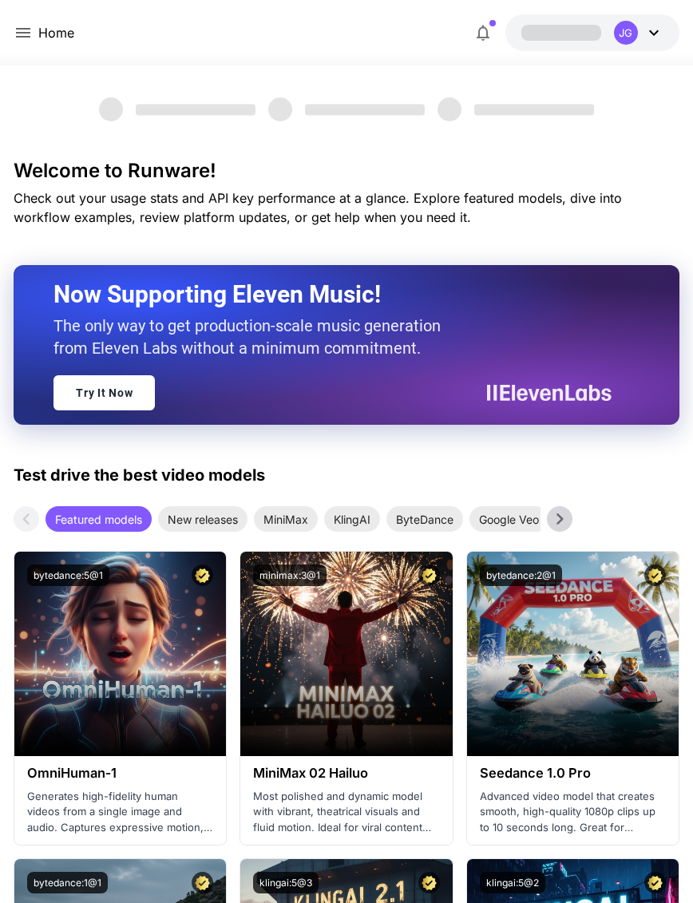
scroll to position [0, 0]
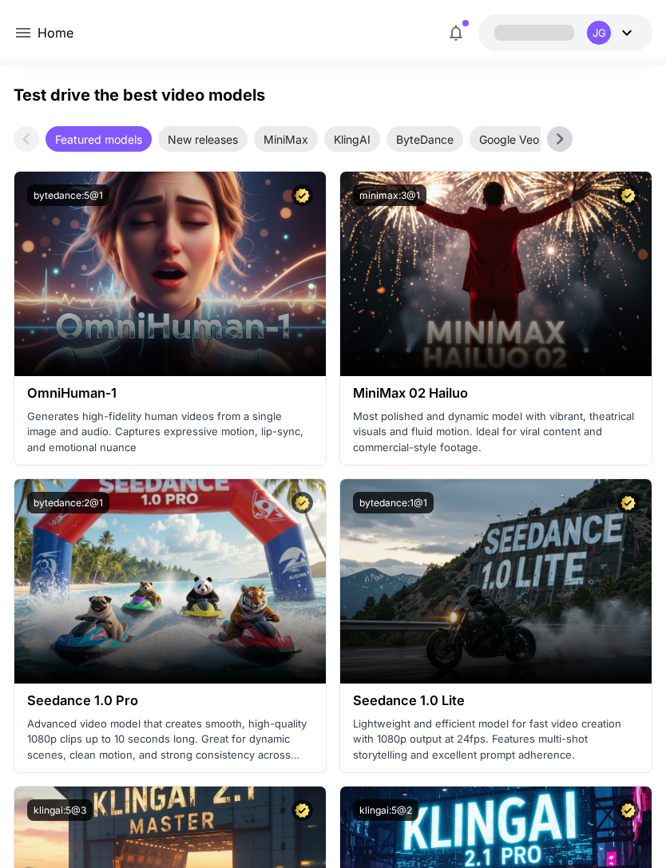
scroll to position [814, 0]
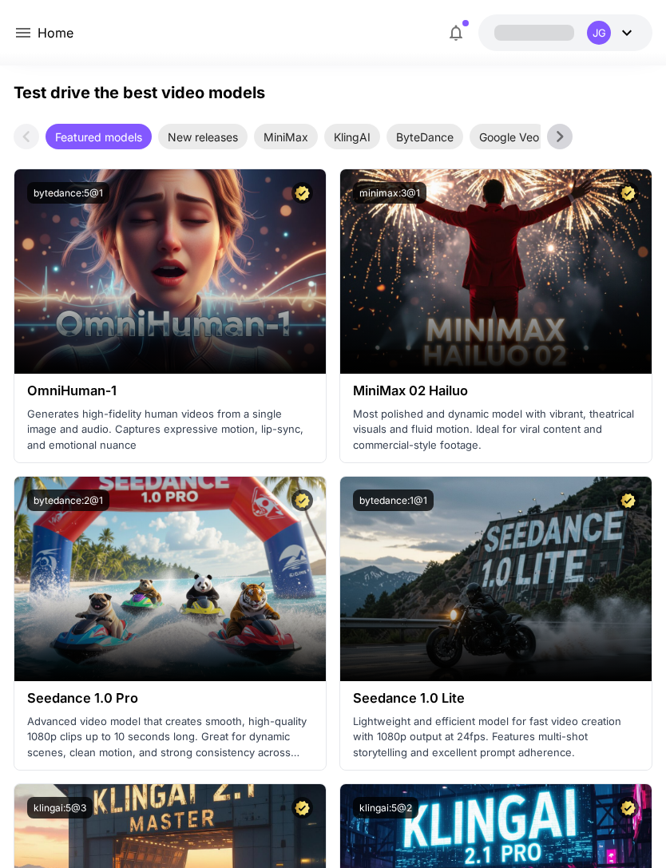
click at [220, 125] on div "New releases" at bounding box center [202, 137] width 89 height 26
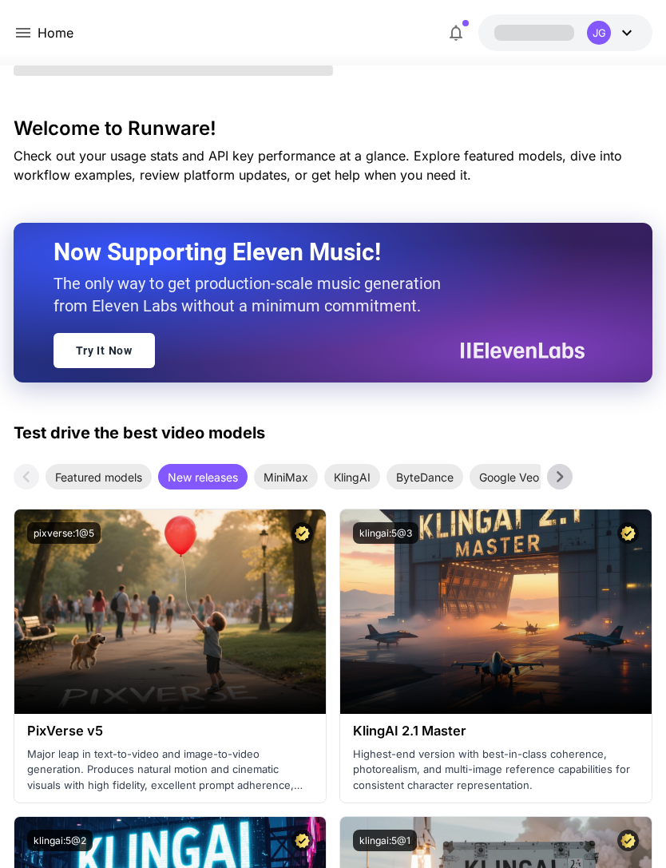
scroll to position [0, 0]
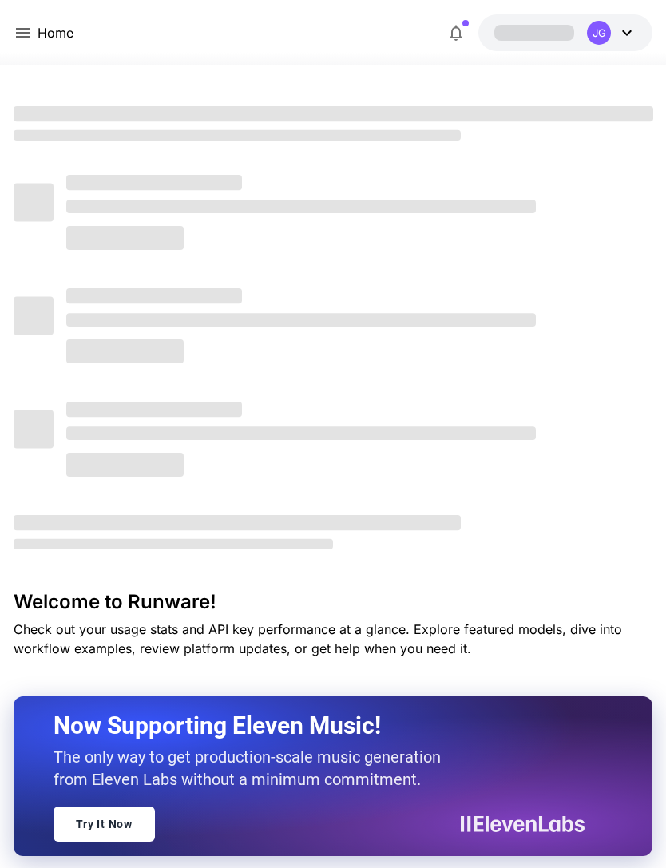
click at [28, 39] on icon at bounding box center [23, 32] width 19 height 19
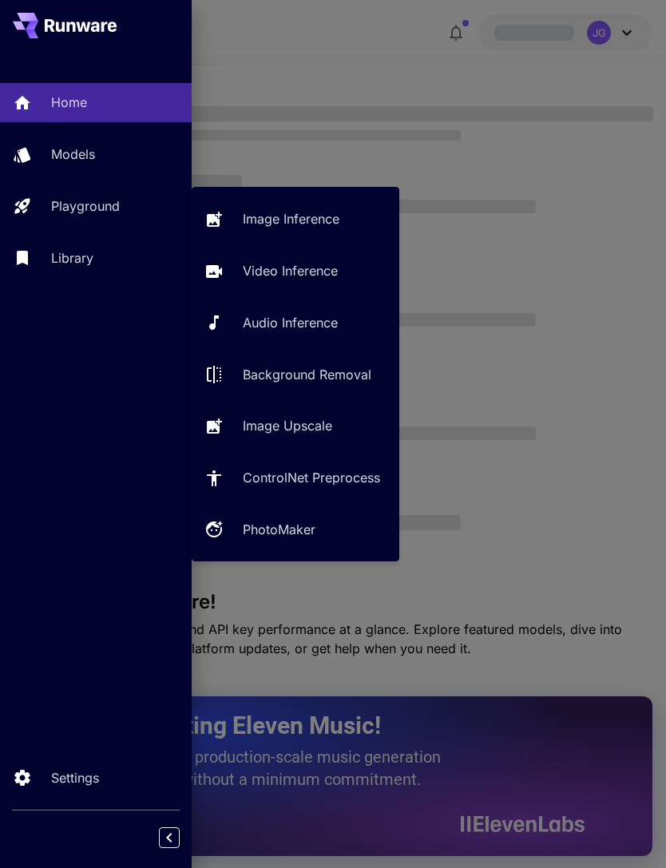
click at [110, 209] on p "Playground" at bounding box center [85, 205] width 69 height 19
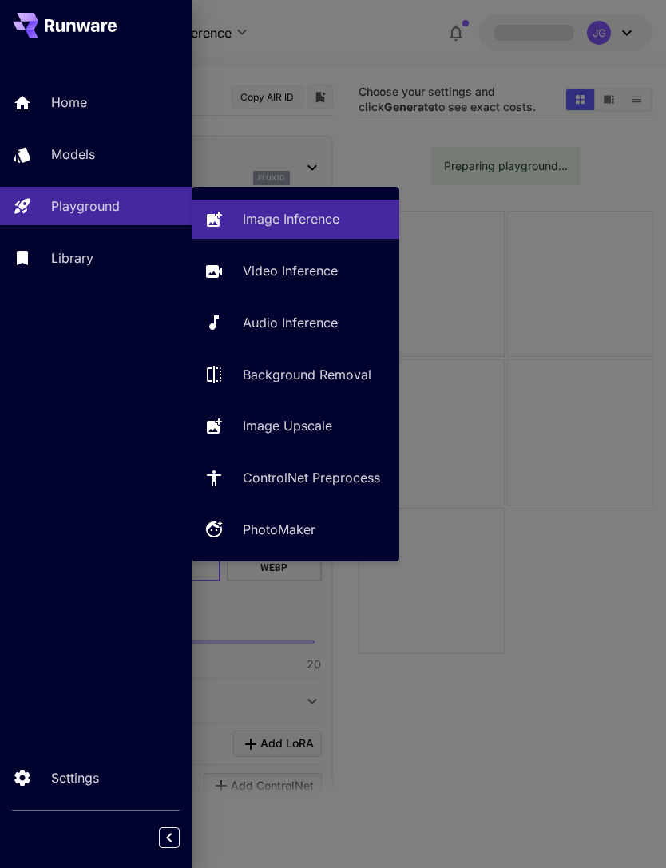
click at [315, 273] on p "Video Inference" at bounding box center [290, 270] width 95 height 19
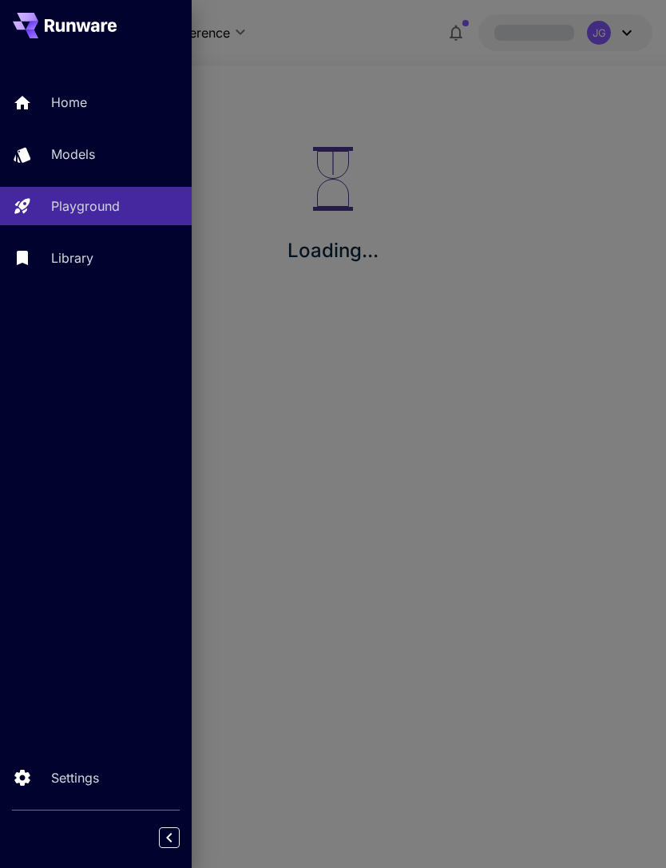
type input "**********"
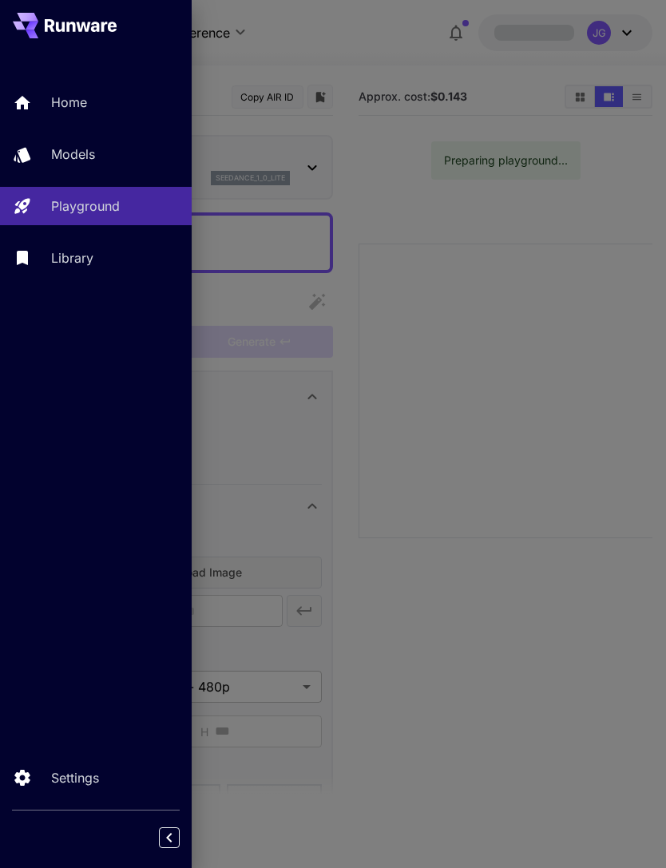
click at [410, 195] on div at bounding box center [333, 434] width 666 height 868
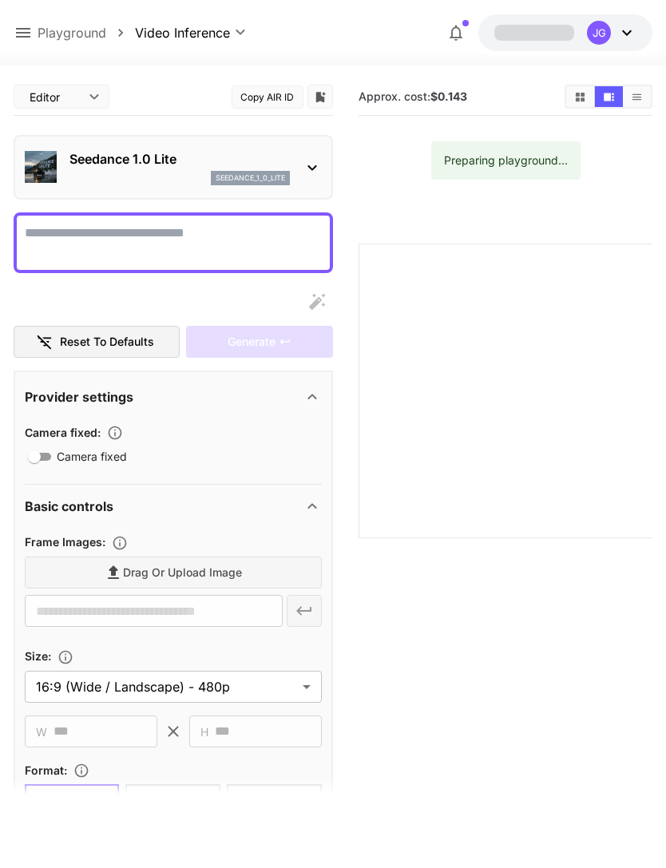
click at [628, 33] on icon at bounding box center [626, 32] width 19 height 19
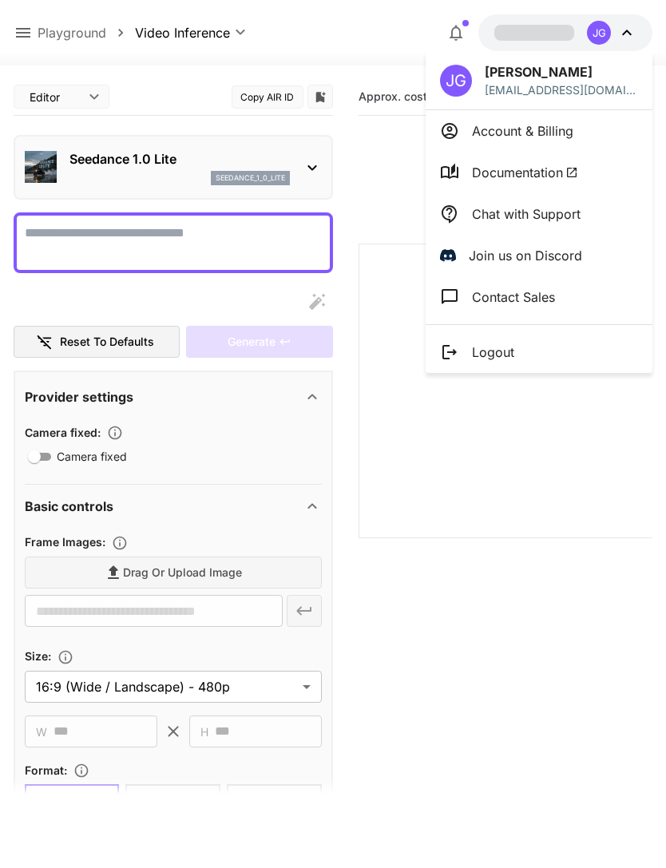
click at [403, 216] on div at bounding box center [333, 434] width 666 height 868
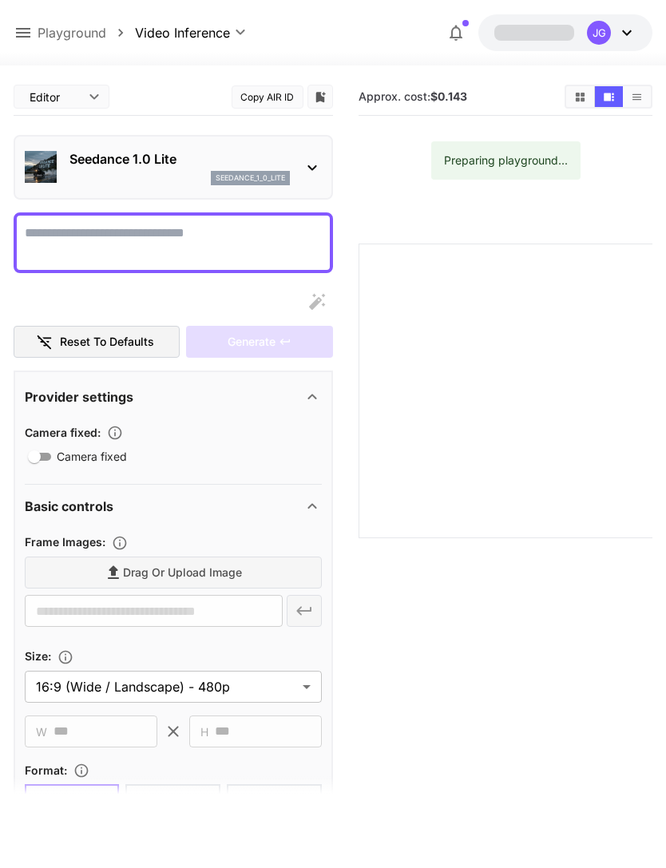
click at [30, 26] on icon at bounding box center [23, 32] width 19 height 19
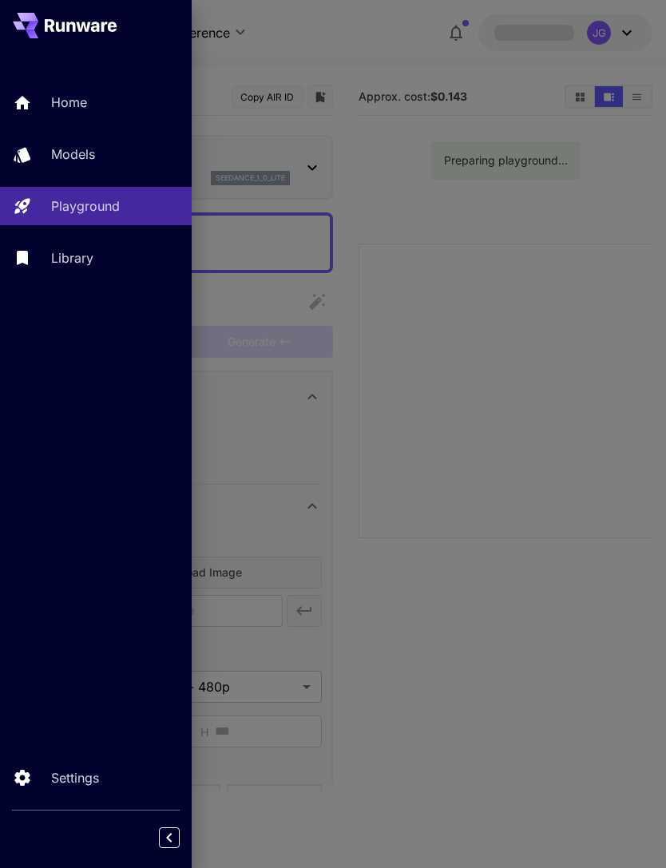
click at [93, 101] on div "Home" at bounding box center [115, 102] width 128 height 19
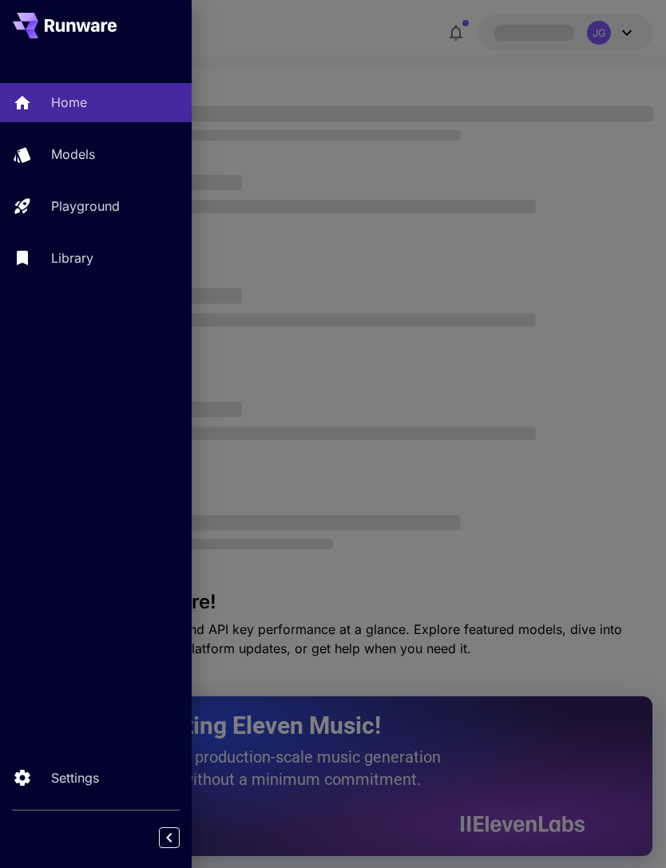
click at [403, 39] on div at bounding box center [333, 434] width 666 height 868
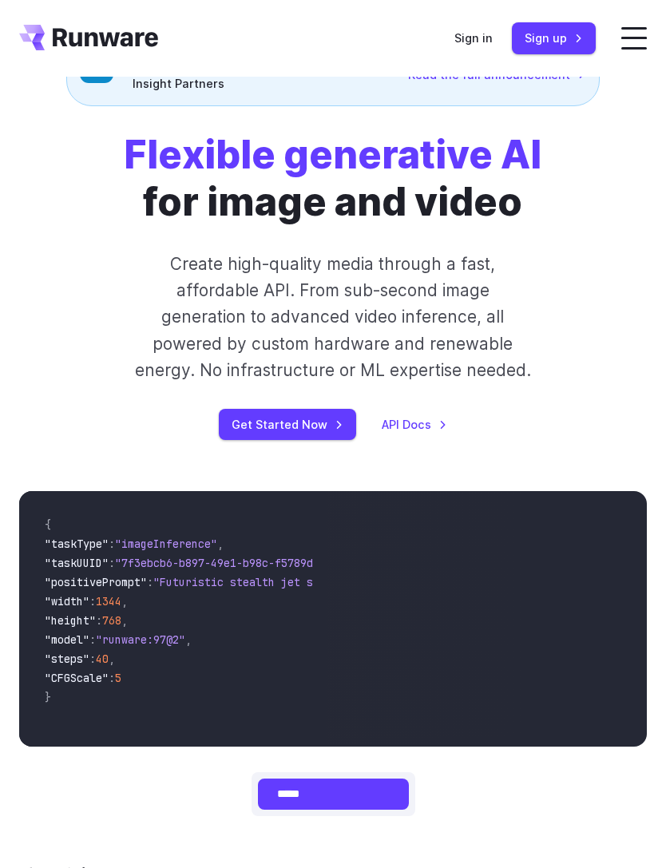
click at [482, 36] on link "Sign in" at bounding box center [473, 38] width 38 height 18
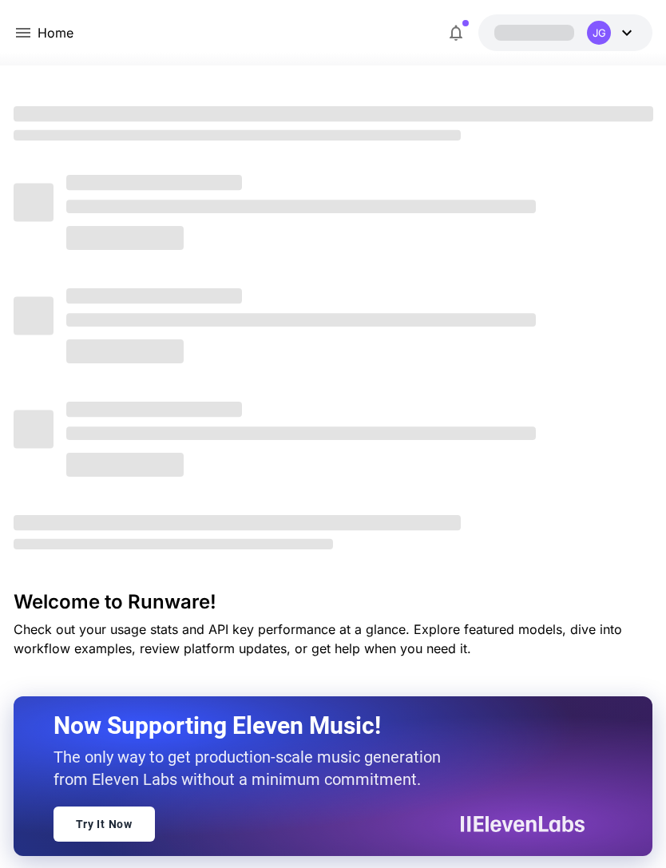
click at [629, 30] on icon at bounding box center [626, 32] width 19 height 19
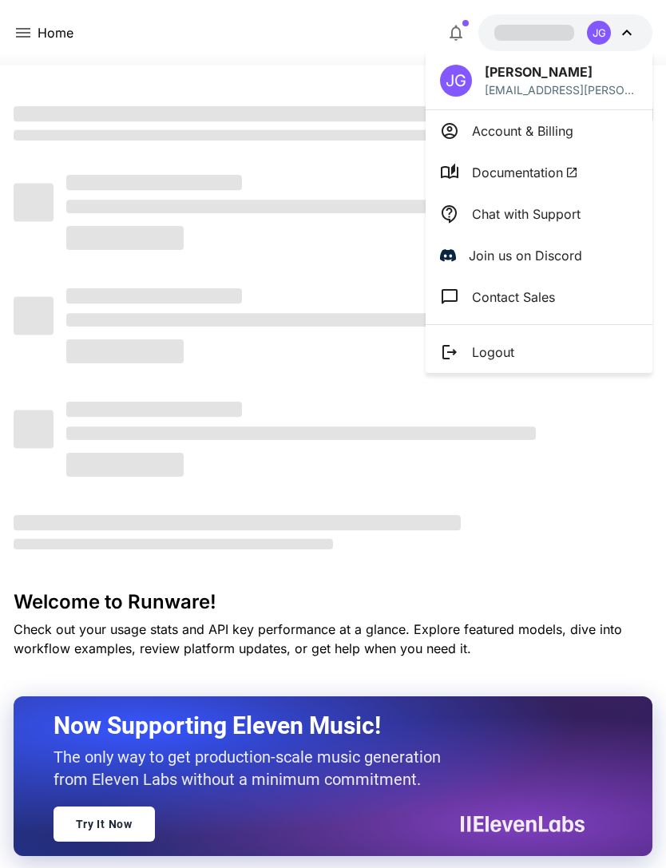
click at [506, 359] on p "Logout" at bounding box center [493, 352] width 42 height 19
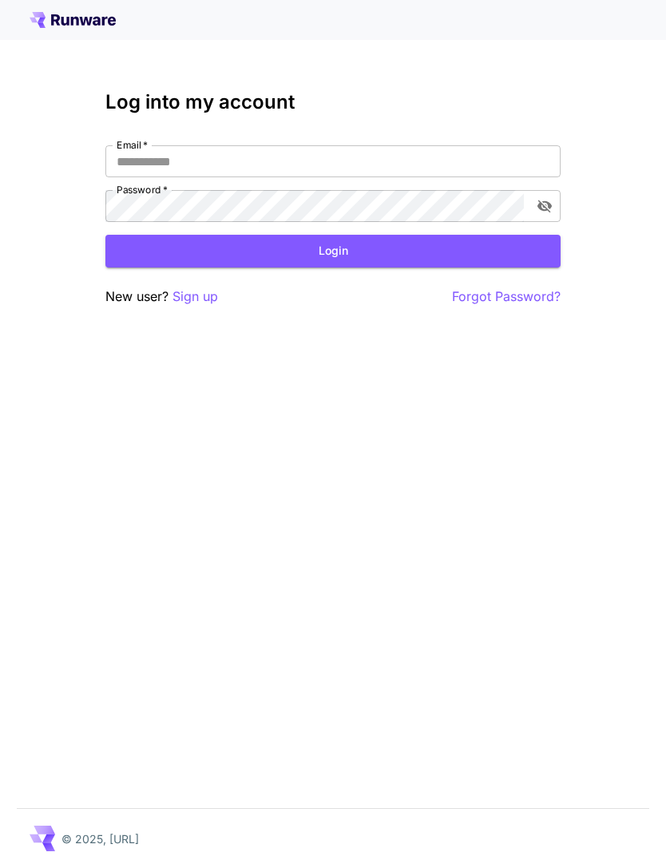
click at [443, 159] on input "Email   *" at bounding box center [332, 161] width 455 height 32
click at [397, 256] on button "Login" at bounding box center [332, 251] width 455 height 33
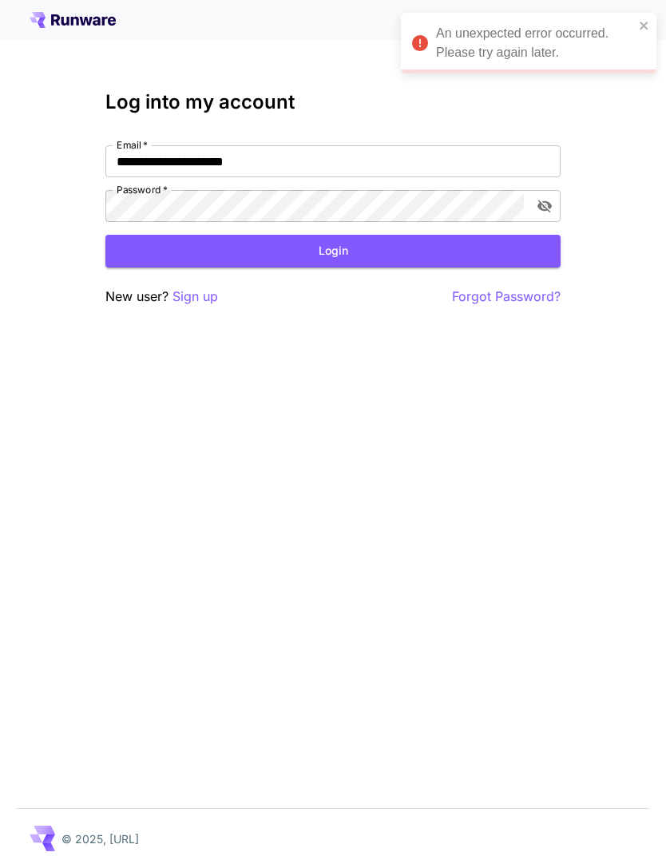
click at [642, 26] on icon "close" at bounding box center [644, 25] width 11 height 13
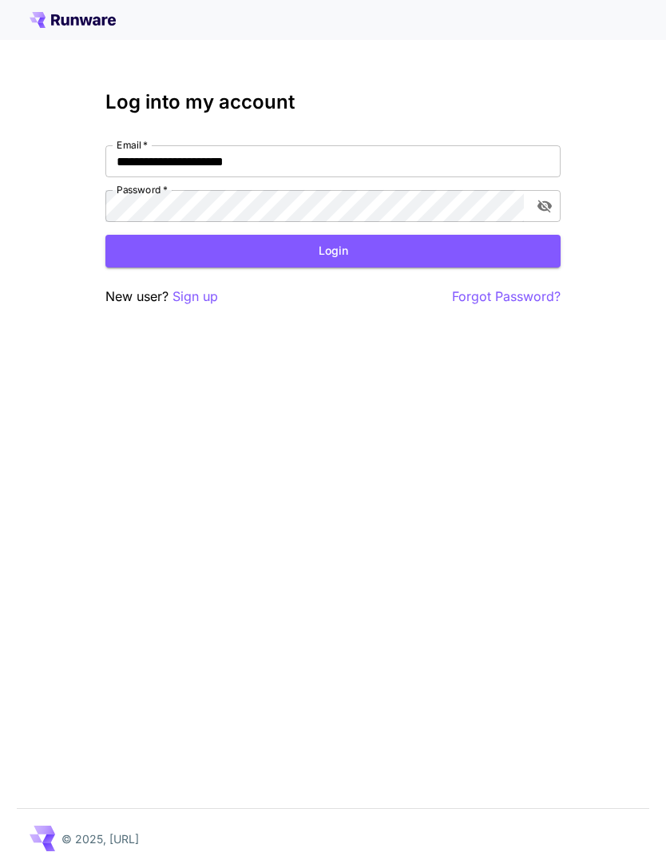
click at [168, 159] on input "**********" at bounding box center [332, 161] width 455 height 32
type input "**********"
click at [551, 204] on icon "toggle password visibility" at bounding box center [545, 206] width 14 height 13
click at [542, 208] on icon "toggle password visibility" at bounding box center [545, 206] width 14 height 10
click at [431, 252] on button "Login" at bounding box center [332, 251] width 455 height 33
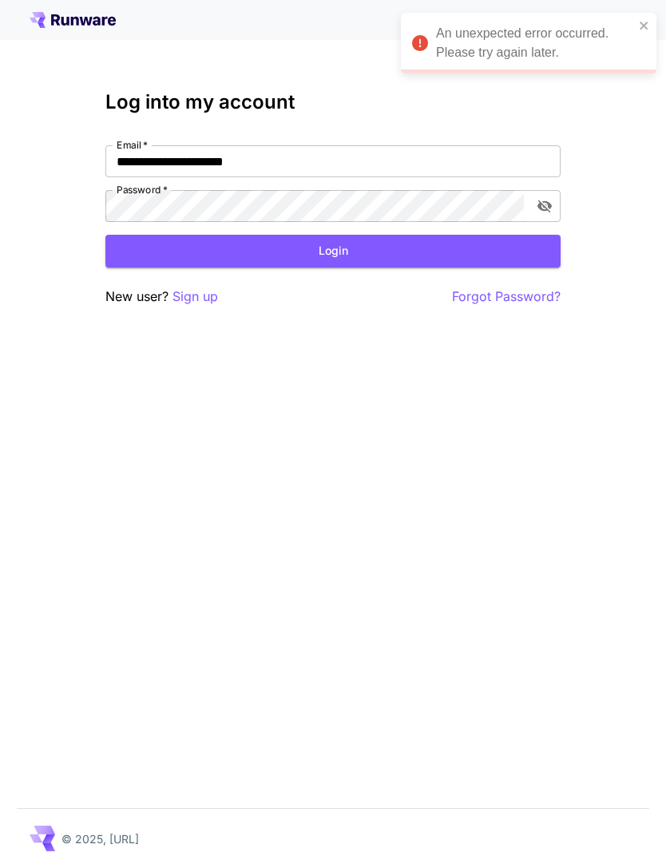
click at [640, 28] on icon "close" at bounding box center [644, 25] width 11 height 13
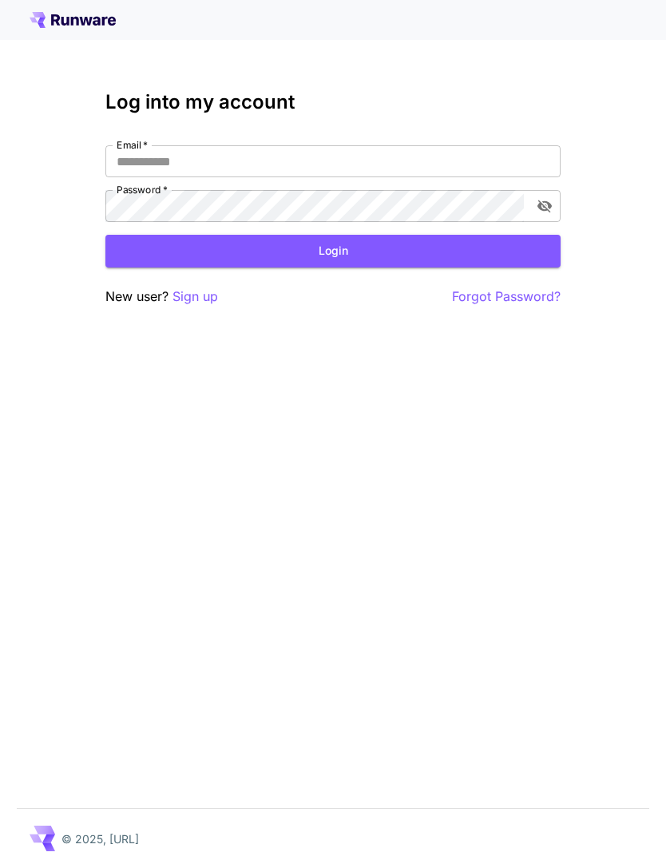
click at [423, 151] on input "Email   *" at bounding box center [332, 161] width 455 height 32
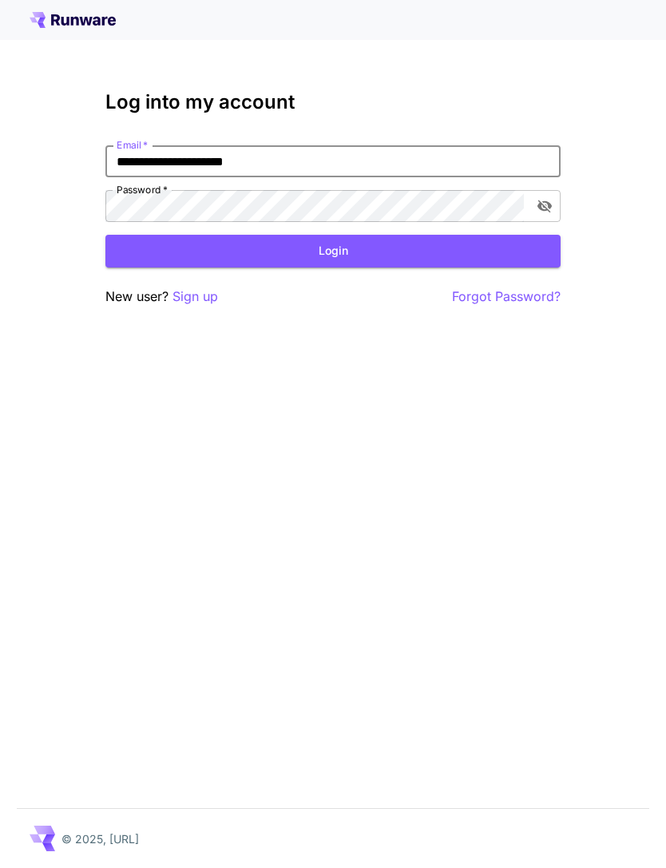
type input "**********"
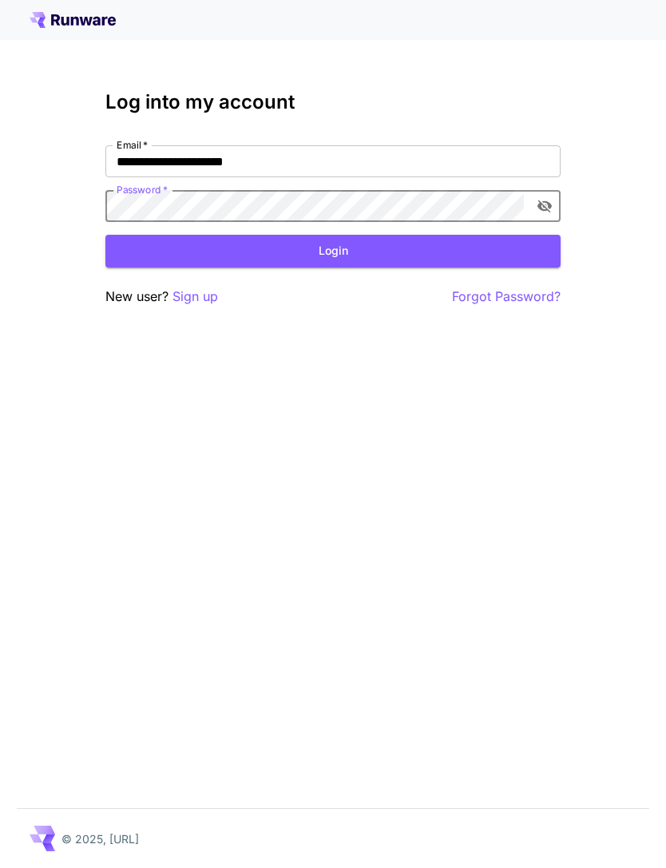
click at [378, 253] on button "Login" at bounding box center [332, 251] width 455 height 33
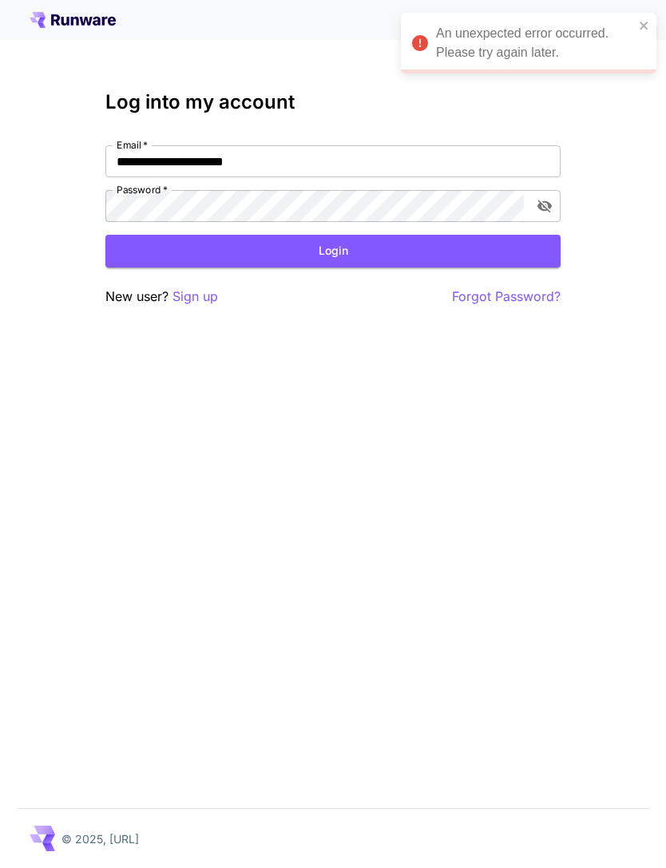
click at [645, 20] on icon "close" at bounding box center [644, 25] width 11 height 13
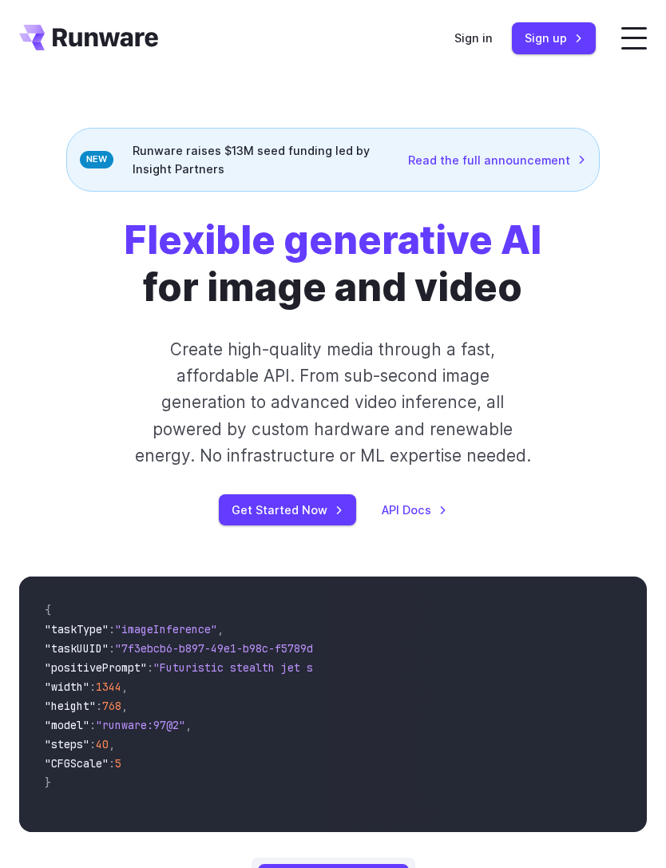
click at [488, 38] on link "Sign in" at bounding box center [473, 38] width 38 height 18
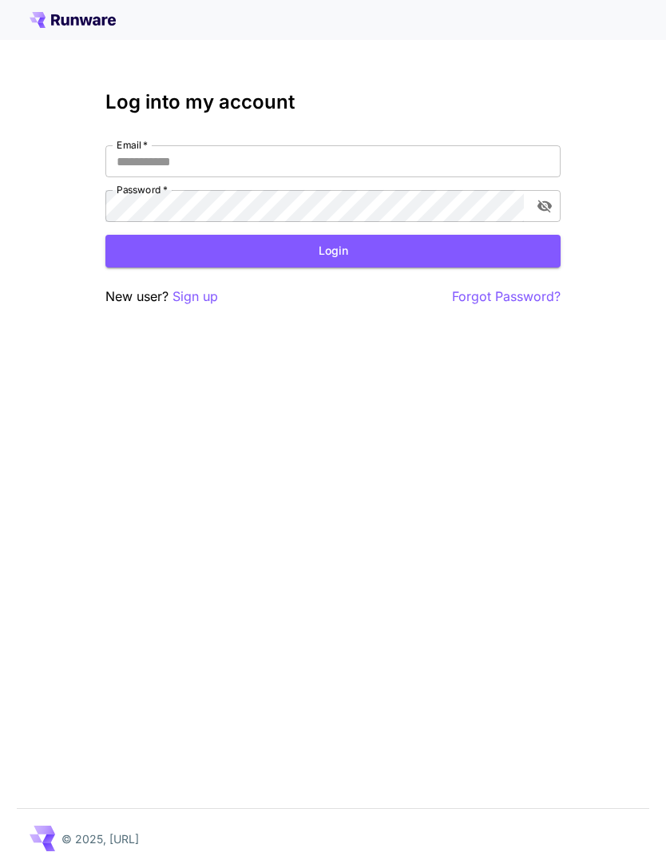
click at [415, 157] on input "Email   *" at bounding box center [332, 161] width 455 height 32
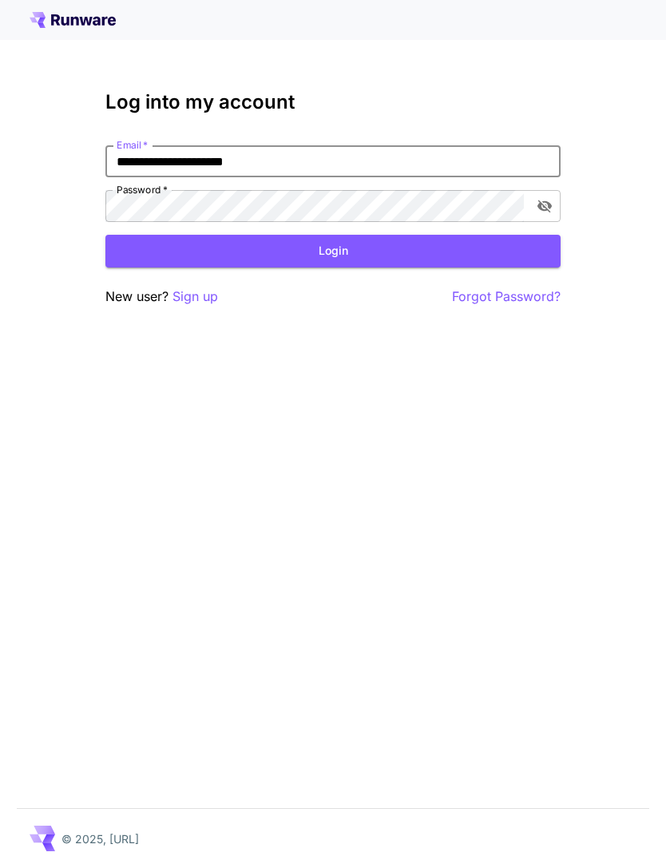
type input "**********"
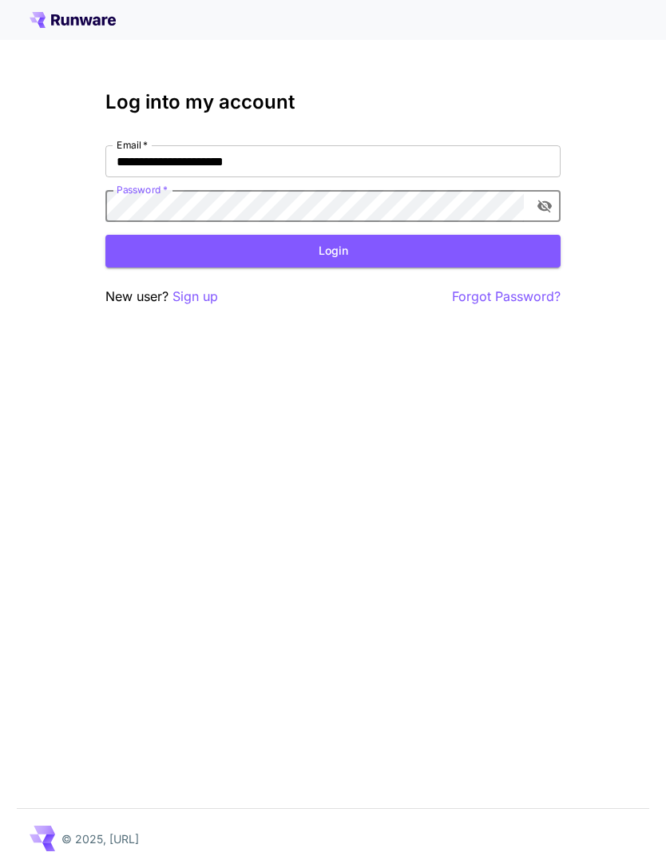
click at [392, 251] on button "Login" at bounding box center [332, 251] width 455 height 33
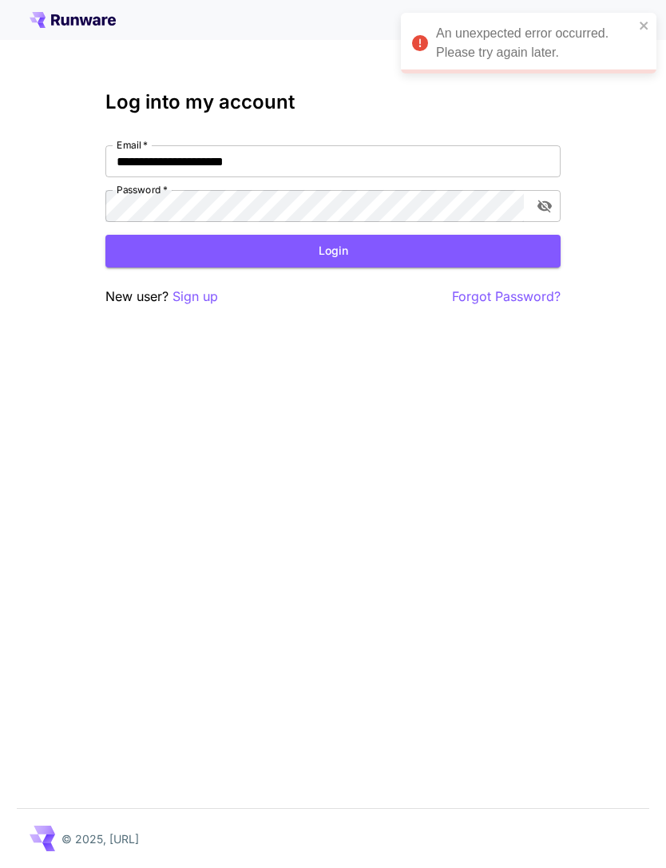
click at [646, 23] on icon "close" at bounding box center [644, 26] width 8 height 8
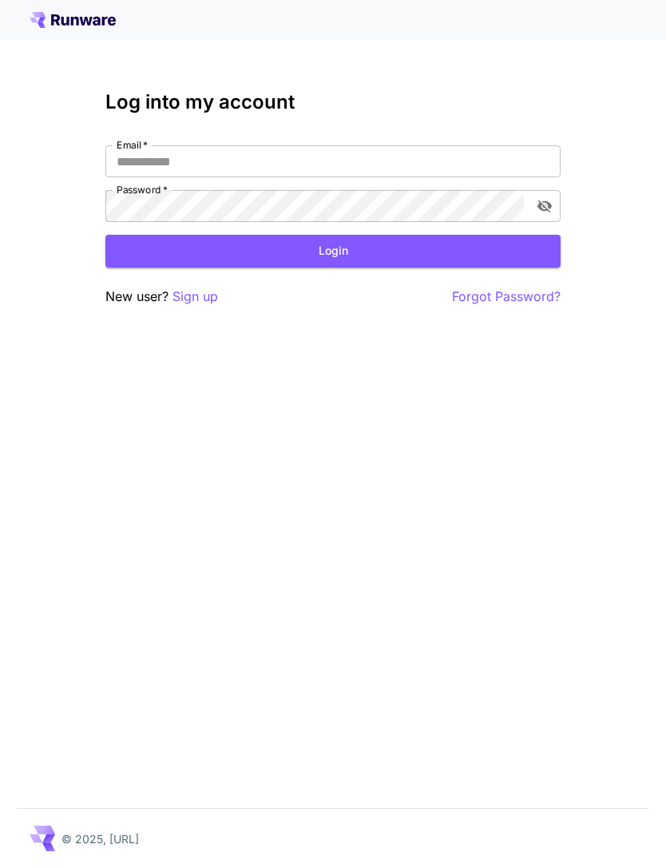
click at [432, 157] on input "Email   *" at bounding box center [332, 161] width 455 height 32
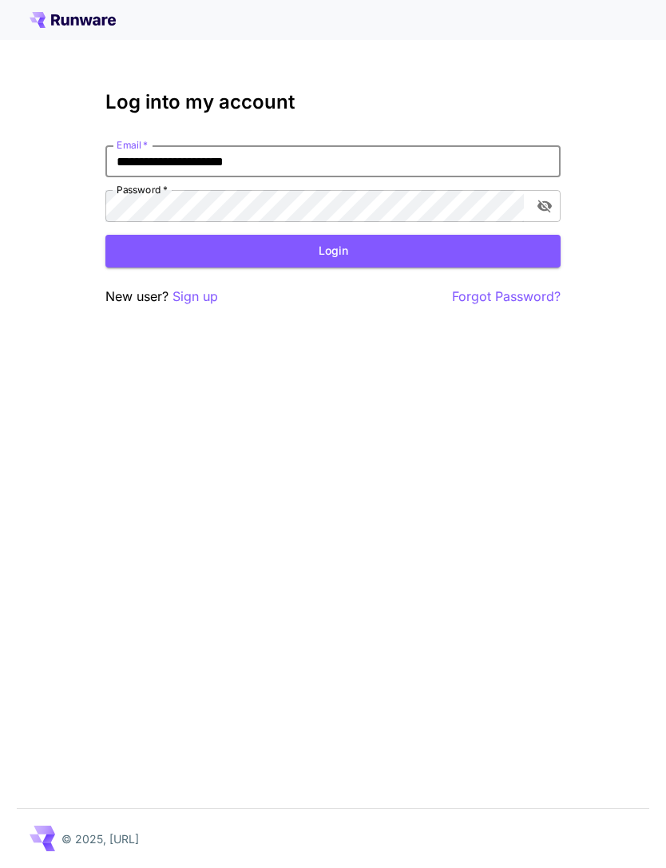
type input "**********"
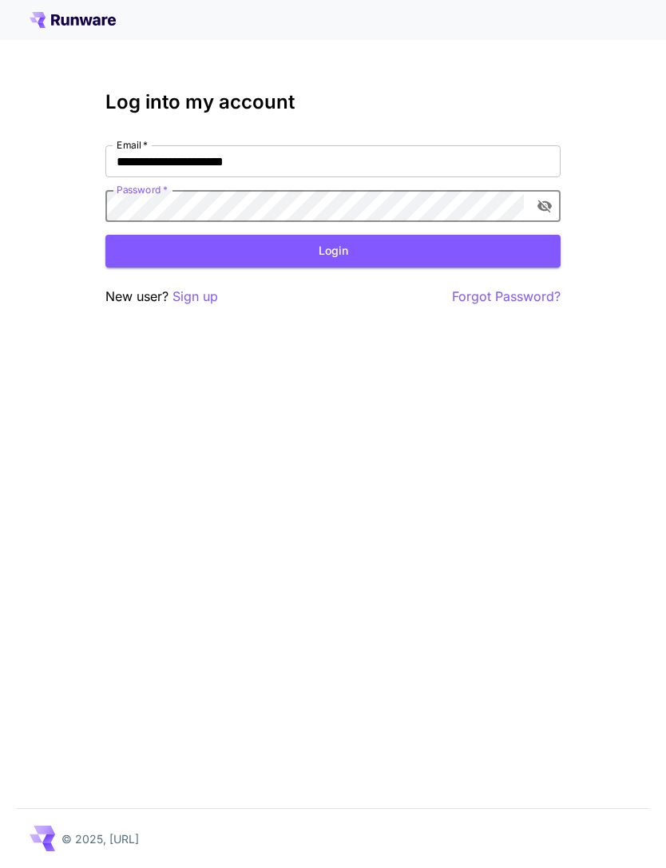
click at [391, 252] on button "Login" at bounding box center [332, 251] width 455 height 33
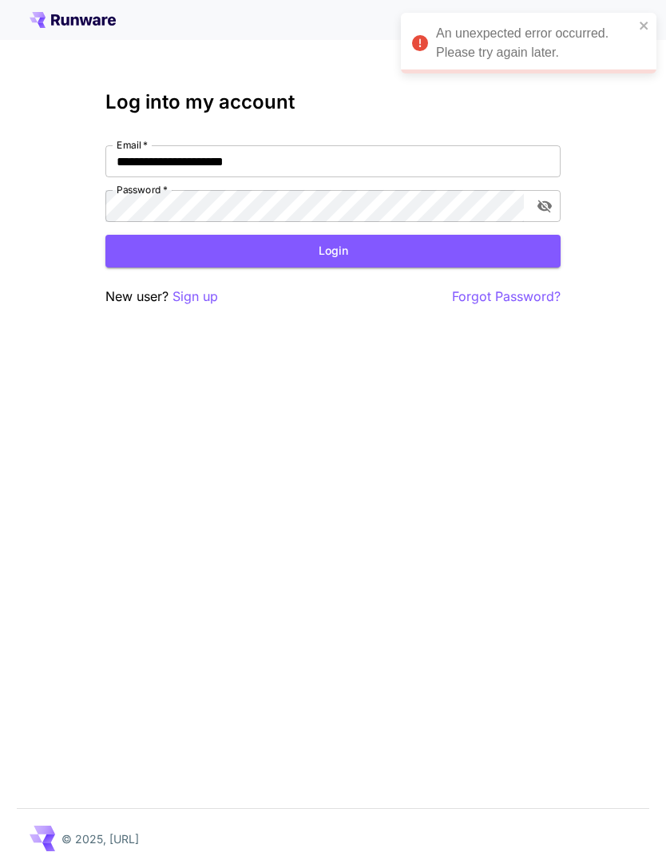
click at [653, 24] on div "An unexpected error occurred. Please try again later." at bounding box center [529, 43] width 256 height 61
